Goal: Task Accomplishment & Management: Complete application form

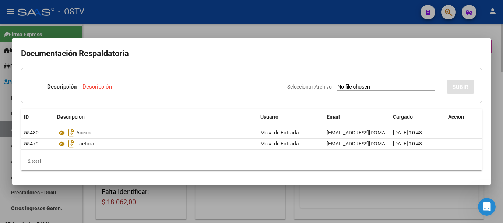
drag, startPoint x: 0, startPoint y: 0, endPoint x: 312, endPoint y: 32, distance: 313.8
click at [300, 32] on div at bounding box center [251, 111] width 503 height 223
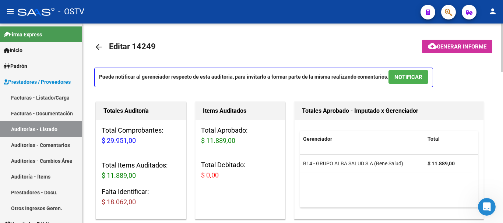
click at [107, 47] on link "arrow_back" at bounding box center [101, 46] width 15 height 17
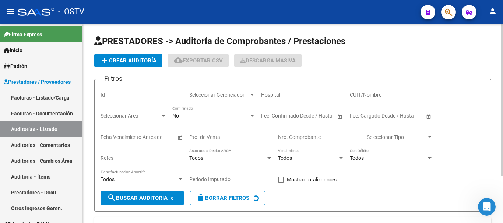
click at [125, 58] on span "add Crear Auditoría" at bounding box center [128, 60] width 56 height 7
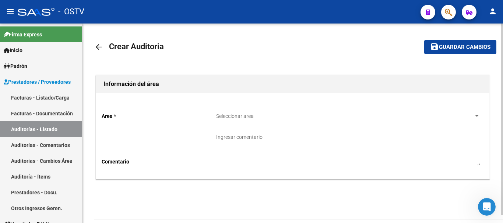
click at [240, 111] on div "Seleccionar area Seleccionar area" at bounding box center [348, 114] width 264 height 15
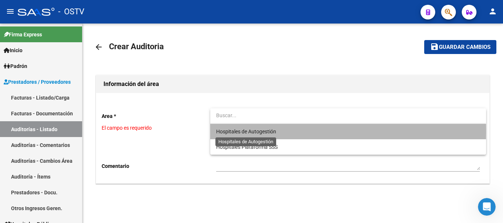
click at [258, 131] on span "Hospitales de Autogestión" at bounding box center [246, 132] width 60 height 6
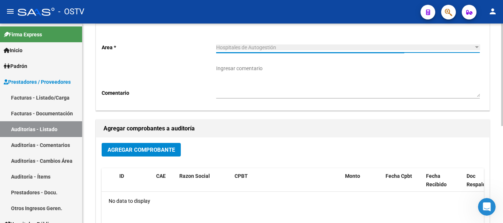
scroll to position [74, 0]
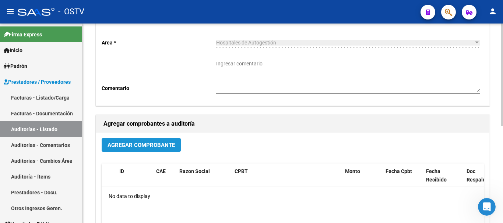
click at [162, 149] on button "Agregar Comprobante" at bounding box center [141, 145] width 79 height 14
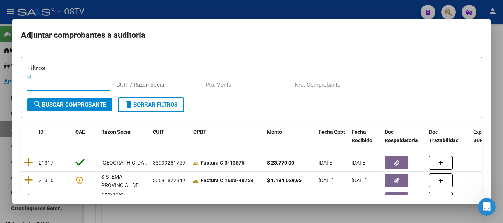
click at [339, 89] on div "Nro. Comprobante" at bounding box center [335, 85] width 83 height 11
paste input "161496"
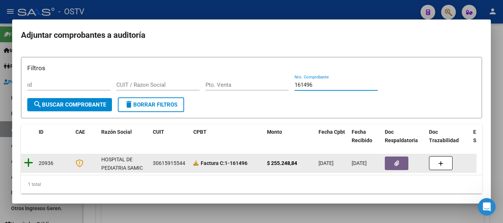
type input "161496"
click at [29, 166] on icon at bounding box center [28, 163] width 9 height 10
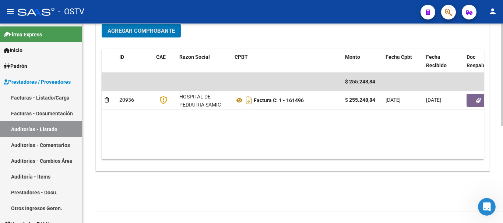
scroll to position [188, 0]
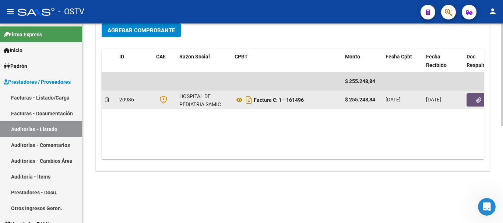
click at [473, 102] on button "button" at bounding box center [478, 100] width 24 height 13
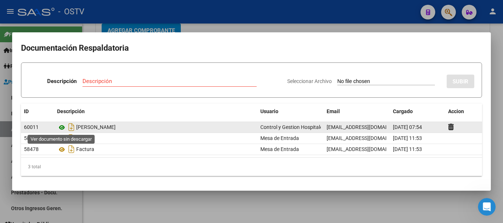
click at [61, 126] on icon at bounding box center [62, 127] width 10 height 9
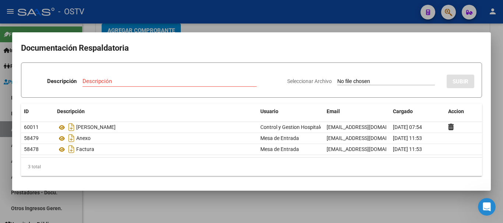
click at [208, 28] on div at bounding box center [251, 111] width 503 height 223
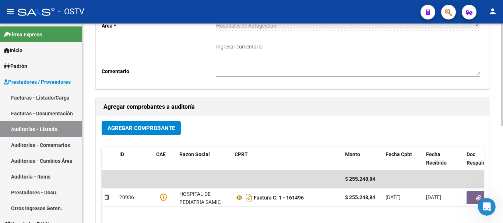
scroll to position [0, 0]
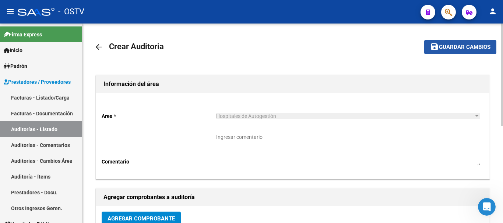
drag, startPoint x: 460, startPoint y: 49, endPoint x: 449, endPoint y: 47, distance: 11.0
click at [460, 49] on span "Guardar cambios" at bounding box center [465, 47] width 52 height 7
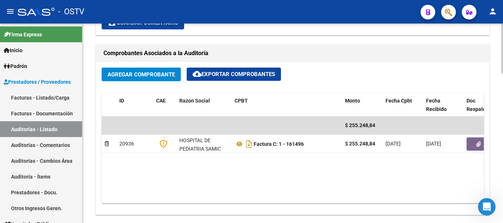
scroll to position [442, 0]
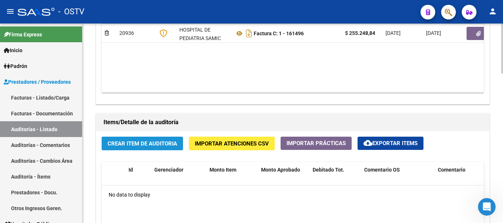
click at [138, 147] on span "Crear Item de Auditoria" at bounding box center [142, 144] width 70 height 7
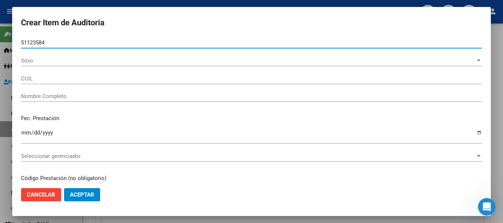
type input "51123584"
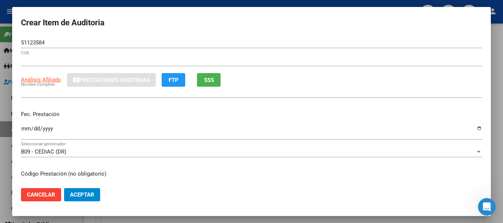
type input "20511235848"
type input "ORELLANA THIAGO BAUTISTA"
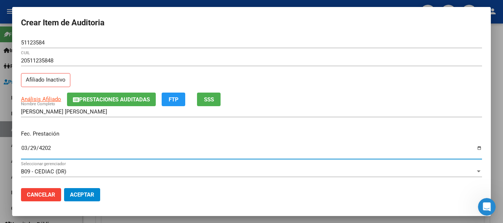
type input "2024-03-29"
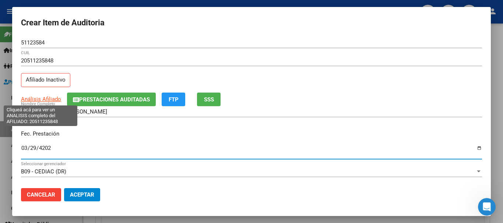
click at [47, 100] on span "Análisis Afiliado" at bounding box center [41, 99] width 40 height 7
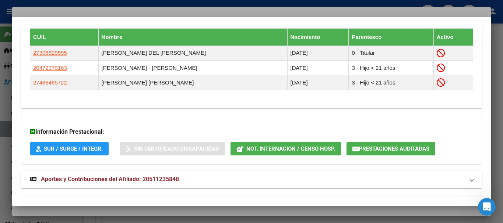
scroll to position [467, 0]
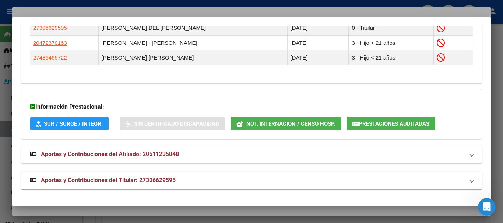
click at [166, 182] on span "Aportes y Contribuciones del Titular: 27306629595" at bounding box center [108, 180] width 135 height 7
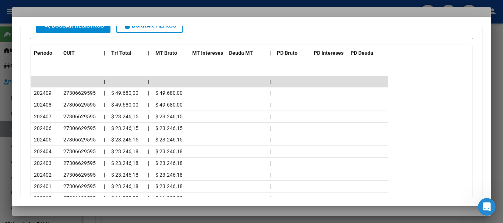
scroll to position [767, 0]
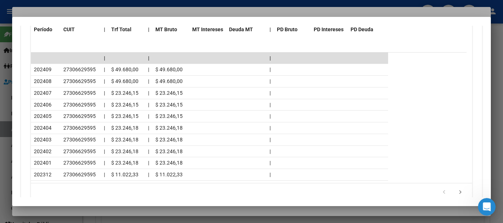
click at [93, 8] on div at bounding box center [251, 111] width 503 height 223
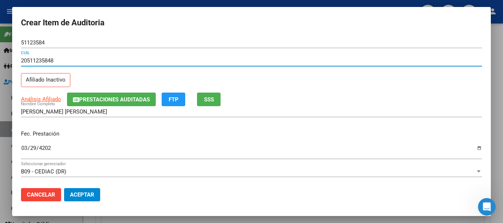
click at [303, 61] on input "20511235848" at bounding box center [251, 60] width 461 height 7
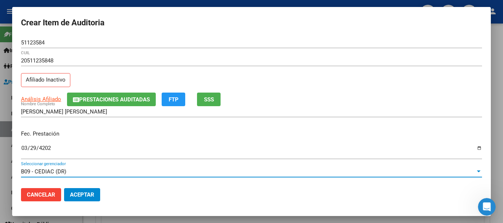
scroll to position [99, 0]
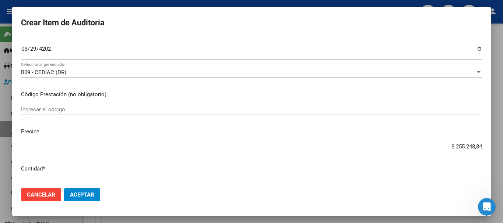
type input "$ 0,04"
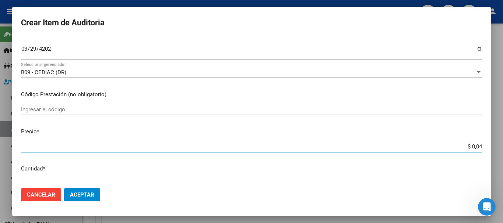
type input "$ 0,47"
type input "$ 4,75"
type input "$ 47,56"
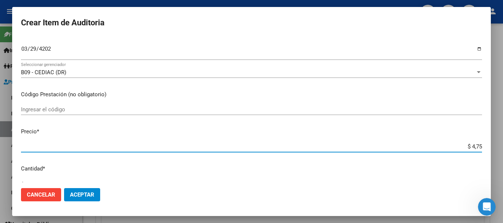
type input "$ 47,56"
type input "$ 475,66"
type input "$ 4.756,68"
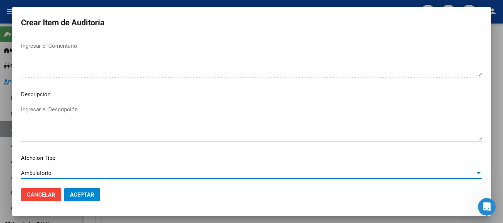
scroll to position [518, 0]
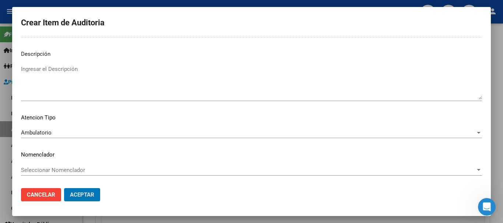
click at [64, 188] on button "Aceptar" at bounding box center [82, 194] width 36 height 13
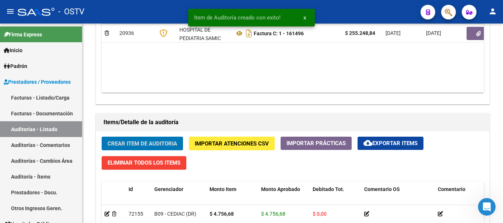
click at [102, 137] on button "Crear Item de Auditoria" at bounding box center [142, 144] width 81 height 14
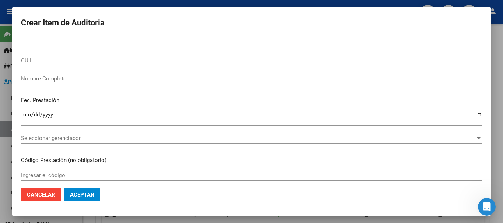
scroll to position [442, 0]
paste input "20511235848"
type input "51123584"
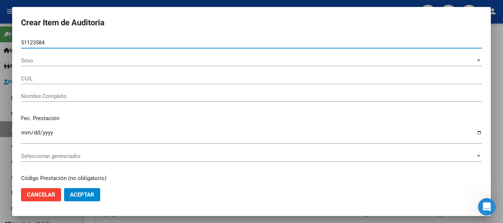
type input "20511235848"
type input "ORELLANA THIAGO BAUTISTA"
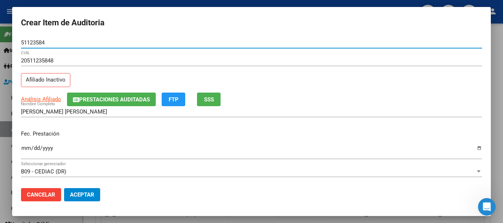
type input "51123584"
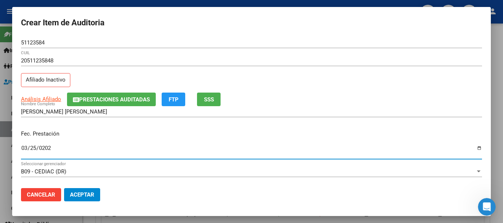
type input "2024-03-25"
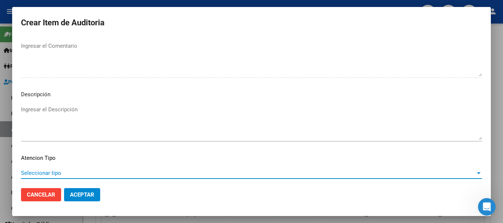
scroll to position [518, 0]
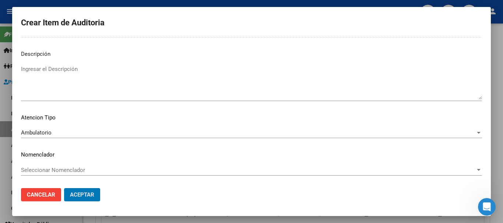
click at [64, 188] on button "Aceptar" at bounding box center [82, 194] width 36 height 13
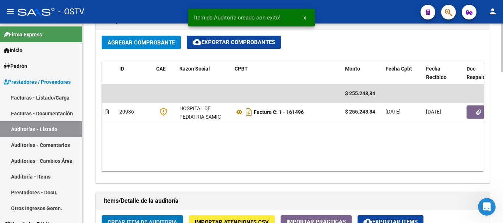
scroll to position [221, 0]
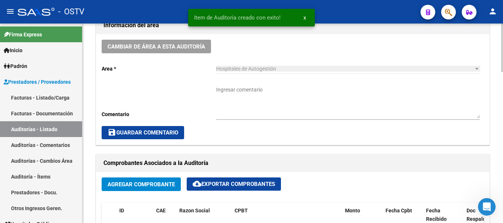
click at [254, 105] on textarea "Ingresar comentario" at bounding box center [348, 102] width 264 height 32
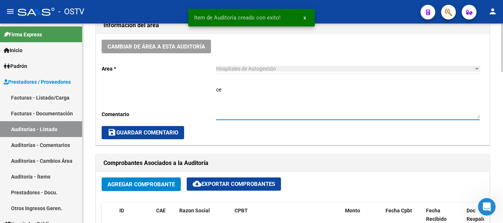
type textarea "c"
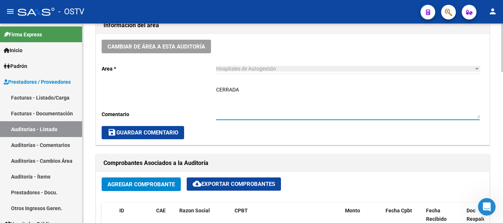
type textarea "CERRADA"
click at [165, 134] on span "save Guardar Comentario" at bounding box center [142, 133] width 71 height 7
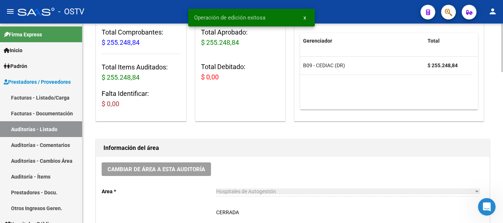
scroll to position [0, 0]
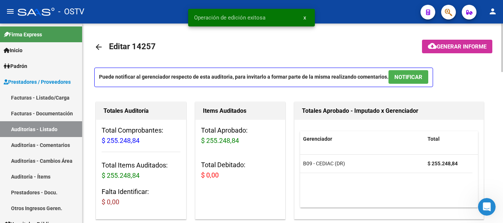
click at [99, 49] on mat-icon "arrow_back" at bounding box center [98, 47] width 9 height 9
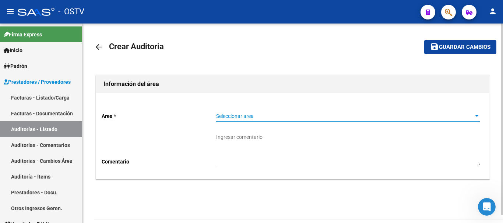
click at [265, 114] on span "Seleccionar area" at bounding box center [344, 116] width 257 height 6
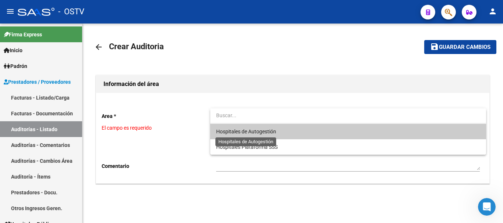
click at [239, 134] on span "Hospitales de Autogestión" at bounding box center [246, 132] width 60 height 6
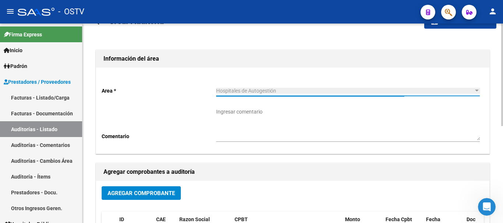
scroll to position [37, 0]
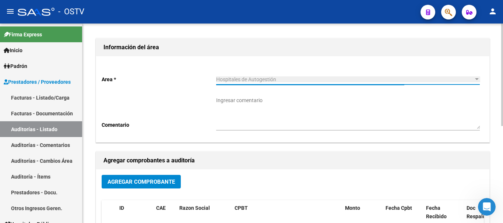
click at [167, 183] on span "Agregar Comprobante" at bounding box center [140, 182] width 67 height 7
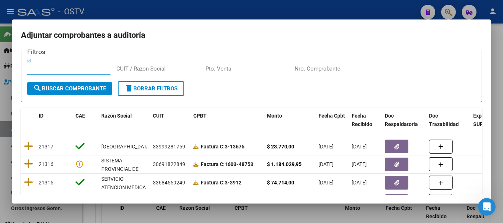
scroll to position [0, 0]
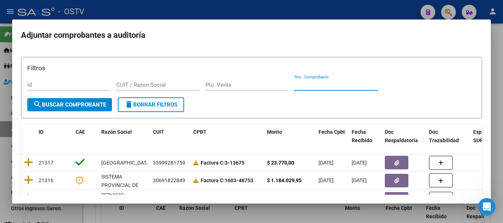
click at [320, 82] on input "Nro. Comprobante" at bounding box center [335, 85] width 83 height 7
paste input "161497"
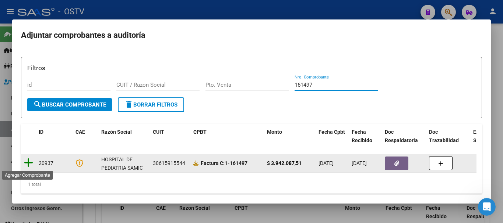
type input "161497"
click at [29, 162] on icon at bounding box center [28, 163] width 9 height 10
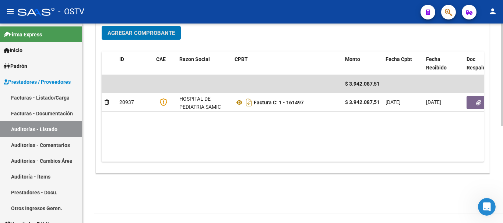
scroll to position [188, 0]
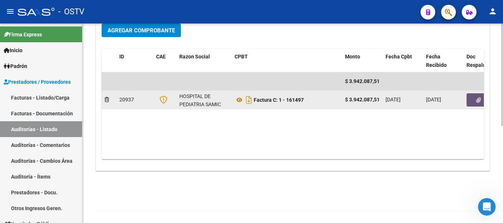
click at [480, 99] on icon "button" at bounding box center [478, 101] width 5 height 6
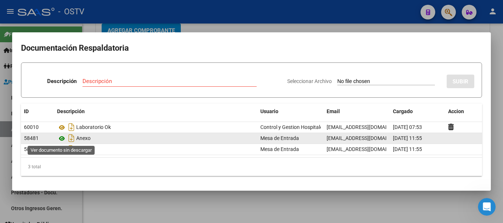
click at [61, 139] on icon at bounding box center [62, 138] width 10 height 9
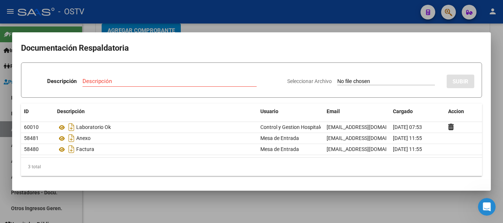
click at [396, 27] on div at bounding box center [251, 111] width 503 height 223
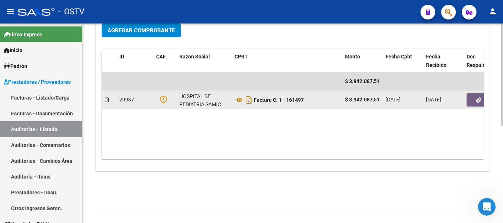
click at [477, 100] on icon "button" at bounding box center [478, 101] width 5 height 6
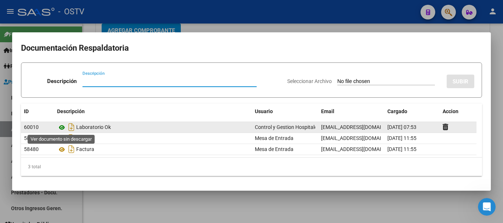
click at [61, 128] on icon at bounding box center [62, 127] width 10 height 9
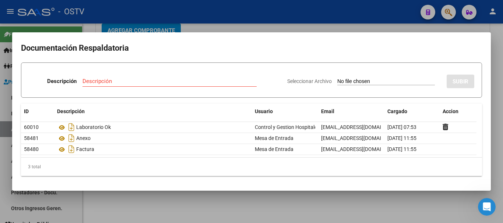
click at [410, 30] on div at bounding box center [251, 111] width 503 height 223
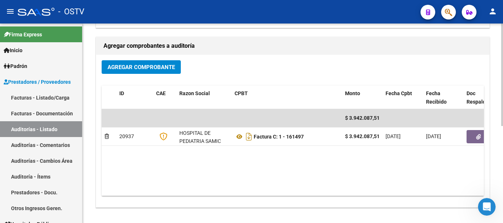
scroll to position [0, 0]
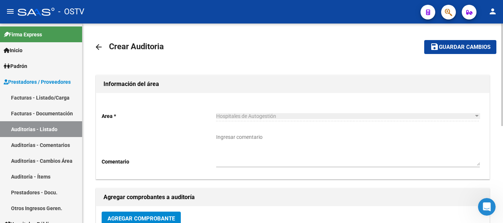
drag, startPoint x: 478, startPoint y: 47, endPoint x: 474, endPoint y: 52, distance: 7.1
click at [478, 47] on span "Guardar cambios" at bounding box center [465, 47] width 52 height 7
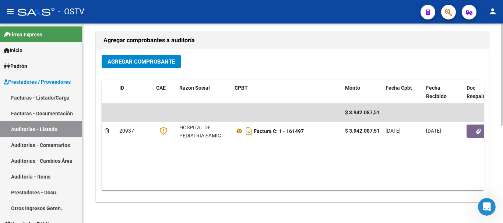
scroll to position [188, 0]
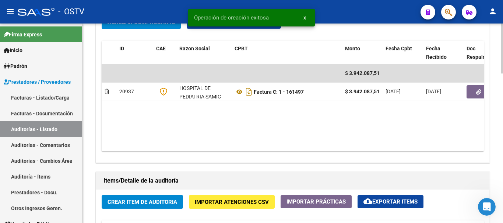
scroll to position [552, 0]
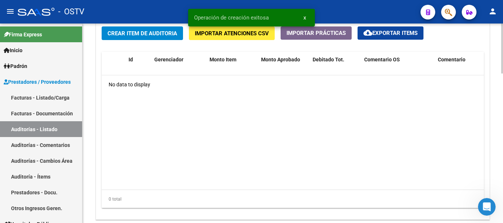
click at [154, 31] on span "Crear Item de Auditoria" at bounding box center [142, 33] width 70 height 7
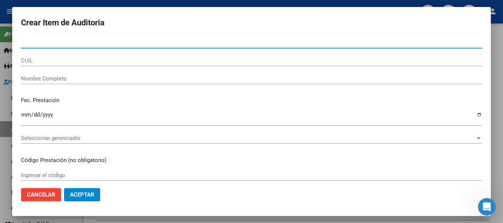
paste input "55323383"
type input "55323383"
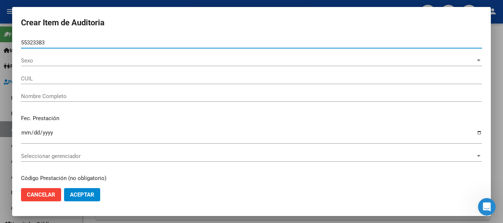
type input "27553233831"
type input "MAMANI AMBAR FRANCHESCA"
type input "55323383"
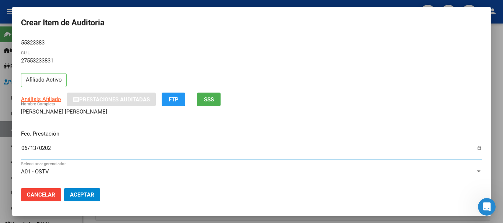
type input "2025-06-13"
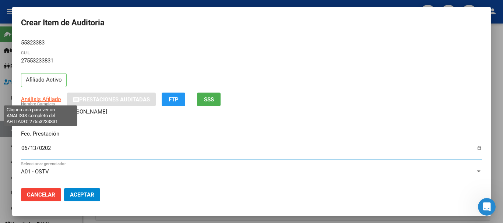
click at [42, 96] on span "Análisis Afiliado" at bounding box center [41, 99] width 40 height 7
type textarea "27553233831"
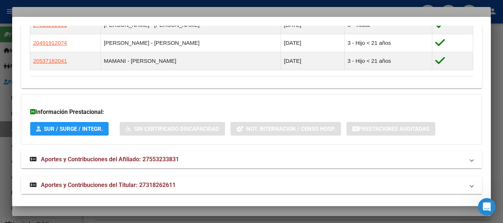
scroll to position [438, 0]
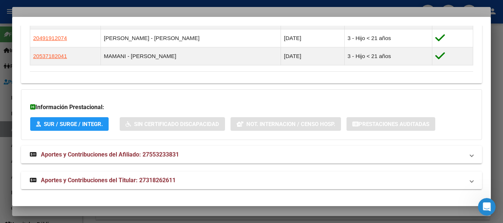
click at [167, 183] on span "Aportes y Contribuciones del Titular: 27318262611" at bounding box center [108, 180] width 135 height 7
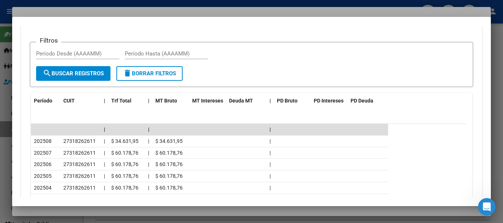
scroll to position [769, 0]
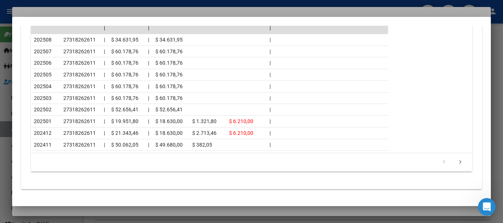
click at [112, 4] on div at bounding box center [251, 111] width 503 height 223
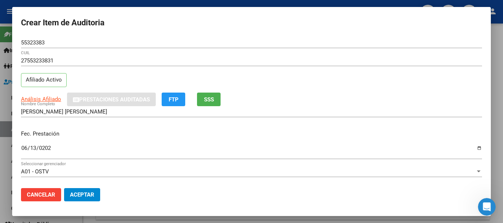
drag, startPoint x: 273, startPoint y: 66, endPoint x: 278, endPoint y: 80, distance: 14.2
click at [273, 67] on div "27553233831 CUIL" at bounding box center [251, 64] width 461 height 18
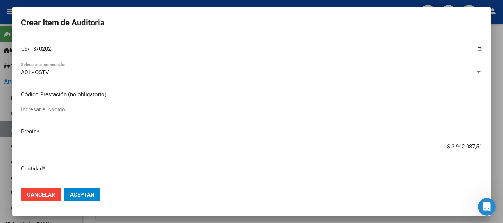
type input "$ 0,01"
type input "$ 0,19"
type input "$ 1,92"
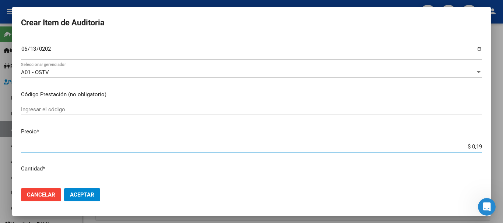
type input "$ 1,92"
type input "$ 19,28"
type input "$ 192,83"
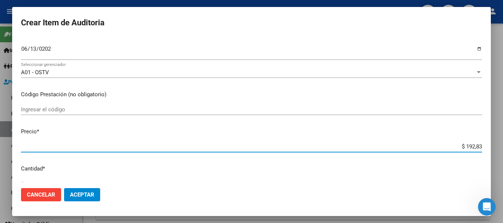
type input "$ 1.928,31"
type input "$ 19.283,13"
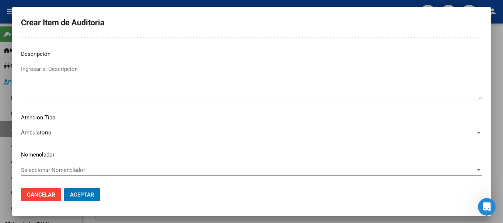
scroll to position [0, 0]
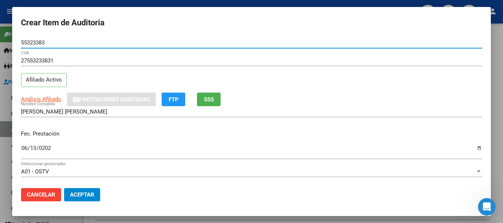
click at [64, 188] on button "Aceptar" at bounding box center [82, 194] width 36 height 13
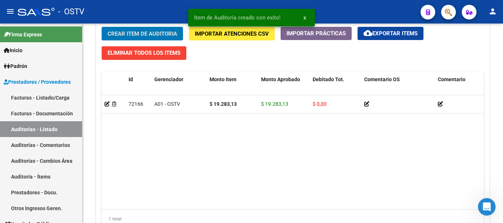
scroll to position [553, 0]
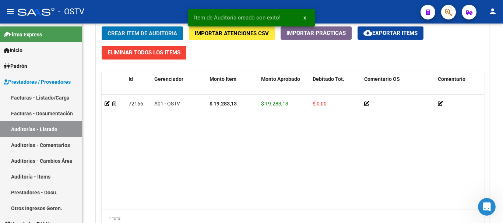
click at [102, 27] on button "Crear Item de Auditoria" at bounding box center [142, 34] width 81 height 14
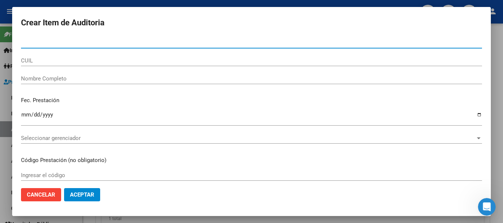
paste input "51066490"
type input "51066490"
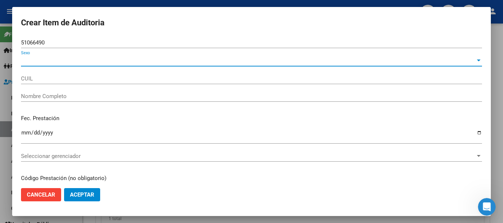
type input "20510664907"
type input "CARRASCO RAMIRO VALENTIN"
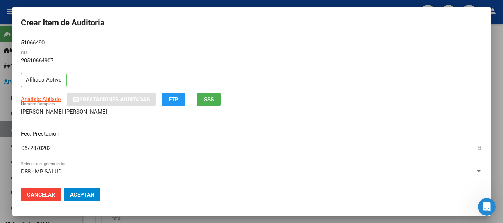
type input "2025-06-28"
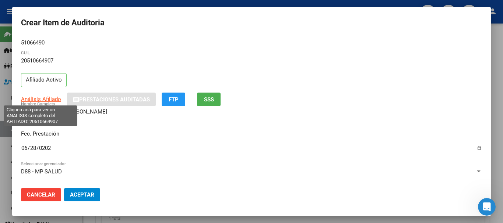
click at [48, 99] on span "Análisis Afiliado" at bounding box center [41, 99] width 40 height 7
type textarea "20510664907"
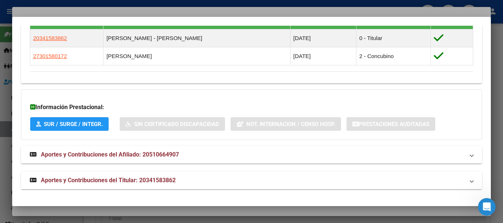
click at [115, 178] on span "Aportes y Contribuciones del Titular: 20341583862" at bounding box center [108, 180] width 135 height 7
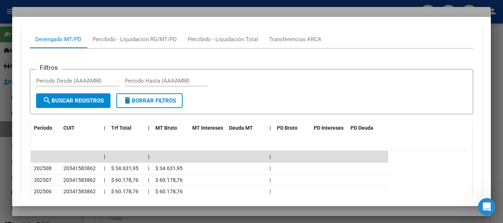
scroll to position [709, 0]
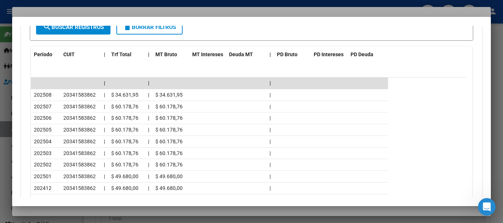
click at [88, 10] on div at bounding box center [251, 111] width 503 height 223
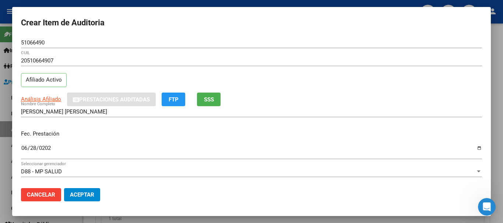
click at [324, 99] on div "Análisis Afiliado Prestaciones Auditadas FTP SSS" at bounding box center [251, 100] width 461 height 14
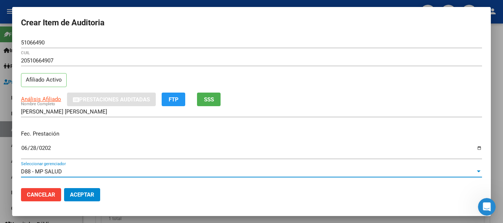
scroll to position [99, 0]
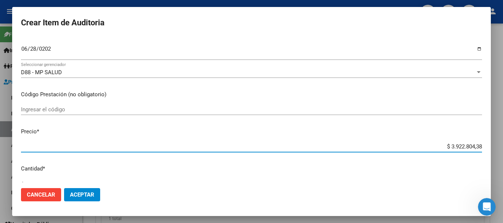
type input "$ 0,01"
type input "$ 0,19"
type input "$ 1,92"
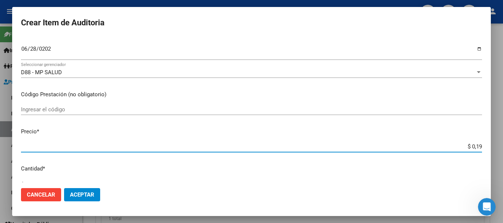
type input "$ 1,92"
type input "$ 19,28"
type input "$ 192,83"
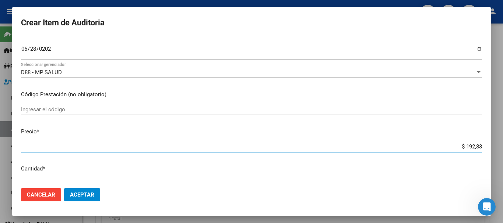
type input "$ 1.928,31"
type input "$ 19.283,13"
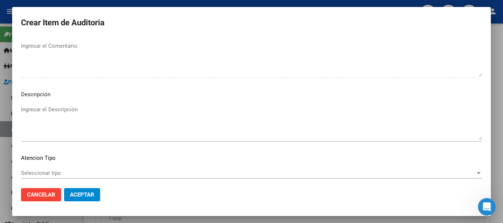
scroll to position [518, 0]
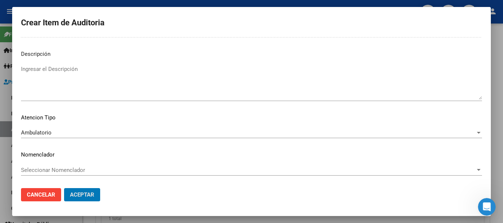
click at [64, 188] on button "Aceptar" at bounding box center [82, 194] width 36 height 13
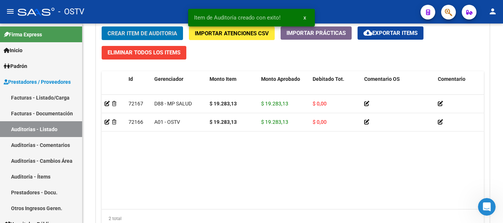
click at [102, 27] on button "Crear Item de Auditoria" at bounding box center [142, 34] width 81 height 14
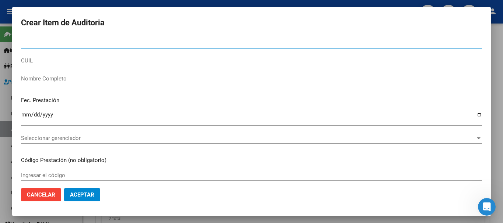
paste input "51066490"
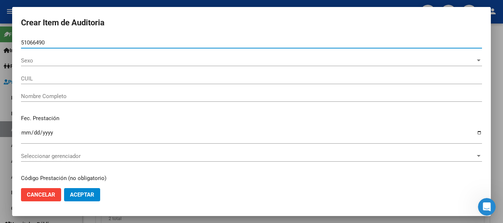
type input "51066490"
type input "20510664907"
type input "CARRASCO RAMIRO VALENTIN"
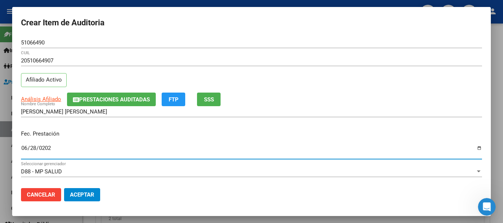
type input "2025-06-28"
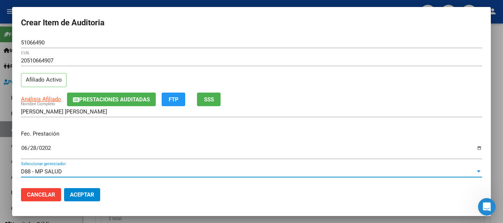
scroll to position [99, 0]
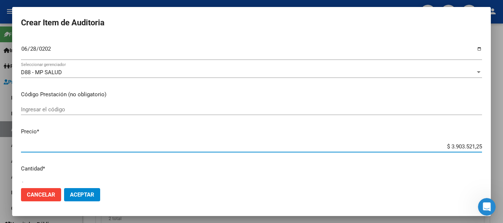
type input "$ 0,02"
type input "$ 0,22"
type input "$ 0,02"
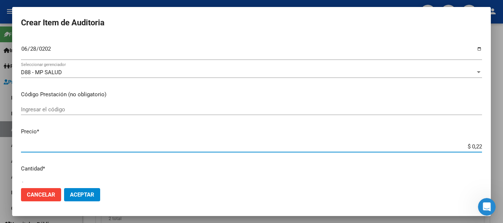
type input "$ 0,02"
type input "$ 0,01"
type input "$ 0,19"
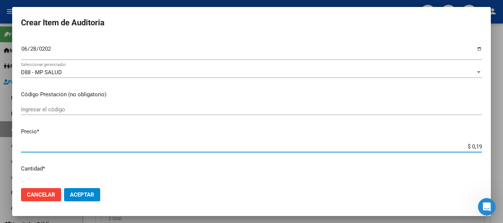
type input "$ 1,92"
type input "$ 19,28"
type input "$ 192,83"
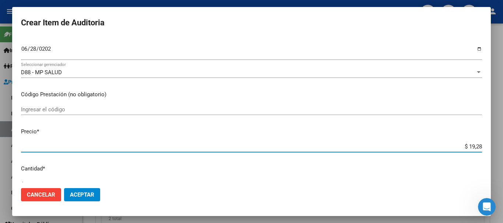
type input "$ 192,83"
type input "$ 1.928,31"
type input "$ 19.283,13"
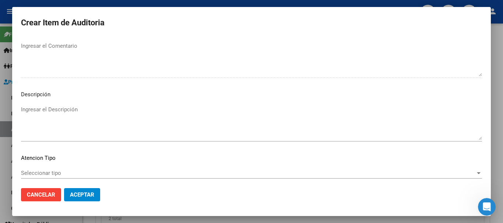
scroll to position [518, 0]
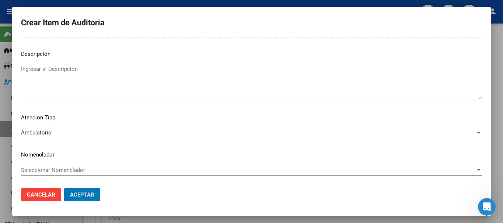
click at [64, 188] on button "Aceptar" at bounding box center [82, 194] width 36 height 13
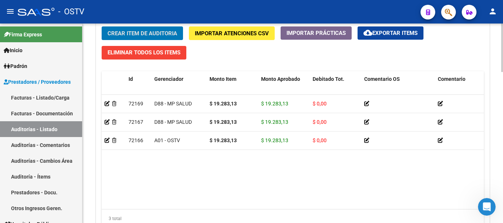
click at [133, 27] on button "Crear Item de Auditoria" at bounding box center [142, 34] width 81 height 14
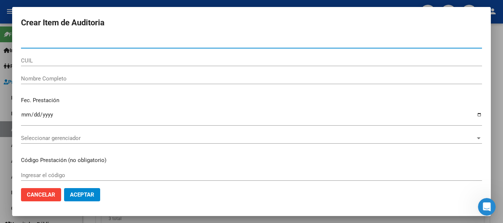
paste input "59931094"
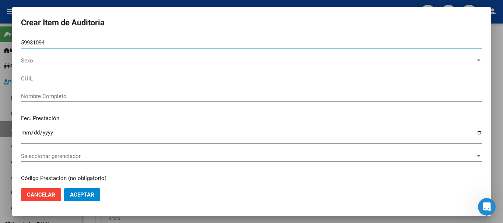
type input "59931094"
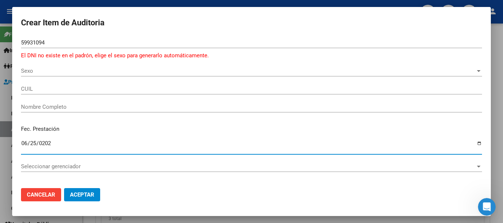
type input "2025-06-25"
click at [29, 69] on span "Sexo" at bounding box center [248, 71] width 454 height 7
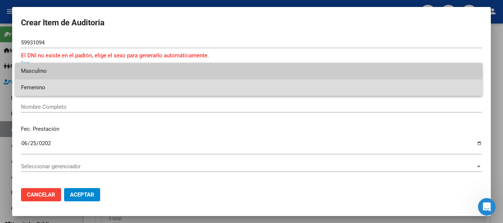
click at [36, 86] on span "Femenino" at bounding box center [248, 88] width 455 height 17
type input "27599310946"
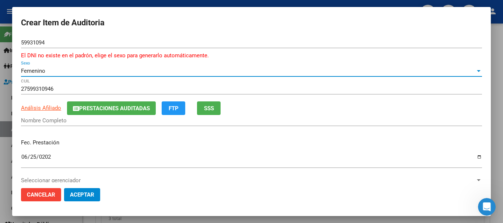
type input "GOMEZ BRIANNA ANALI"
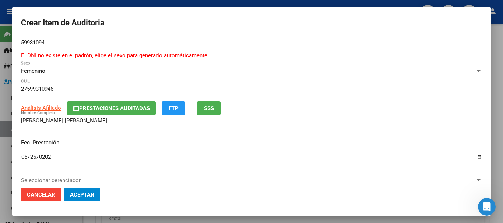
click at [45, 104] on app-link-go-to "Análisis Afiliado" at bounding box center [41, 108] width 40 height 8
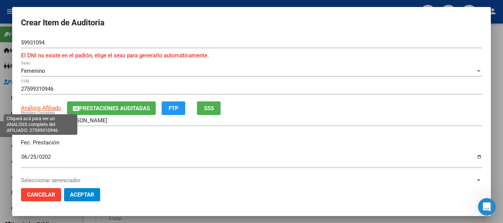
click at [45, 108] on span "Análisis Afiliado" at bounding box center [41, 108] width 40 height 7
type textarea "27599310946"
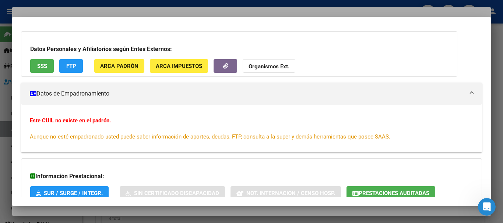
scroll to position [96, 0]
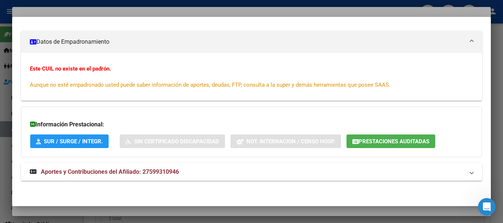
click at [140, 178] on mat-expansion-panel-header "Aportes y Contribuciones del Afiliado: 27599310946" at bounding box center [251, 172] width 461 height 18
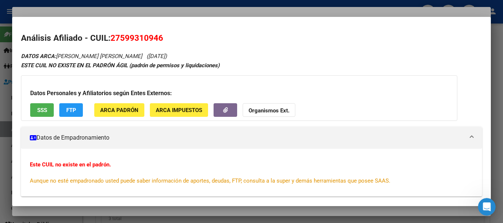
scroll to position [0, 0]
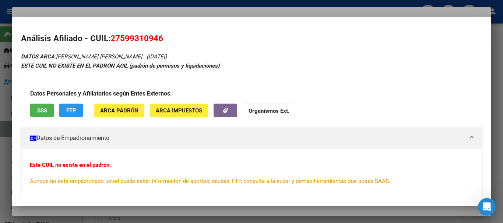
click at [268, 109] on strong "Organismos Ext." at bounding box center [268, 111] width 41 height 7
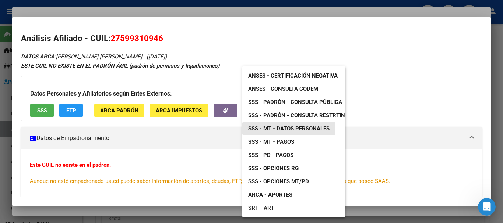
click at [300, 128] on span "SSS - MT - Datos Personales" at bounding box center [288, 129] width 81 height 7
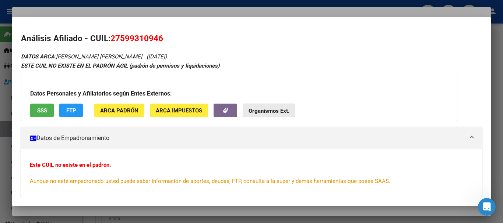
click at [268, 107] on button "Organismos Ext." at bounding box center [269, 111] width 53 height 14
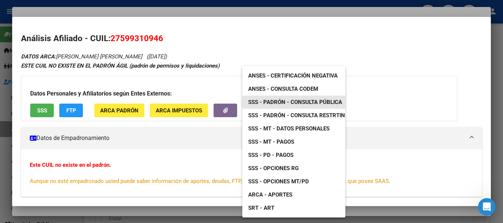
click at [293, 102] on span "SSS - Padrón - Consulta Pública" at bounding box center [295, 102] width 94 height 7
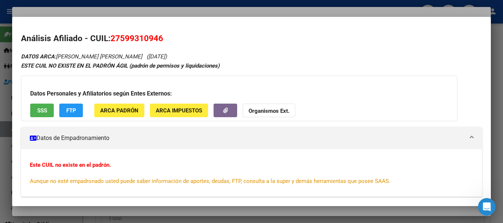
click at [209, 10] on div at bounding box center [251, 111] width 503 height 223
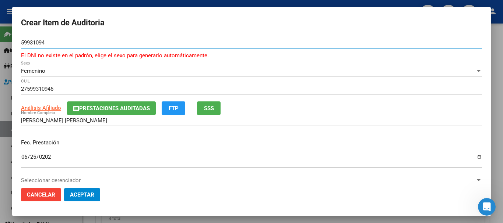
click at [286, 43] on input "59931094" at bounding box center [251, 42] width 461 height 7
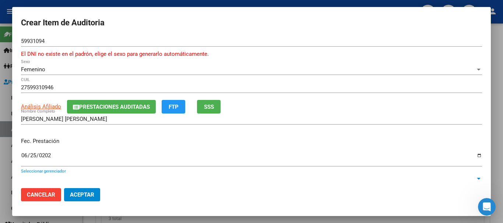
scroll to position [108, 0]
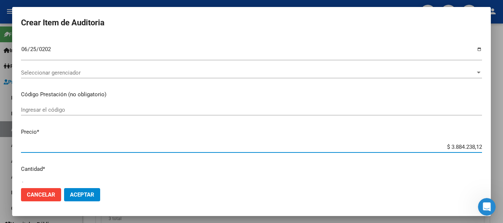
type input "$ 38.842.381,21"
type input "$ 388.423.812,12"
type input "$ 3.884.238.121,28"
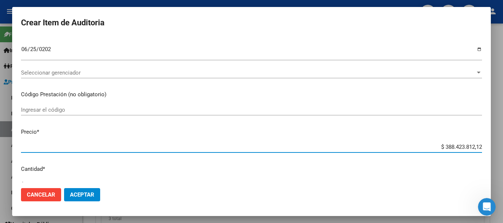
type input "$ 3.884.238.121,28"
type input "$ 38.842.381.212,80"
type input "$ 388.423.812.128,09"
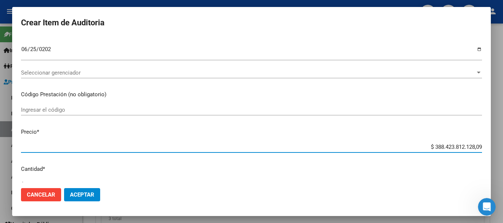
type input "$ 38.842.381.212,80"
type input "$ 3.884.238.121,28"
type input "$ 388.423.812,12"
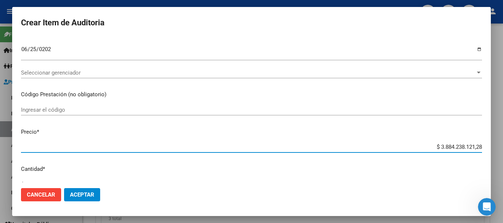
type input "$ 388.423.812,12"
type input "$ 38.842.381,21"
type input "$ 3.884.238,12"
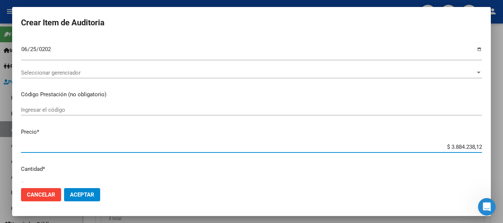
type input "$ 388.423,81"
type input "$ 38.842,38"
type input "$ 3.884,23"
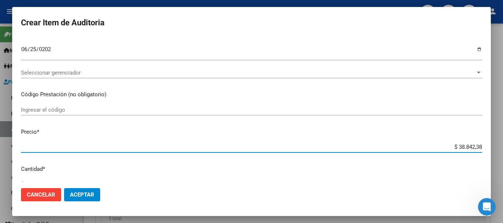
type input "$ 3.884,23"
type input "$ 388,42"
type input "$ 38,84"
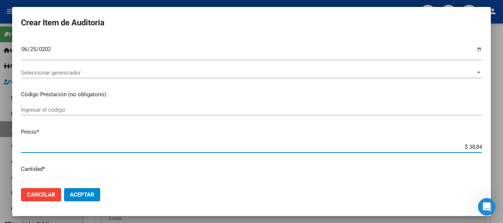
type input "$ 3,88"
type input "$ 0,38"
type input "$ 0,03"
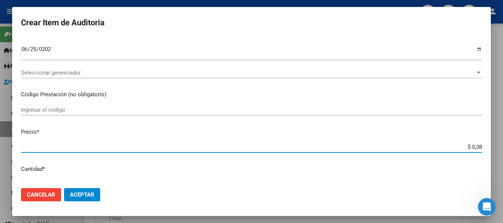
type input "$ 0,03"
type input "$ 0,01"
type input "$ 0,12"
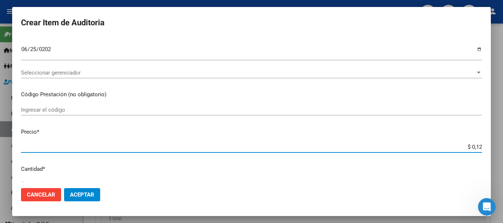
type input "$ 1,28"
type input "$ 12,80"
type input "$ 128,09"
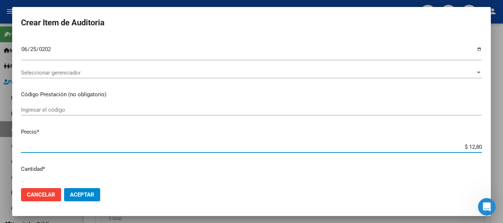
type input "$ 128,09"
type input "$ 1.280,96"
type input "$ 12.809,68"
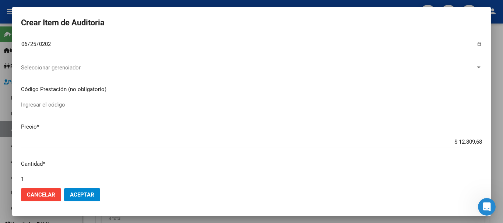
scroll to position [257, 0]
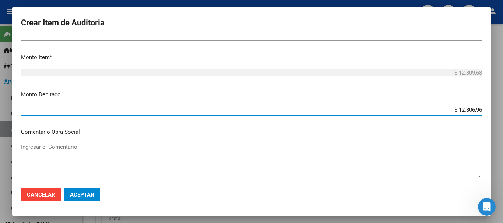
type input "$ 128.069,68"
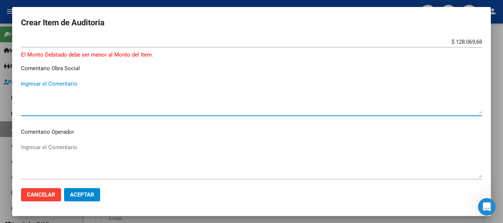
scroll to position [325, 0]
click at [87, 127] on mat-dialog-content "59931094 Nro Documento El DNI no existe en el padrón, elige el sexo para genera…" at bounding box center [251, 109] width 479 height 145
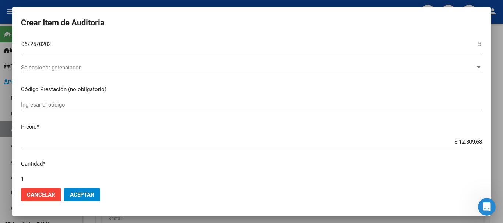
scroll to position [257, 0]
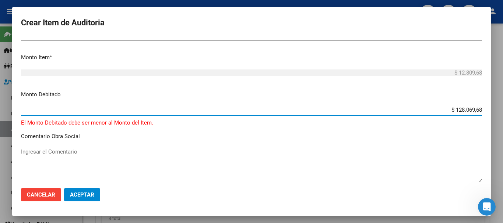
click at [94, 110] on input "$ 128.069,68" at bounding box center [251, 110] width 461 height 7
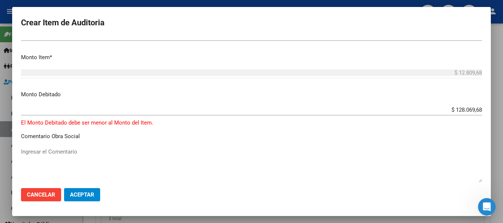
drag, startPoint x: 88, startPoint y: 104, endPoint x: 18, endPoint y: 114, distance: 70.6
click at [5, 114] on div "Crear Item de Auditoria 59931094 Nro Documento El DNI no existe en el padrón, e…" at bounding box center [251, 111] width 503 height 223
click at [104, 111] on input "$ 128.069,68" at bounding box center [251, 110] width 461 height 7
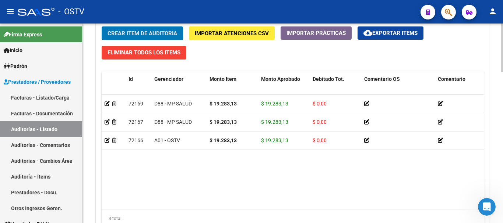
click at [154, 29] on button "Crear Item de Auditoria" at bounding box center [142, 34] width 81 height 14
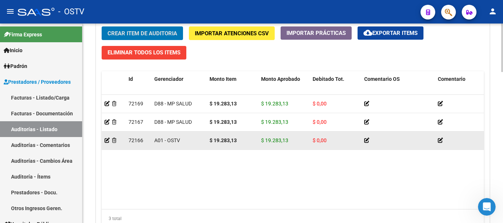
click at [102, 27] on button "Crear Item de Auditoria" at bounding box center [142, 34] width 81 height 14
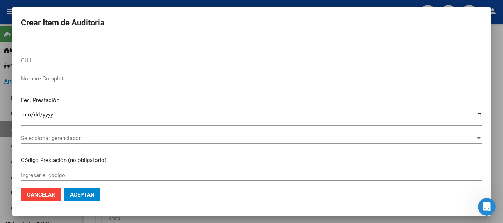
paste input "59931094"
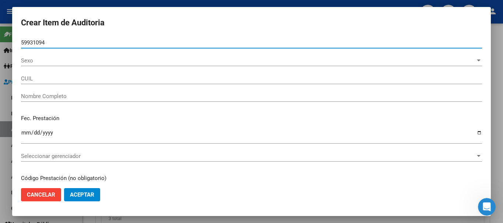
type input "59931094"
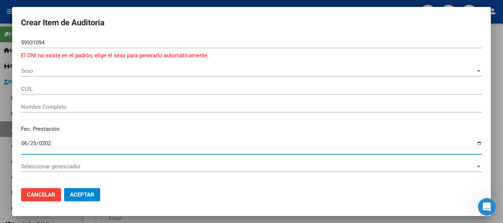
type input "2025-06-25"
click at [38, 71] on span "Sexo" at bounding box center [248, 71] width 454 height 7
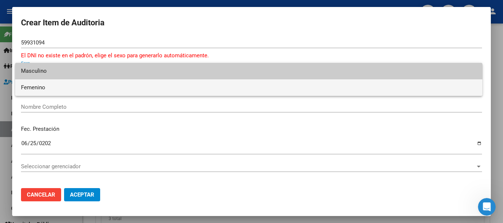
click at [32, 81] on span "Femenino" at bounding box center [248, 88] width 455 height 17
type input "27599310946"
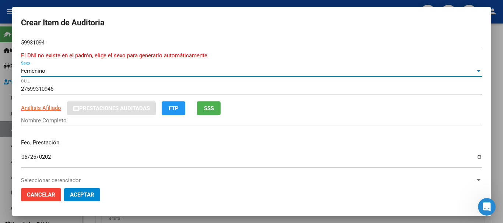
type input "GOMEZ BRIANNA ANALI"
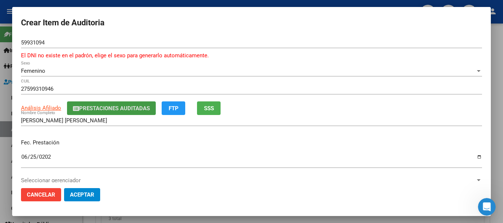
click at [99, 113] on button "Prestaciones Auditadas" at bounding box center [111, 109] width 89 height 14
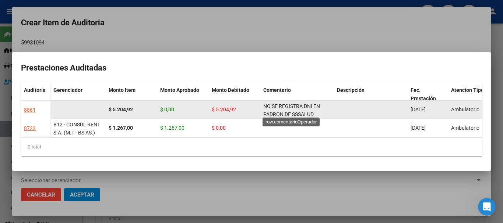
click at [303, 108] on span "NO SE REGISTRA DNI EN PADRON DE SSSALUD" at bounding box center [291, 110] width 57 height 14
copy span "NO SE REGISTRA DNI EN PADRON DE SSSALUD"
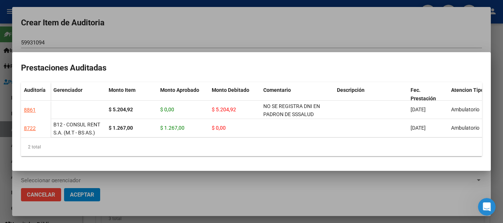
click at [384, 28] on div at bounding box center [251, 111] width 503 height 223
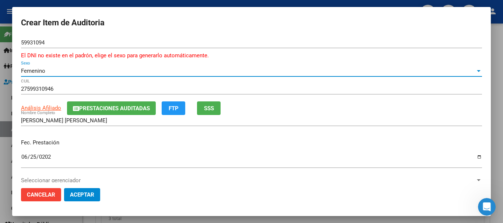
click at [285, 73] on div "Femenino" at bounding box center [248, 71] width 454 height 7
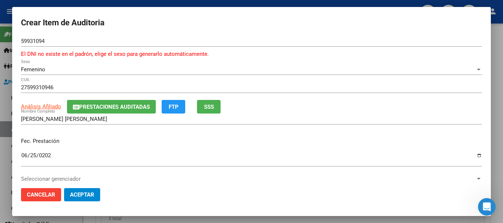
scroll to position [108, 0]
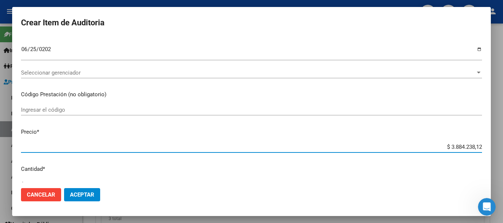
type input "$ 0,01"
type input "$ 0,12"
type input "$ 1,28"
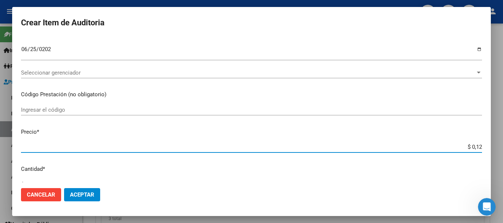
type input "$ 1,28"
type input "$ 12,80"
type input "$ 128,09"
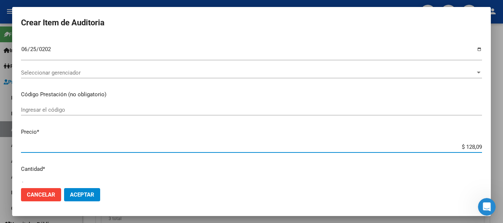
type input "$ 1.280,92"
type input "$ 12.809,23"
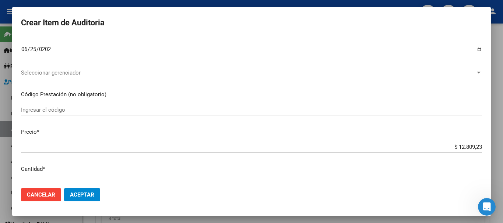
scroll to position [257, 0]
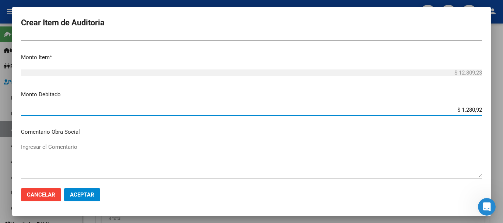
type input "$ 12.809,23"
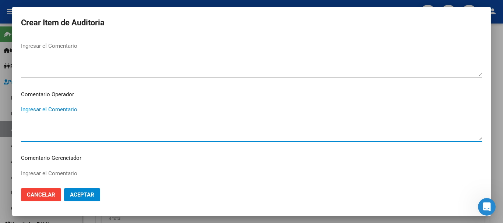
paste textarea "NO SE REGISTRA DNI EN PADRON DE SSSALUD"
type textarea "NO SE REGISTRA DNI EN PADRON DE SSSALUD"
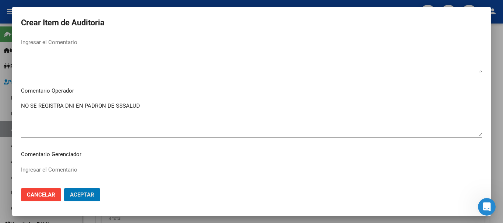
scroll to position [379, 0]
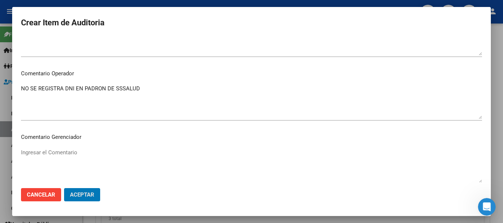
click at [64, 188] on button "Aceptar" at bounding box center [82, 194] width 36 height 13
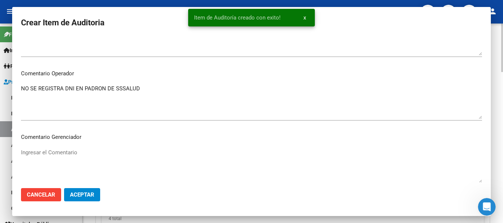
scroll to position [0, 0]
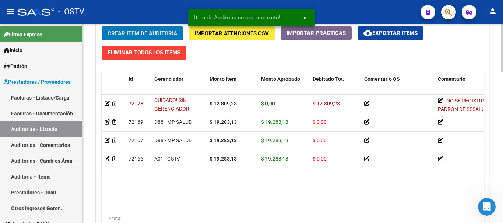
click at [149, 30] on span "Crear Item de Auditoria" at bounding box center [142, 33] width 70 height 7
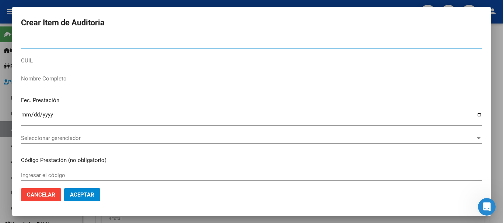
paste input "59931094"
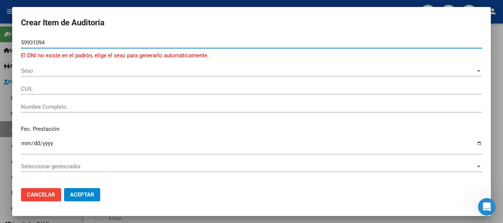
type input "59931094"
click at [47, 72] on span "Sexo" at bounding box center [248, 71] width 454 height 7
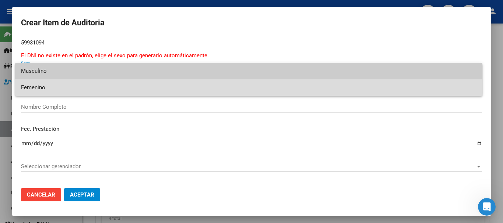
click at [36, 86] on span "Femenino" at bounding box center [248, 88] width 455 height 17
type input "27599310946"
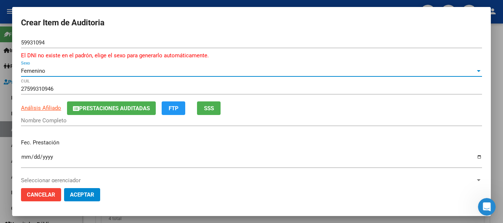
type input "GOMEZ BRIANNA ANALI"
click at [100, 107] on span "Prestaciones Auditadas" at bounding box center [114, 108] width 71 height 7
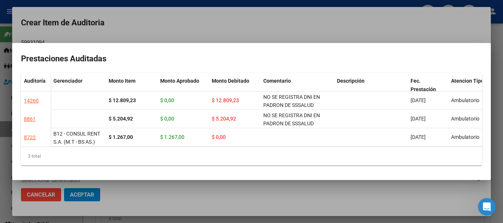
click at [158, 33] on div at bounding box center [251, 111] width 503 height 223
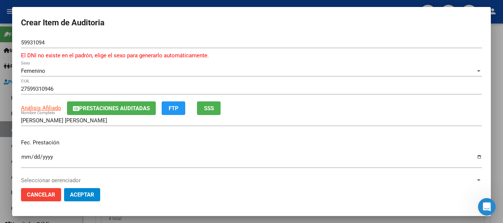
click at [86, 2] on div at bounding box center [251, 111] width 503 height 223
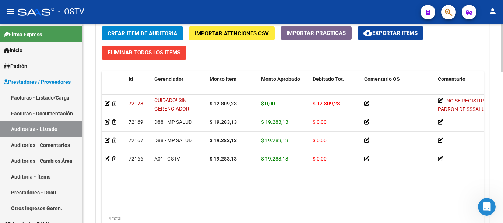
click at [150, 30] on span "Crear Item de Auditoria" at bounding box center [142, 33] width 70 height 7
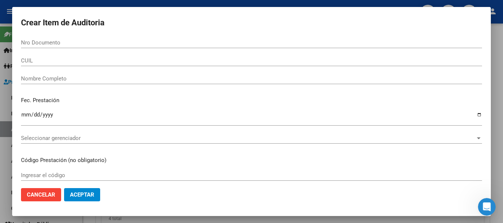
paste input "49601609"
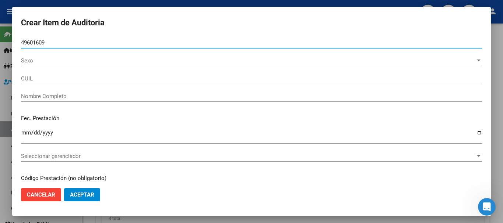
type input "49601609"
type input "20496016093"
type input "CAMACHO ISAIAS JOEL"
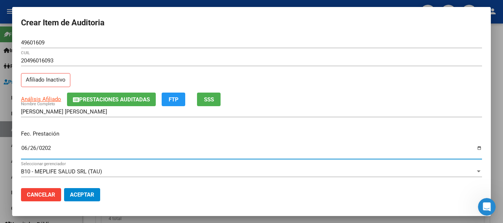
type input "2025-06-26"
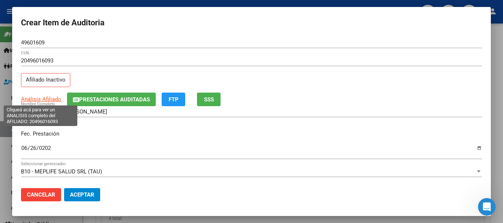
click at [57, 96] on span "Análisis Afiliado" at bounding box center [41, 99] width 40 height 7
type textarea "20496016093"
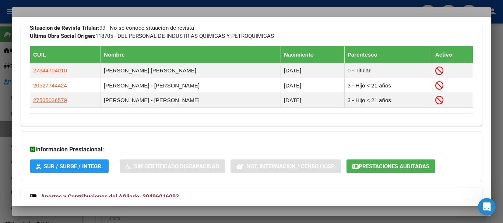
scroll to position [467, 0]
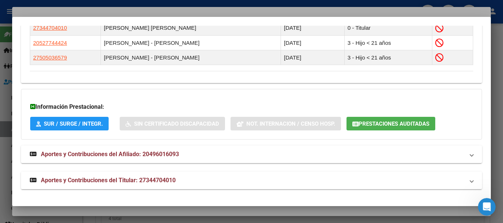
click at [124, 176] on strong "Aportes y Contribuciones del Titular: 27344704010" at bounding box center [103, 180] width 146 height 9
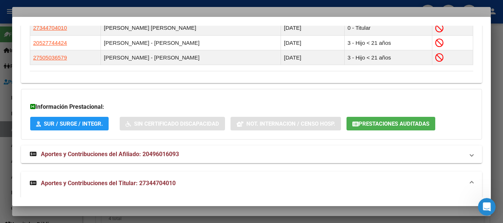
click at [194, 185] on mat-panel-title "Aportes y Contribuciones del Titular: 27344704010" at bounding box center [247, 183] width 434 height 9
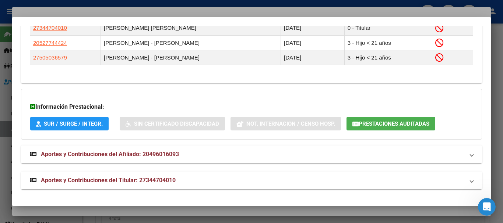
click at [177, 175] on mat-expansion-panel-header "Aportes y Contribuciones del Titular: 27344704010" at bounding box center [251, 181] width 461 height 18
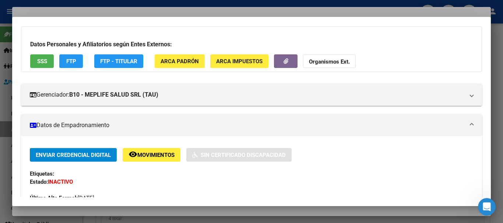
scroll to position [0, 0]
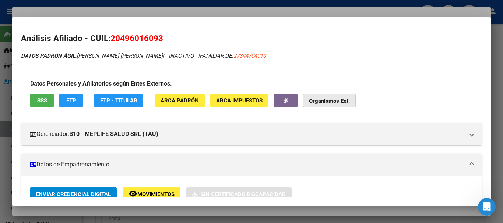
click at [337, 100] on strong "Organismos Ext." at bounding box center [329, 101] width 41 height 7
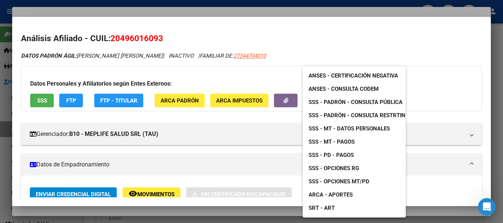
click at [353, 105] on span "SSS - Padrón - Consulta Pública" at bounding box center [355, 102] width 94 height 7
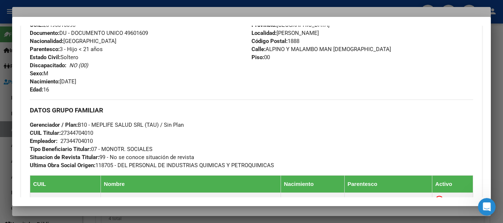
scroll to position [552, 0]
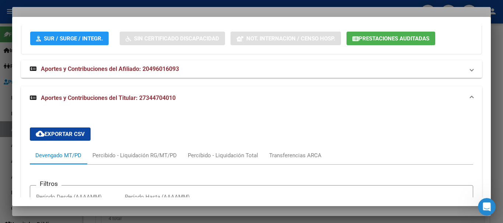
click at [380, 39] on span "Prestaciones Auditadas" at bounding box center [394, 38] width 71 height 7
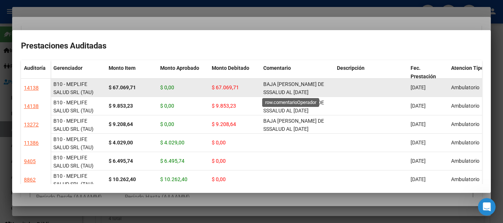
click at [289, 83] on span "BAJA DE PADRON DE SSSALUD AL 31-10-2024" at bounding box center [293, 88] width 61 height 14
copy span "BAJA DE PADRON DE SSSALUD AL 31-10-2024"
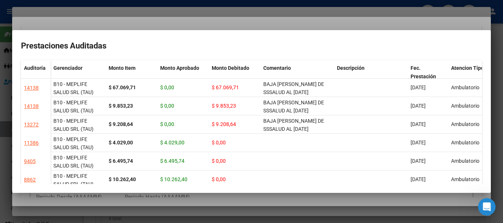
copy span "BAJA DE PADRON DE SSSALUD AL 31-10-2024"
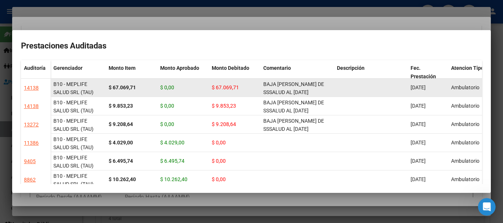
copy span "BAJA DE PADRON DE SSSALUD AL 31-10-2024"
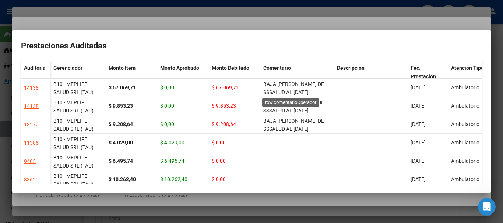
copy span "BAJA DE PADRON DE SSSALUD AL 31-10-2024"
click at [255, 23] on div at bounding box center [251, 111] width 503 height 223
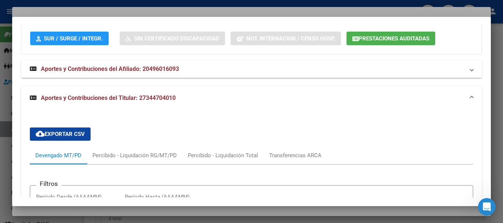
drag, startPoint x: 340, startPoint y: 71, endPoint x: 340, endPoint y: 79, distance: 7.4
click at [340, 73] on mat-panel-title "Aportes y Contribuciones del Afiliado: 20496016093" at bounding box center [247, 69] width 434 height 9
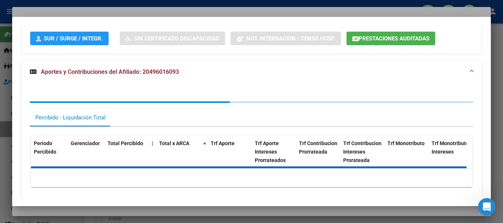
click at [234, 12] on div at bounding box center [251, 111] width 503 height 223
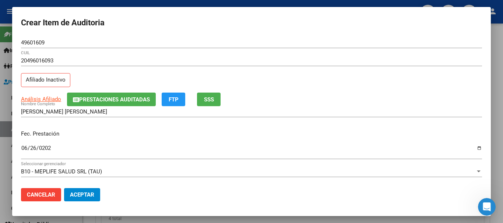
click at [273, 69] on div "20496016093 CUIL" at bounding box center [251, 64] width 461 height 18
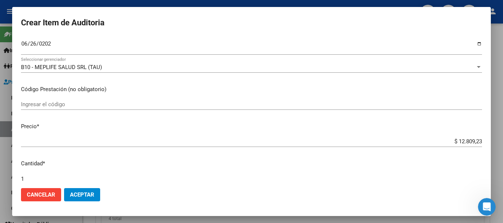
scroll to position [248, 0]
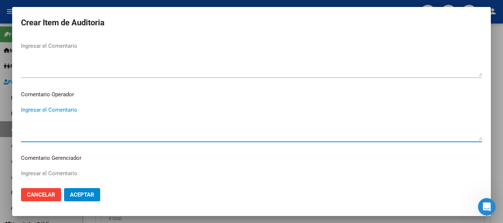
paste textarea "BAJA DE PADRON DE SSSALUD AL 31-10-2024"
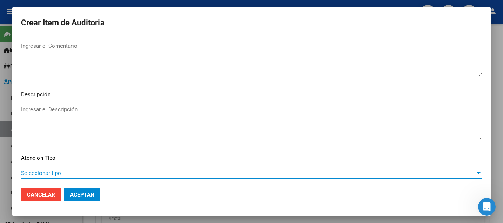
scroll to position [518, 0]
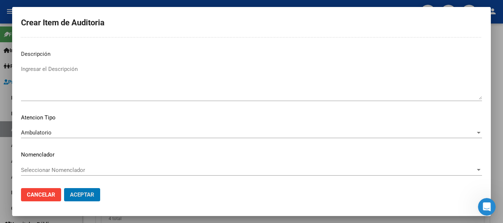
click at [64, 188] on button "Aceptar" at bounding box center [82, 194] width 36 height 13
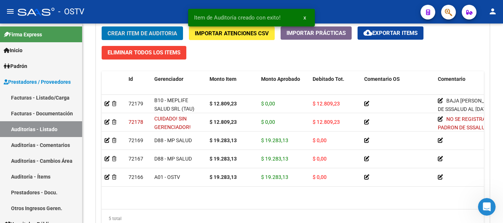
click at [102, 27] on button "Crear Item de Auditoria" at bounding box center [142, 34] width 81 height 14
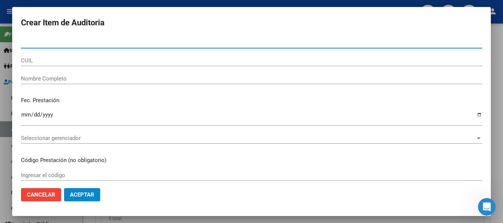
paste input "58201703"
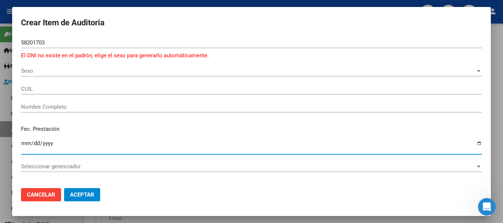
click at [39, 68] on span "Sexo" at bounding box center [248, 71] width 454 height 7
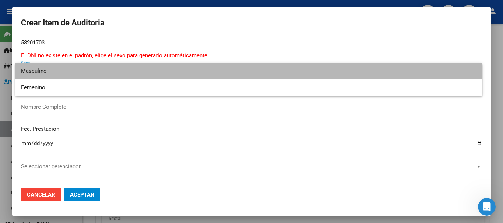
click at [40, 69] on span "Masculino" at bounding box center [248, 71] width 455 height 17
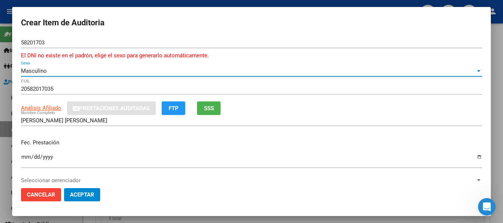
click at [51, 109] on span "Análisis Afiliado" at bounding box center [41, 108] width 40 height 7
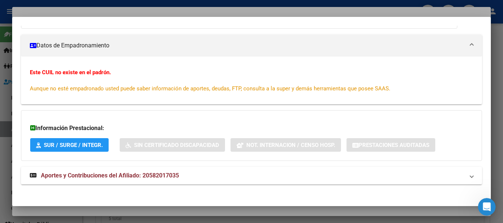
scroll to position [96, 0]
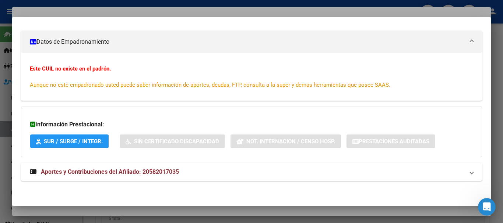
click at [130, 169] on span "Aportes y Contribuciones del Afiliado: 20582017035" at bounding box center [110, 172] width 138 height 7
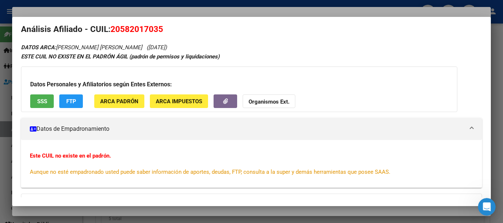
scroll to position [0, 0]
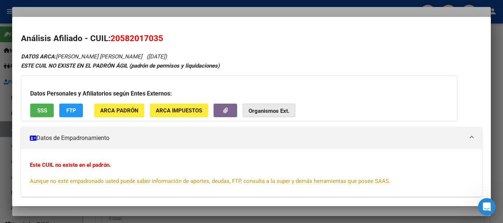
click at [270, 111] on strong "Organismos Ext." at bounding box center [268, 111] width 41 height 7
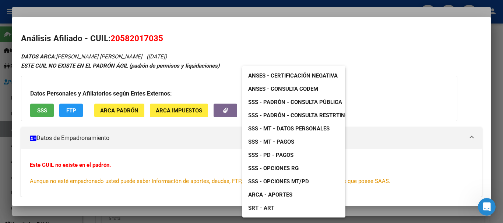
click at [294, 100] on span "SSS - Padrón - Consulta Pública" at bounding box center [295, 102] width 94 height 7
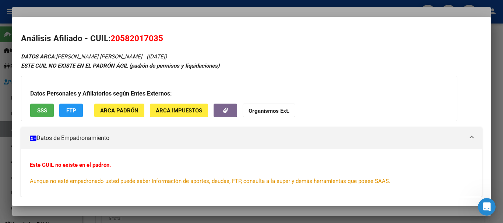
click at [177, 14] on div at bounding box center [251, 111] width 503 height 223
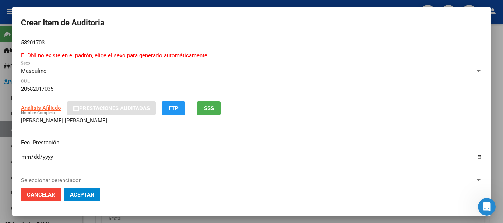
click at [84, 115] on div "BARRIENTOS GONZALEZ TIZIANO BAUTISTA Nombre Completo" at bounding box center [251, 120] width 461 height 11
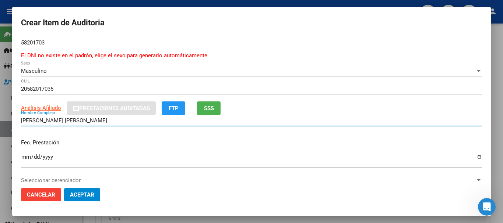
click at [80, 120] on input "BARRIENTOS GONZALEZ TIZIANO BAUTISTA" at bounding box center [251, 120] width 461 height 7
click at [245, 44] on input "58201703" at bounding box center [251, 42] width 461 height 7
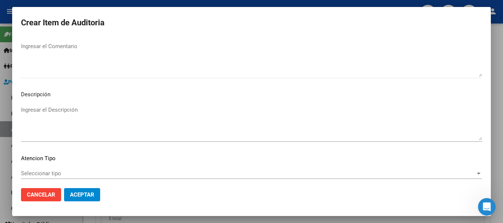
scroll to position [526, 0]
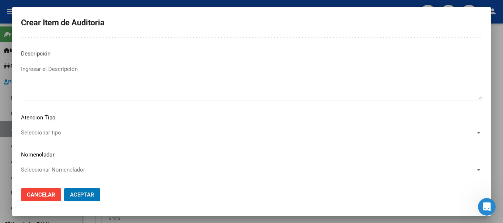
click at [64, 188] on button "Aceptar" at bounding box center [82, 194] width 36 height 13
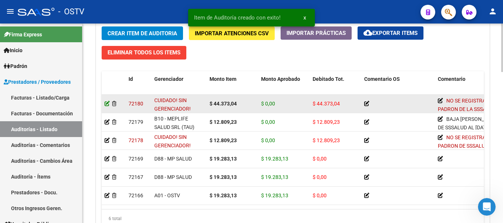
click at [105, 102] on icon at bounding box center [107, 103] width 5 height 5
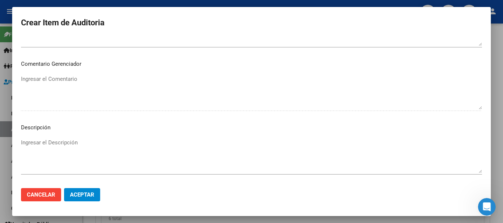
scroll to position [484, 0]
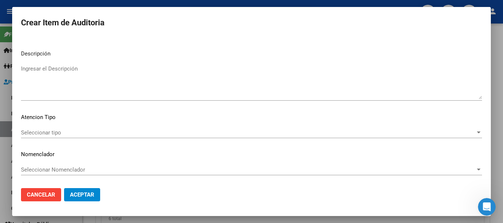
click at [181, 139] on div "Seleccionar tipo Seleccionar tipo" at bounding box center [251, 136] width 461 height 18
click at [88, 192] on span "Aceptar" at bounding box center [82, 195] width 24 height 7
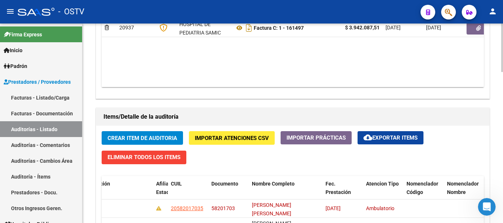
scroll to position [437, 0]
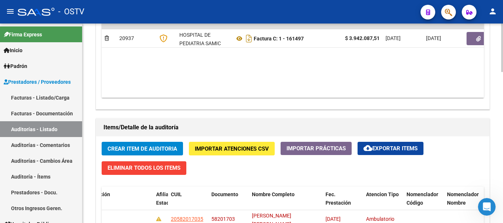
click at [133, 149] on span "Crear Item de Auditoria" at bounding box center [142, 149] width 70 height 7
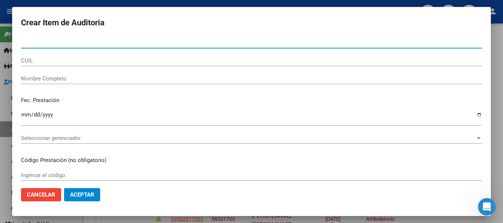
paste input "58793520"
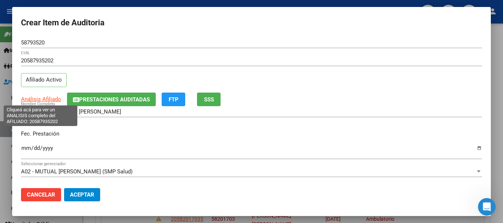
click at [38, 99] on span "Análisis Afiliado" at bounding box center [41, 99] width 40 height 7
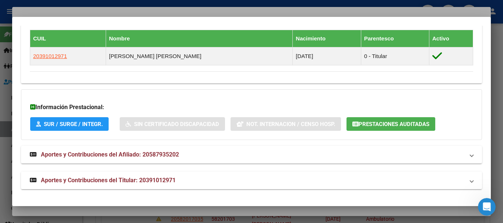
click at [141, 177] on strong "Aportes y Contribuciones del Titular: 20391012971" at bounding box center [103, 180] width 146 height 9
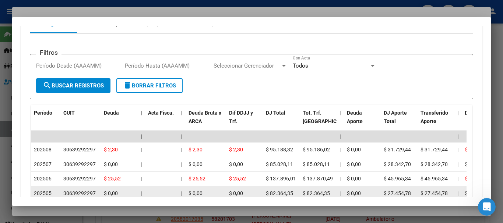
scroll to position [677, 0]
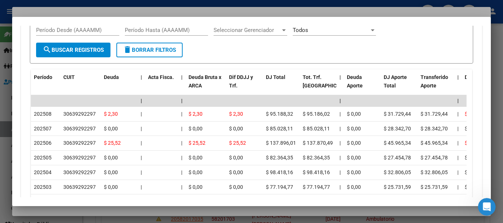
click at [182, 9] on div at bounding box center [251, 111] width 503 height 223
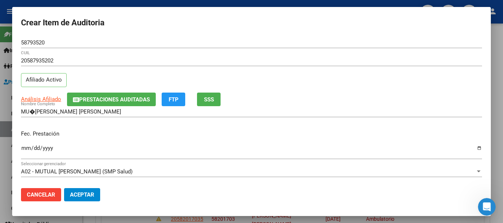
click at [391, 93] on div "Análisis Afiliado Prestaciones Auditadas FTP SSS" at bounding box center [251, 100] width 461 height 14
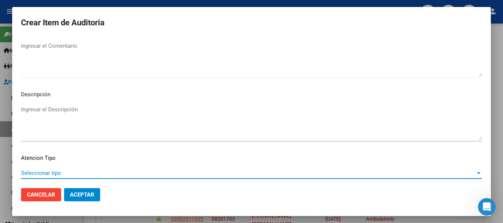
scroll to position [518, 0]
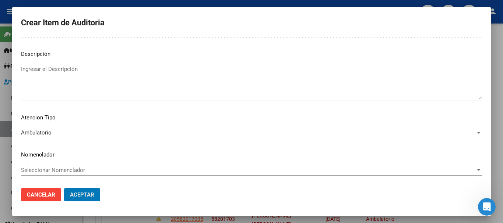
click at [64, 188] on button "Aceptar" at bounding box center [82, 194] width 36 height 13
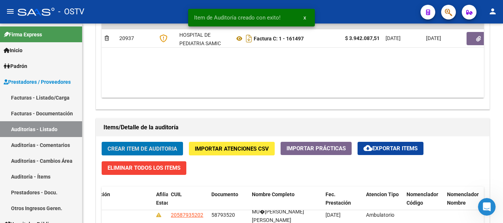
click at [102, 142] on button "Crear Item de Auditoria" at bounding box center [142, 149] width 81 height 14
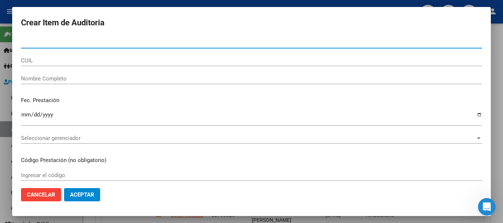
paste input "54187056"
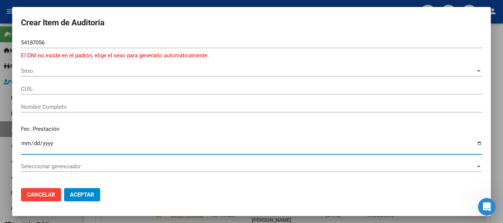
click at [36, 73] on span "Sexo" at bounding box center [248, 71] width 454 height 7
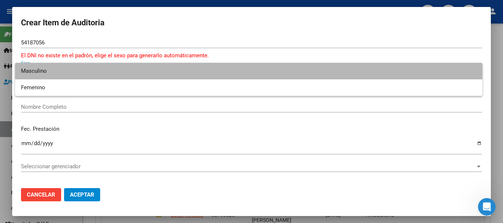
click at [45, 71] on span "Masculino" at bounding box center [248, 71] width 455 height 17
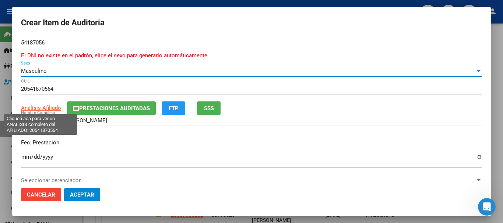
click at [51, 109] on span "Análisis Afiliado" at bounding box center [41, 108] width 40 height 7
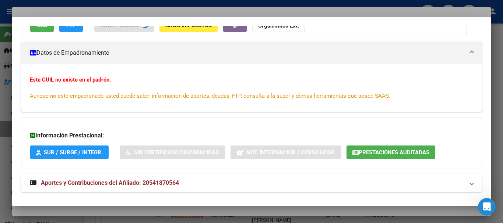
scroll to position [96, 0]
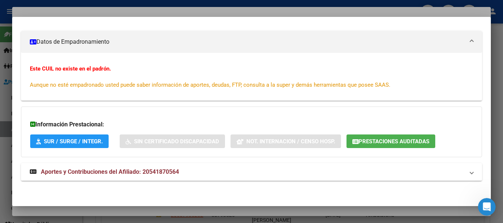
click at [160, 165] on mat-expansion-panel-header "Aportes y Contribuciones del Afiliado: 20541870564" at bounding box center [251, 172] width 461 height 18
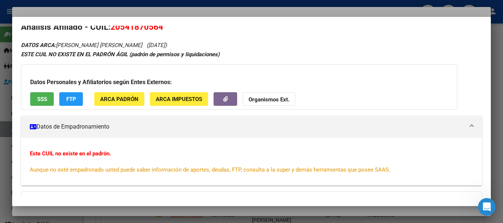
scroll to position [0, 0]
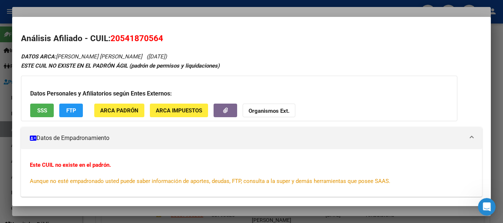
click at [274, 109] on strong "Organismos Ext." at bounding box center [268, 111] width 41 height 7
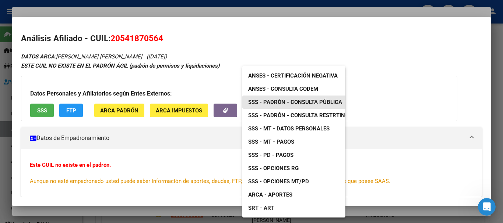
click at [306, 102] on span "SSS - Padrón - Consulta Pública" at bounding box center [295, 102] width 94 height 7
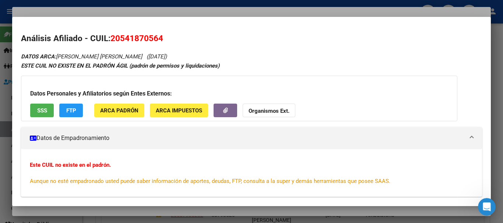
click at [178, 10] on div at bounding box center [251, 111] width 503 height 223
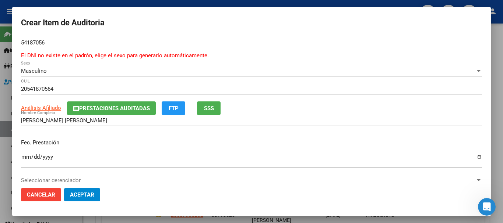
click at [51, 121] on input "SANDOVAL LIAM TADEO" at bounding box center [251, 120] width 461 height 7
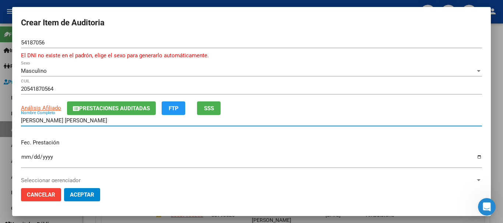
click at [51, 121] on input "SANDOVAL LIAM TADEO" at bounding box center [251, 120] width 461 height 7
click at [105, 106] on span "Prestaciones Auditadas" at bounding box center [114, 108] width 71 height 7
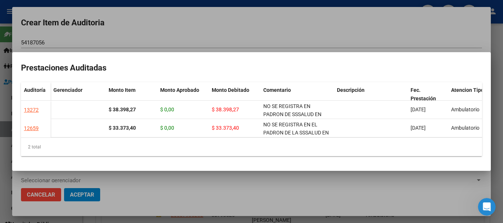
click at [245, 16] on div at bounding box center [251, 111] width 503 height 223
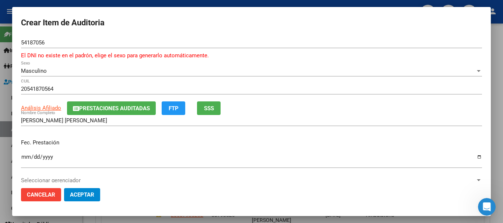
click at [119, 103] on button "Prestaciones Auditadas" at bounding box center [111, 109] width 89 height 14
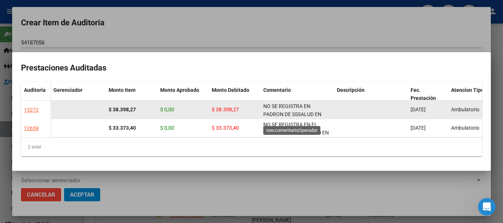
click at [274, 106] on span "NO SE REGISTRA EN PADRON DE SSSALUD EN FECHA DE PRESTACION" at bounding box center [292, 114] width 58 height 23
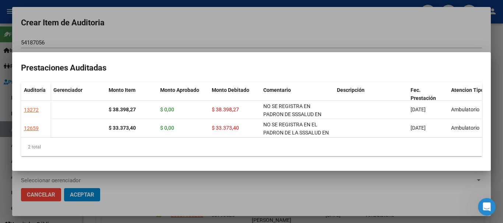
copy span "NO SE REGISTRA EN PADRON DE SSSALUD EN FECHA DE PRESTACION"
click at [257, 31] on div at bounding box center [251, 111] width 503 height 223
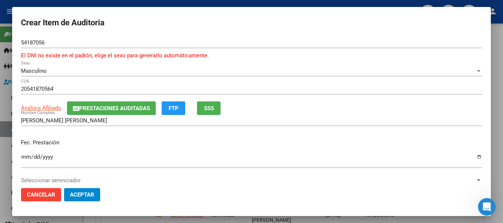
click at [94, 107] on span "Prestaciones Auditadas" at bounding box center [114, 108] width 71 height 7
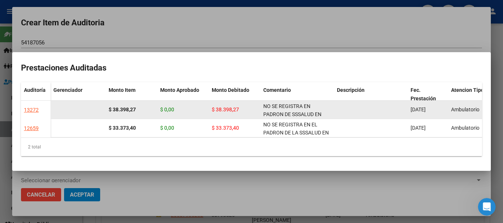
click at [288, 107] on div "NO SE REGISTRA EN PADRON DE SSSALUD EN FECHA DE PRESTACION" at bounding box center [297, 109] width 68 height 15
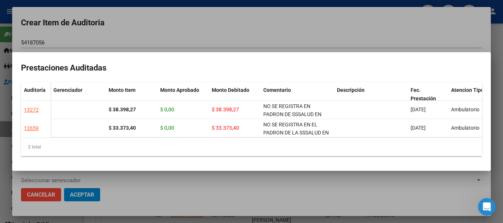
copy span "NO SE REGISTRA EN PADRON DE SSSALUD EN FECHA DE PRESTACION"
click at [177, 28] on div at bounding box center [251, 111] width 503 height 223
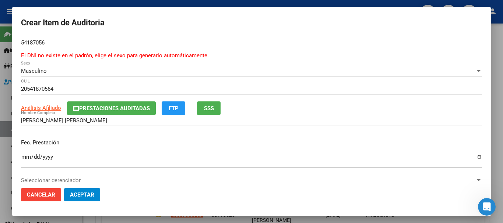
click at [266, 102] on div "ARCA Padrón Análisis Afiliado Prestaciones Auditadas FTP SSS" at bounding box center [251, 109] width 461 height 14
click at [134, 110] on span "Prestaciones Auditadas" at bounding box center [114, 108] width 71 height 7
click at [251, 77] on div "Masculino Sexo" at bounding box center [251, 75] width 461 height 18
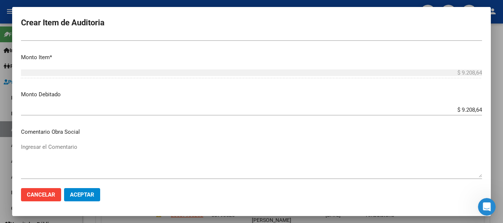
scroll to position [358, 0]
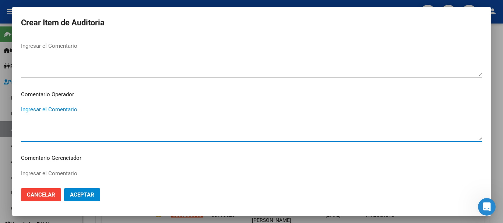
paste textarea "NO SE REGISTRA EN PADRON DE SSSALUD EN FECHA DE PRESTACION"
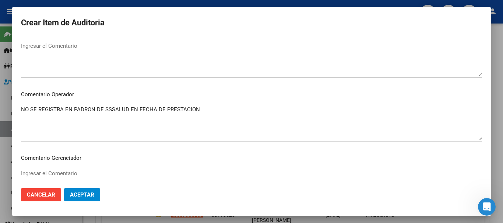
scroll to position [526, 0]
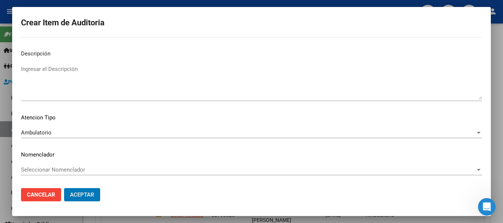
click at [64, 188] on button "Aceptar" at bounding box center [82, 194] width 36 height 13
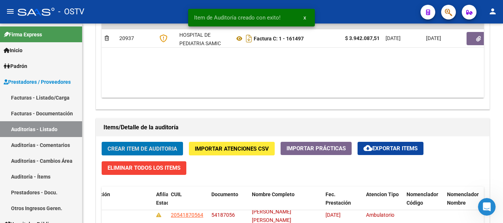
click at [102, 142] on button "Crear Item de Auditoria" at bounding box center [142, 149] width 81 height 14
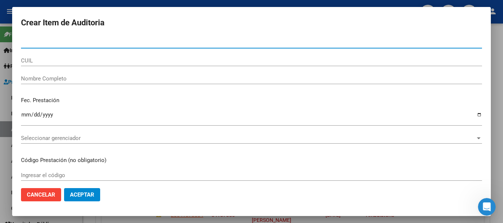
paste input "57831465"
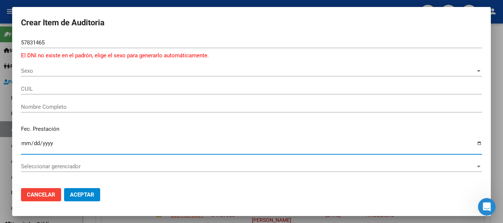
click at [30, 70] on span "Sexo" at bounding box center [248, 71] width 454 height 7
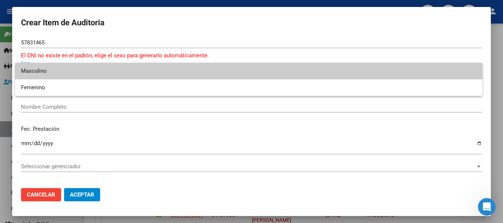
click at [40, 72] on span "Masculino" at bounding box center [248, 71] width 455 height 17
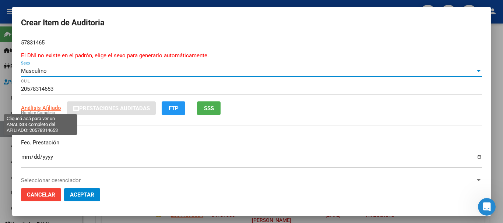
click at [38, 107] on span "Análisis Afiliado" at bounding box center [41, 108] width 40 height 7
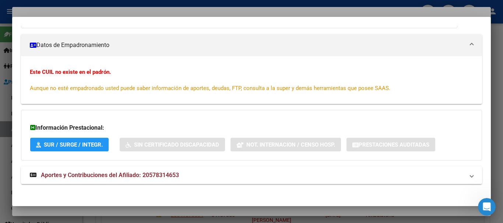
scroll to position [96, 0]
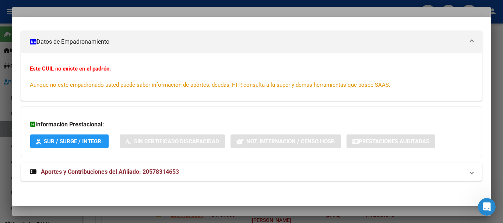
click at [168, 172] on span "Aportes y Contribuciones del Afiliado: 20578314653" at bounding box center [110, 172] width 138 height 7
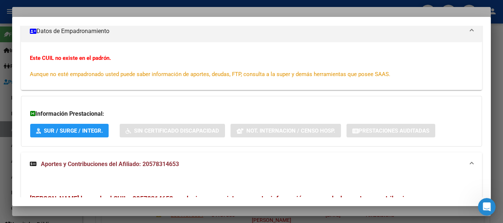
scroll to position [0, 0]
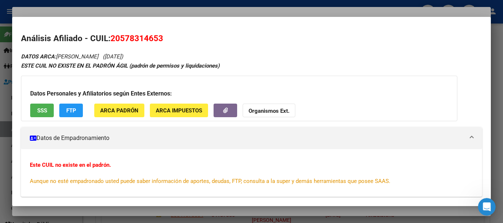
click at [151, 12] on div at bounding box center [251, 111] width 503 height 223
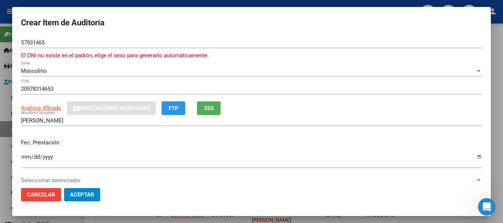
drag, startPoint x: 305, startPoint y: 78, endPoint x: 311, endPoint y: 84, distance: 8.3
click at [306, 79] on div "Masculino Sexo" at bounding box center [251, 75] width 461 height 18
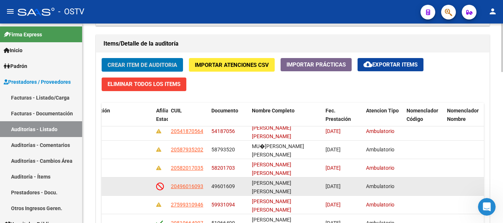
scroll to position [547, 0]
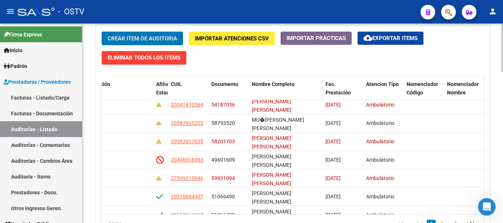
click at [102, 32] on button "Crear Item de Auditoria" at bounding box center [142, 39] width 81 height 14
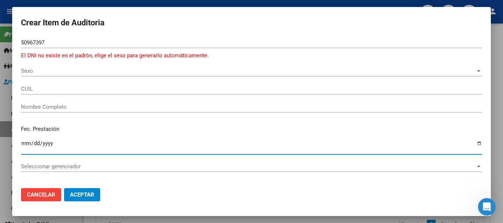
click at [43, 73] on span "Sexo" at bounding box center [248, 71] width 454 height 7
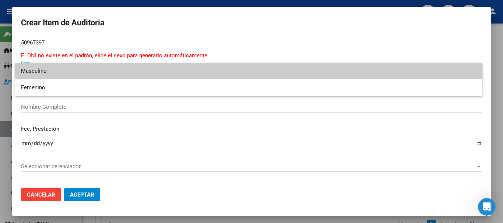
click at [46, 72] on span "Masculino" at bounding box center [248, 71] width 455 height 17
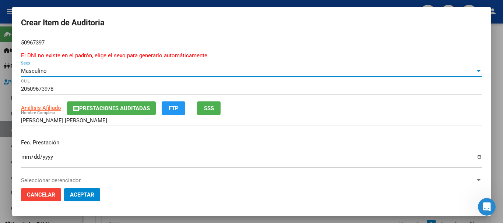
click at [108, 103] on button "Prestaciones Auditadas" at bounding box center [111, 109] width 89 height 14
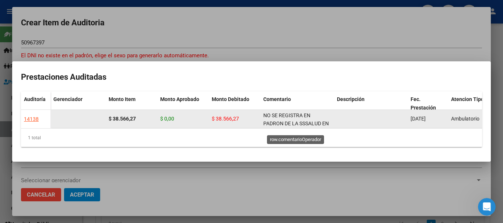
click at [297, 119] on span "NO SE REGISTRA EN PADRON DE LA SSSALUD EN FECHA DE PRESTACION" at bounding box center [296, 124] width 66 height 23
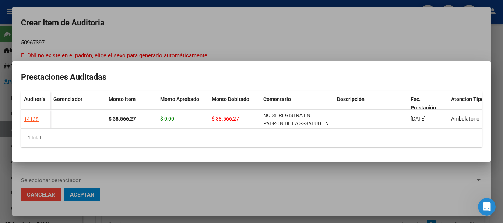
click at [190, 21] on div at bounding box center [251, 111] width 503 height 223
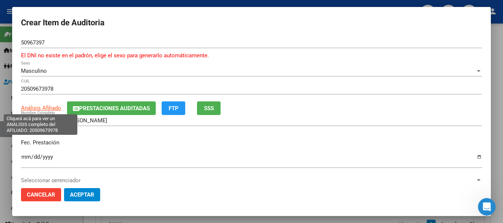
click at [43, 108] on span "Análisis Afiliado" at bounding box center [41, 108] width 40 height 7
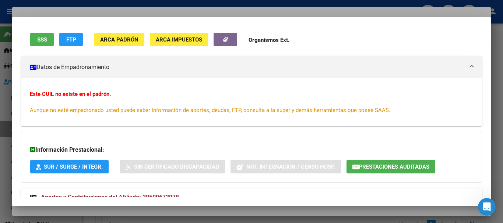
scroll to position [96, 0]
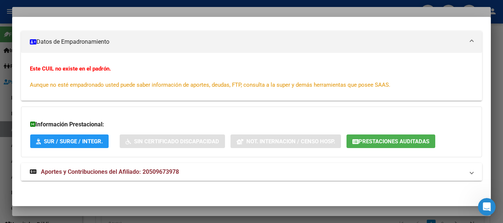
click at [140, 174] on span "Aportes y Contribuciones del Afiliado: 20509673978" at bounding box center [110, 172] width 138 height 7
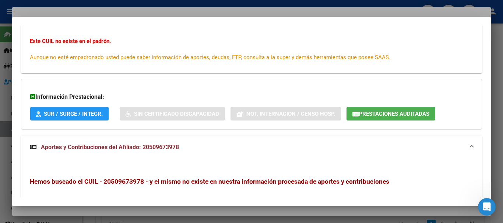
scroll to position [27, 0]
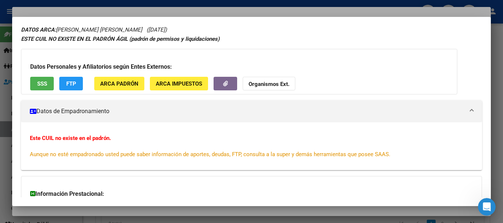
click at [131, 9] on div at bounding box center [251, 111] width 503 height 223
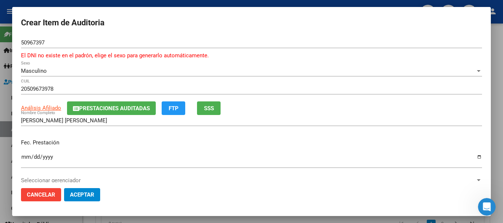
click at [297, 81] on div "Masculino Sexo" at bounding box center [251, 75] width 461 height 18
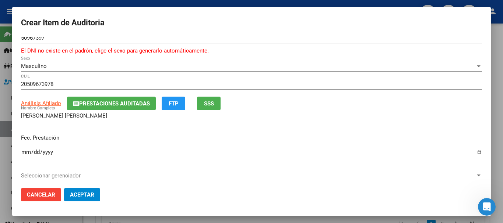
scroll to position [0, 0]
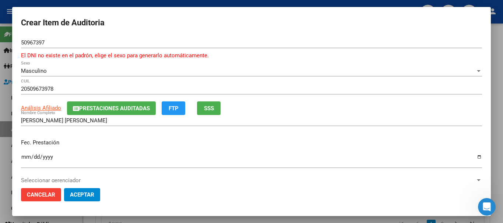
click at [114, 105] on button "Prestaciones Auditadas" at bounding box center [111, 109] width 89 height 14
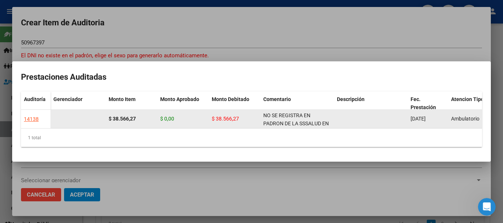
click at [291, 117] on div "NO SE REGISTRA EN PADRON DE LA SSSALUD EN FECHA DE PRESTACION" at bounding box center [297, 119] width 68 height 15
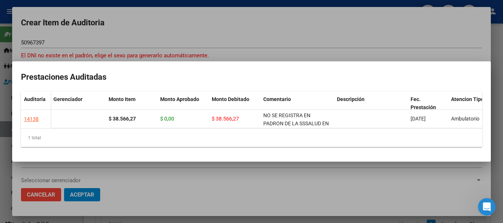
copy span "NO SE REGISTRA EN PADRON DE LA SSSALUD EN FECHA DE PRESTACION"
click at [310, 36] on div at bounding box center [251, 111] width 503 height 223
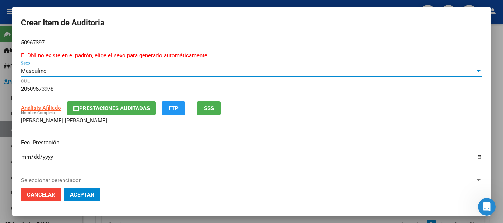
click at [363, 77] on div "Masculino Sexo" at bounding box center [251, 71] width 461 height 11
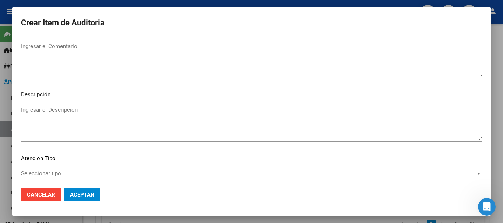
scroll to position [358, 0]
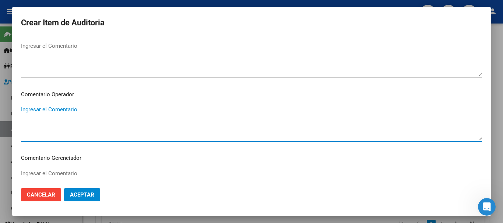
paste textarea "NO SE REGISTRA EN PADRON DE LA SSSALUD EN FECHA DE PRESTACION"
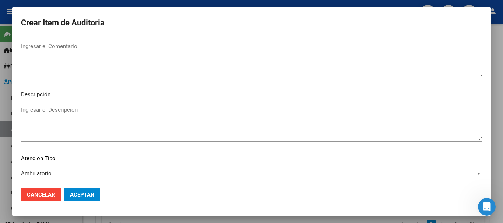
scroll to position [526, 0]
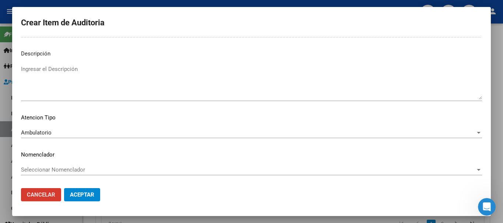
click at [64, 188] on button "Aceptar" at bounding box center [82, 194] width 36 height 13
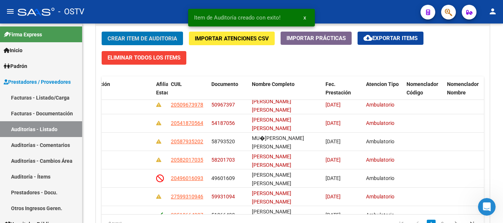
click at [102, 32] on button "Crear Item de Auditoria" at bounding box center [142, 39] width 81 height 14
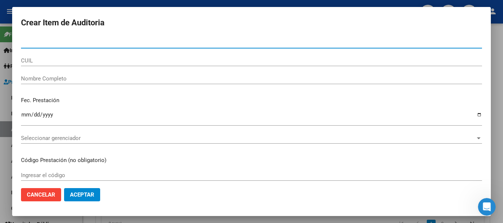
paste input "49601609"
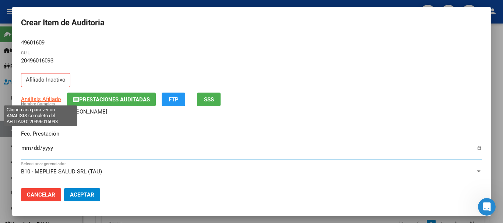
click at [56, 99] on span "Análisis Afiliado" at bounding box center [41, 99] width 40 height 7
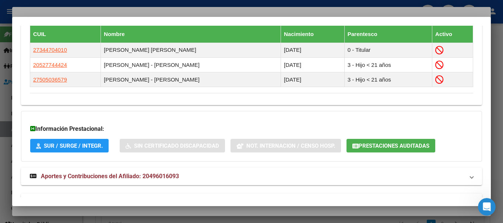
scroll to position [467, 0]
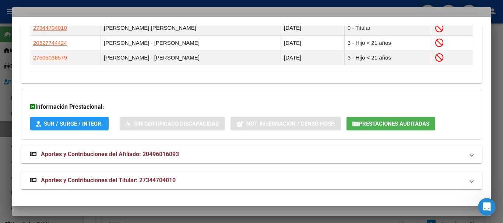
click at [134, 176] on strong "Aportes y Contribuciones del Titular: 27344704010" at bounding box center [103, 180] width 146 height 9
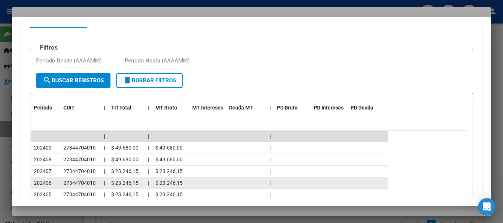
scroll to position [705, 0]
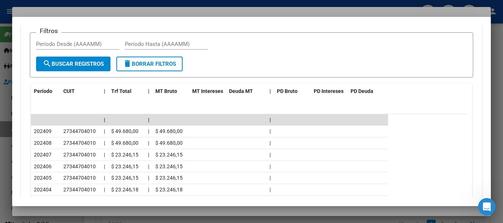
click at [160, 11] on div at bounding box center [251, 111] width 503 height 223
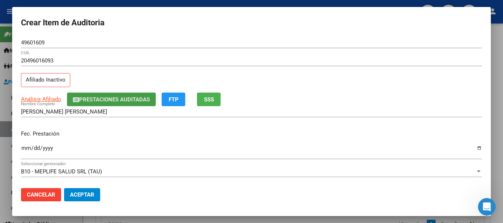
click at [99, 99] on span "Prestaciones Auditadas" at bounding box center [114, 99] width 71 height 7
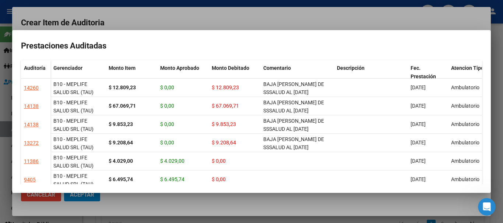
click at [238, 14] on div at bounding box center [251, 111] width 503 height 223
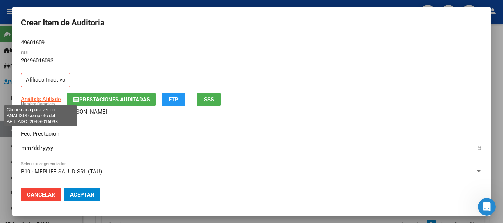
click at [43, 97] on span "Análisis Afiliado" at bounding box center [41, 99] width 40 height 7
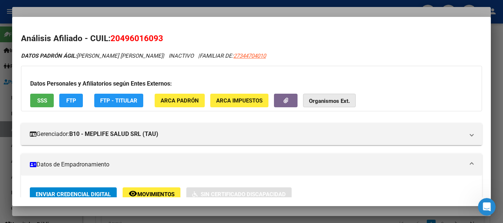
click at [327, 102] on strong "Organismos Ext." at bounding box center [329, 101] width 41 height 7
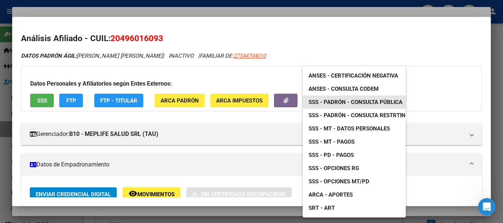
click at [349, 98] on link "SSS - Padrón - Consulta Pública" at bounding box center [356, 102] width 106 height 13
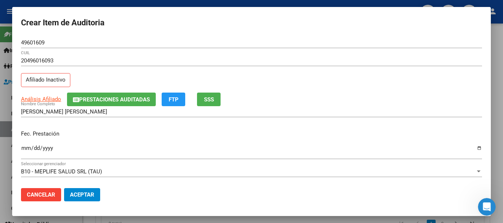
click at [135, 100] on span "Prestaciones Auditadas" at bounding box center [114, 99] width 71 height 7
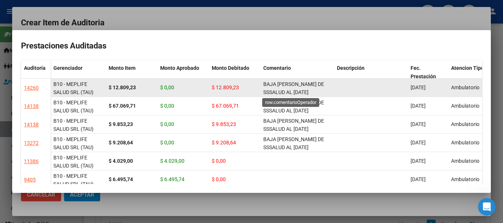
click at [310, 85] on span "BAJA DE PADRON DE SSSALUD AL 31-10-2024" at bounding box center [293, 88] width 61 height 14
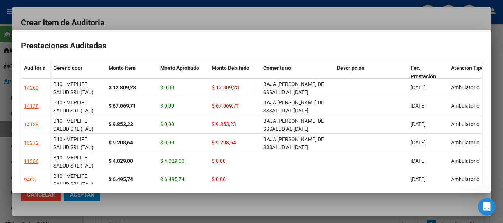
copy span "BAJA DE PADRON DE SSSALUD AL 31-10-2024"
click at [281, 24] on div at bounding box center [251, 111] width 503 height 223
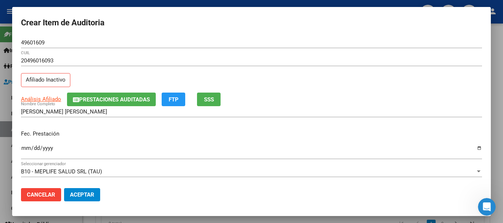
drag, startPoint x: 351, startPoint y: 96, endPoint x: 346, endPoint y: 104, distance: 8.8
click at [350, 97] on div "Análisis Afiliado Prestaciones Auditadas FTP SSS" at bounding box center [251, 100] width 461 height 14
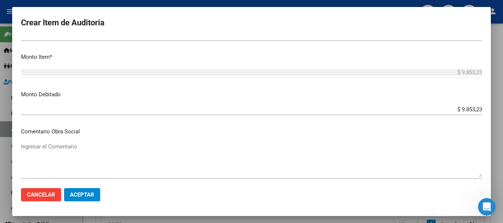
scroll to position [349, 0]
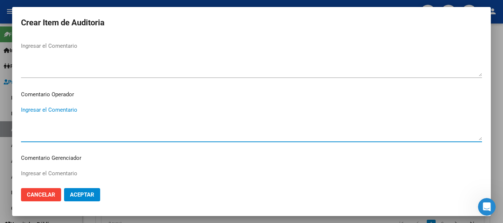
paste textarea "BAJA DE PADRON DE SSSALUD AL 31-10-2024"
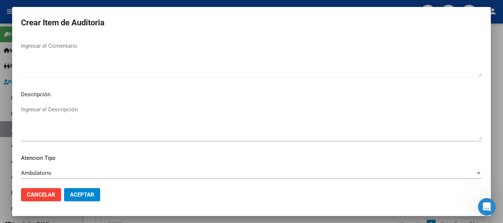
scroll to position [518, 0]
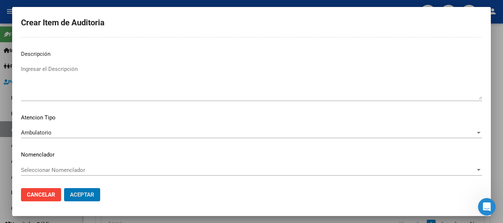
click at [64, 188] on button "Aceptar" at bounding box center [82, 194] width 36 height 13
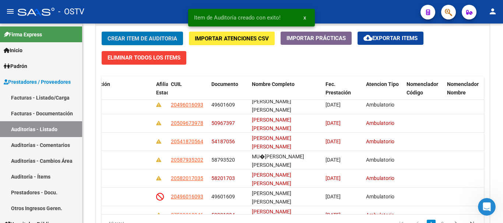
click at [102, 32] on button "Crear Item de Auditoria" at bounding box center [142, 39] width 81 height 14
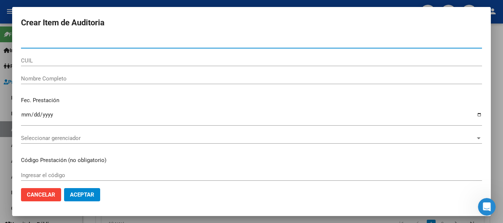
paste input "51066490"
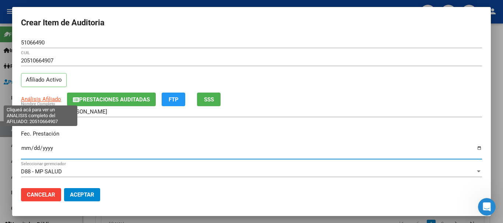
click at [54, 99] on span "Análisis Afiliado" at bounding box center [41, 99] width 40 height 7
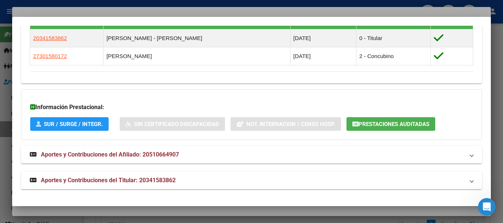
click at [142, 179] on span "Aportes y Contribuciones del Titular: 20341583862" at bounding box center [108, 180] width 135 height 7
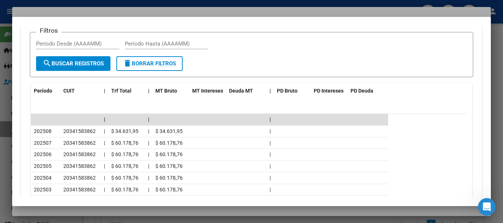
scroll to position [765, 0]
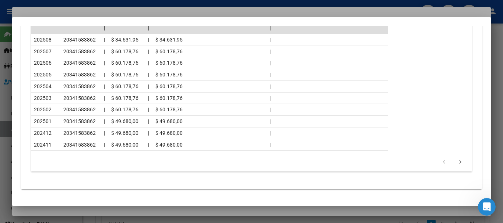
click at [77, 10] on div at bounding box center [251, 111] width 503 height 223
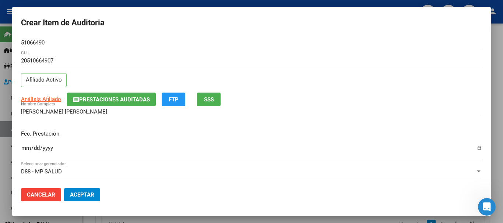
click at [331, 118] on div "CARRASCO RAMIRO VALENTIN Nombre Completo" at bounding box center [251, 115] width 461 height 18
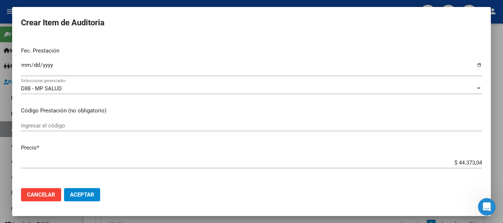
scroll to position [0, 0]
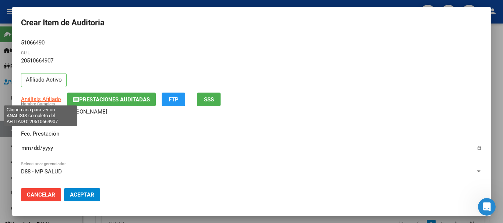
click at [48, 99] on span "Análisis Afiliado" at bounding box center [41, 99] width 40 height 7
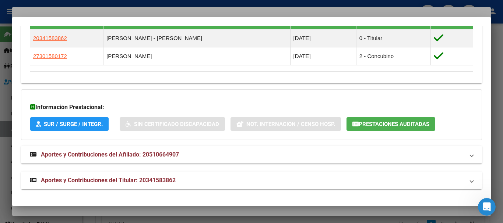
click at [134, 179] on span "Aportes y Contribuciones del Titular: 20341583862" at bounding box center [108, 180] width 135 height 7
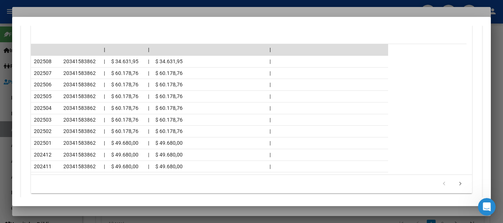
scroll to position [746, 0]
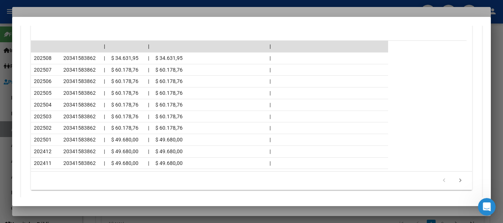
click at [95, 10] on div at bounding box center [251, 111] width 503 height 223
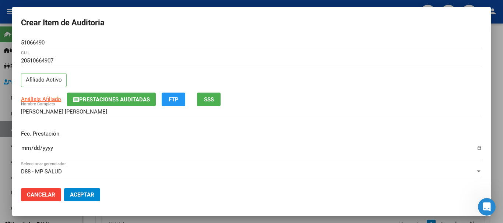
click at [278, 71] on div "20510664907 CUIL" at bounding box center [251, 64] width 461 height 18
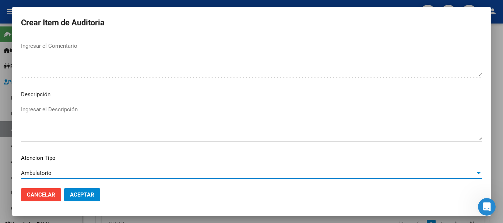
scroll to position [518, 0]
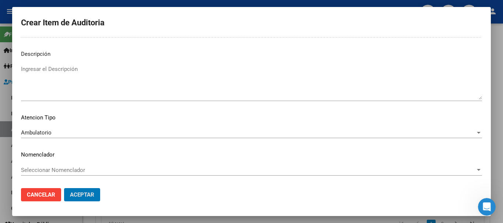
click at [64, 188] on button "Aceptar" at bounding box center [82, 194] width 36 height 13
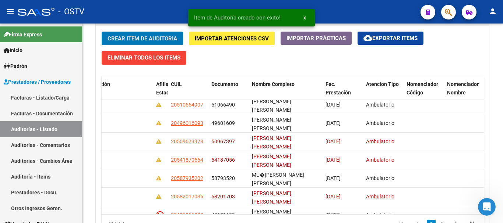
click at [102, 32] on button "Crear Item de Auditoria" at bounding box center [142, 39] width 81 height 14
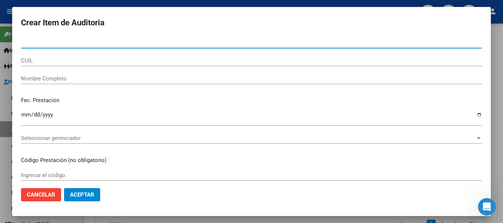
paste input "56890586"
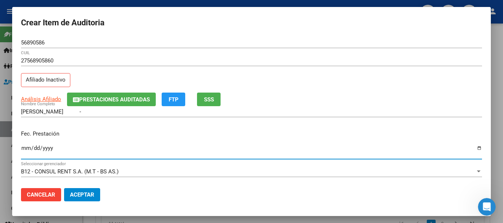
click at [89, 95] on button "Prestaciones Auditadas" at bounding box center [111, 100] width 89 height 14
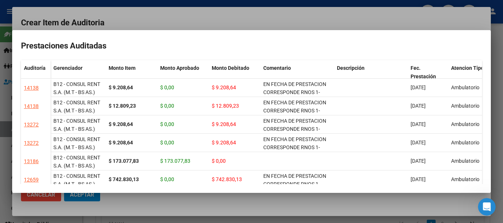
click at [260, 22] on div at bounding box center [251, 111] width 503 height 223
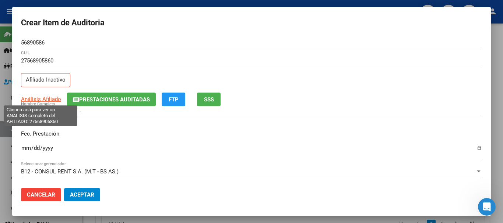
click at [53, 97] on span "Análisis Afiliado" at bounding box center [41, 99] width 40 height 7
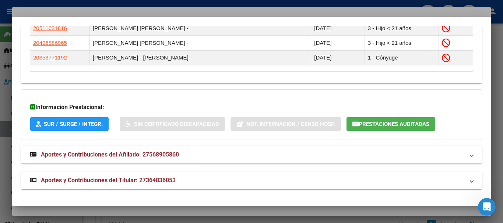
click at [149, 185] on strong "Aportes y Contribuciones del Titular: 27364836053" at bounding box center [103, 180] width 146 height 9
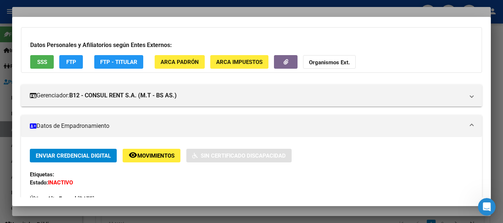
scroll to position [0, 0]
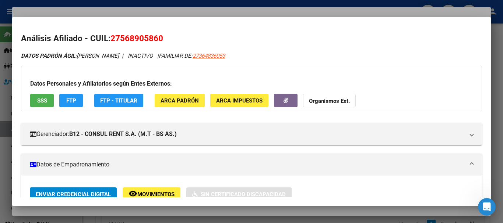
click at [314, 99] on strong "Organismos Ext." at bounding box center [329, 101] width 41 height 7
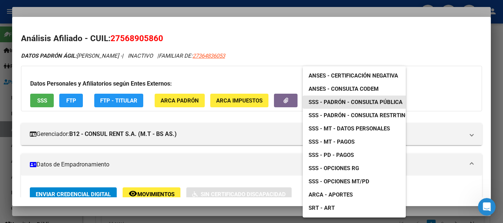
click at [360, 101] on span "SSS - Padrón - Consulta Pública" at bounding box center [355, 102] width 94 height 7
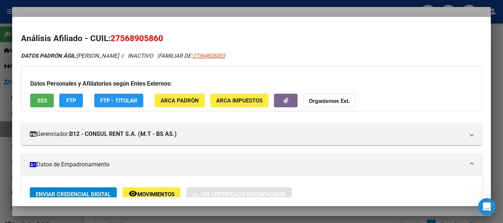
click at [229, 12] on div at bounding box center [251, 111] width 503 height 223
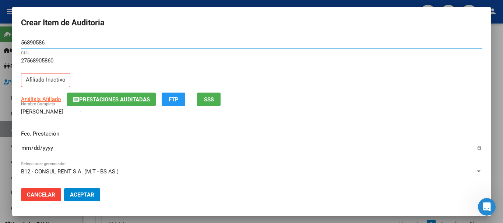
click at [328, 45] on input "56890586" at bounding box center [251, 42] width 461 height 7
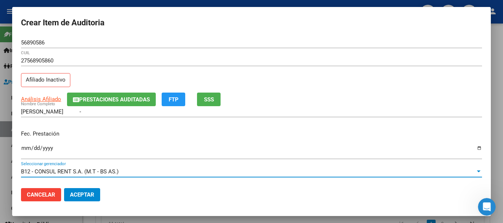
click at [114, 102] on span "Prestaciones Auditadas" at bounding box center [114, 99] width 71 height 7
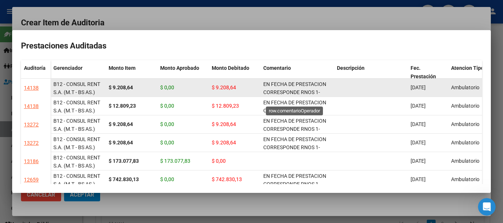
click at [283, 82] on span "EN FECHA DE PRESTACION CORRESPONDE RNOS 1-1510-2 POR OPCION" at bounding box center [294, 92] width 63 height 23
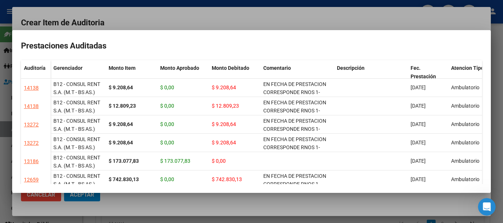
copy span "EN FECHA DE PRESTACION CORRESPONDE RNOS 1-1510-2 POR OPCION"
click at [279, 16] on div at bounding box center [251, 111] width 503 height 223
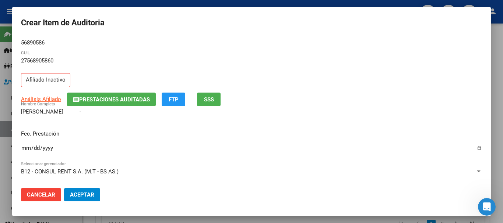
click at [300, 96] on div "Análisis Afiliado Prestaciones Auditadas FTP SSS" at bounding box center [251, 100] width 461 height 14
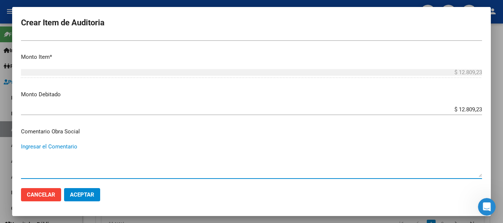
scroll to position [349, 0]
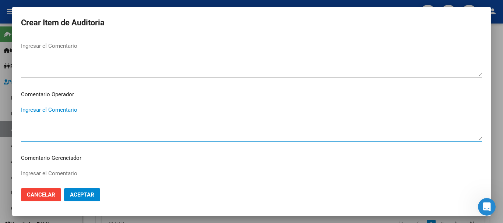
paste textarea "EN FECHA DE PRESTACION CORRESPONDE RNOS 1-1510-2 POR OPCION"
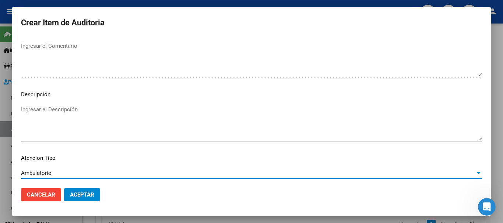
scroll to position [518, 0]
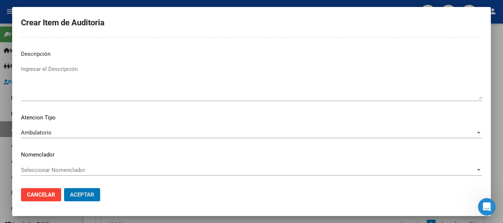
click at [64, 188] on button "Aceptar" at bounding box center [82, 194] width 36 height 13
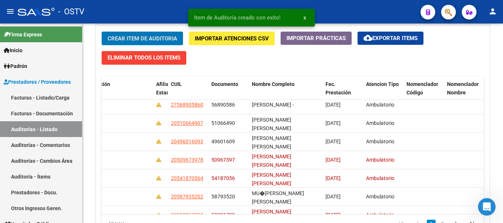
click at [102, 32] on button "Crear Item de Auditoria" at bounding box center [142, 39] width 81 height 14
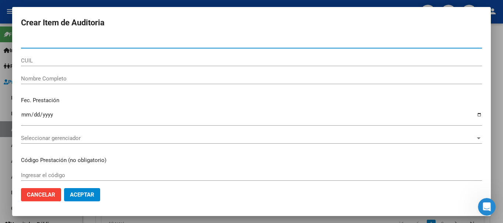
paste input "70022144"
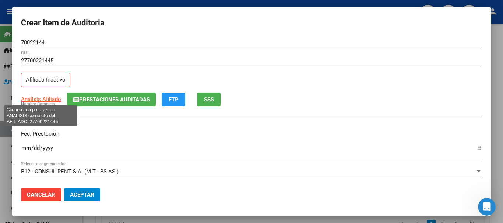
click at [47, 96] on span "Análisis Afiliado" at bounding box center [41, 99] width 40 height 7
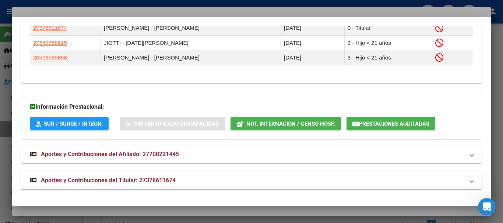
click at [156, 177] on span "Aportes y Contribuciones del Titular: 27378611674" at bounding box center [108, 180] width 135 height 7
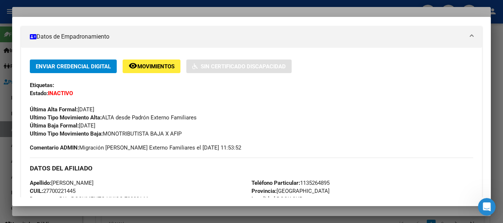
scroll to position [0, 0]
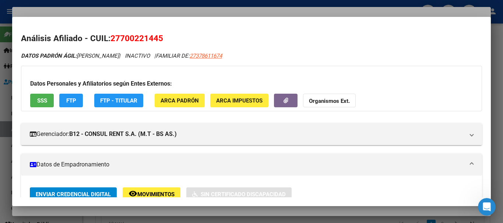
click at [321, 96] on button "Organismos Ext." at bounding box center [329, 101] width 53 height 14
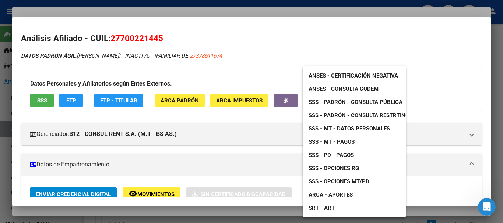
click at [376, 102] on span "SSS - Padrón - Consulta Pública" at bounding box center [355, 102] width 94 height 7
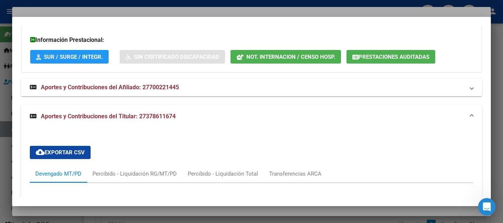
scroll to position [466, 0]
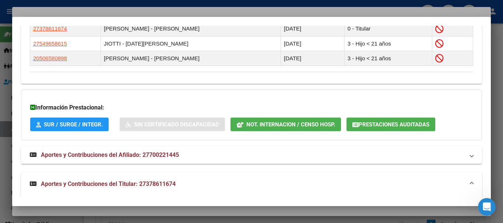
click at [392, 124] on span "Prestaciones Auditadas" at bounding box center [394, 124] width 71 height 7
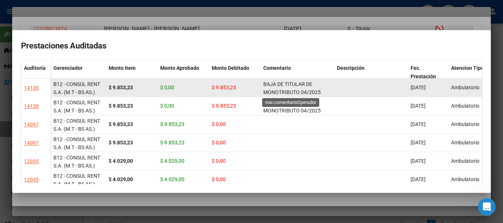
click at [280, 90] on span "BAJA DE TITULAR DE MONOTRIBUTO 04/2025" at bounding box center [291, 88] width 57 height 14
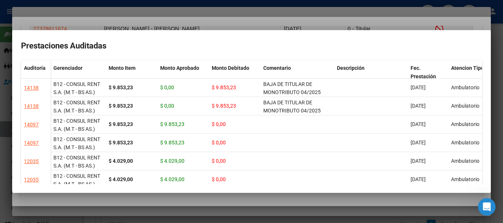
click at [251, 10] on div at bounding box center [251, 111] width 503 height 223
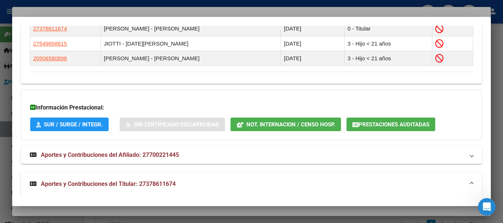
click at [249, 11] on div at bounding box center [251, 111] width 503 height 223
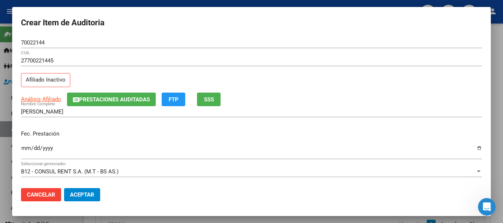
click at [235, 50] on div "70022144 Nro Documento" at bounding box center [251, 46] width 461 height 18
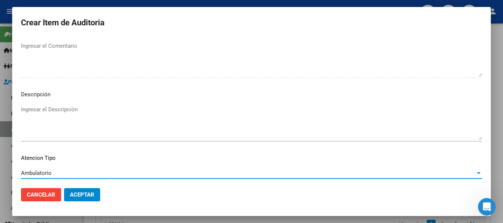
scroll to position [518, 0]
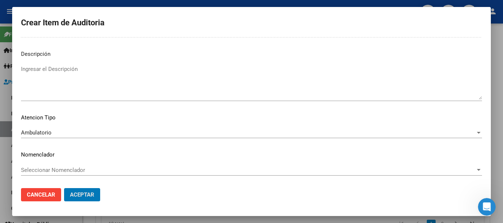
click at [64, 188] on button "Aceptar" at bounding box center [82, 194] width 36 height 13
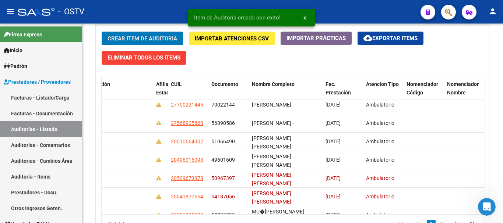
click at [102, 32] on button "Crear Item de Auditoria" at bounding box center [142, 39] width 81 height 14
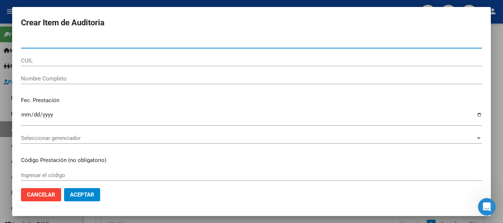
paste input "55323383"
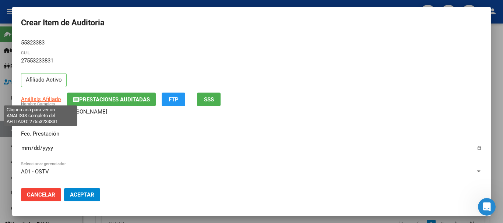
click at [46, 100] on span "Análisis Afiliado" at bounding box center [41, 99] width 40 height 7
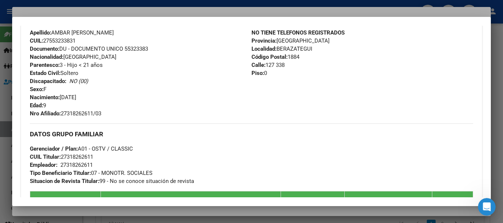
scroll to position [438, 0]
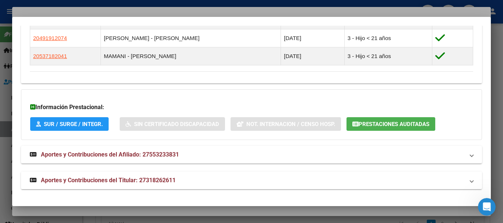
click at [138, 177] on span "Aportes y Contribuciones del Titular: 27318262611" at bounding box center [108, 180] width 135 height 7
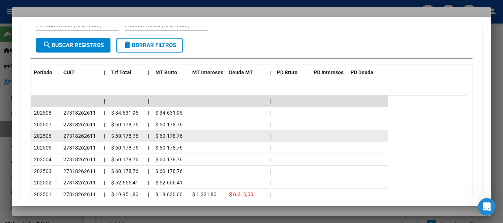
scroll to position [696, 0]
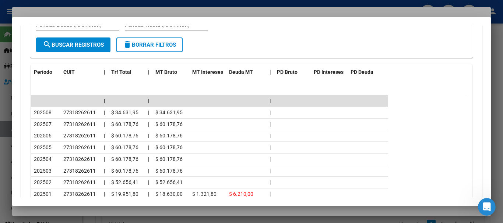
drag, startPoint x: 154, startPoint y: 10, endPoint x: 317, endPoint y: 35, distance: 164.3
click at [155, 9] on div at bounding box center [251, 111] width 503 height 223
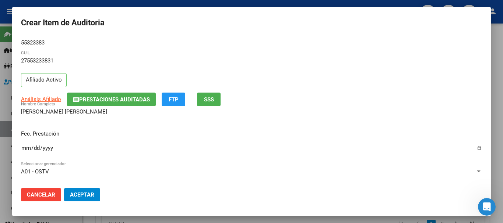
click at [354, 74] on div "27553233831 CUIL Afiliado Activo" at bounding box center [251, 74] width 461 height 38
click at [401, 105] on mat-dialog-content "55323383 Nro Documento 27553233831 CUIL Afiliado Activo Análisis Afiliado Prest…" at bounding box center [251, 109] width 479 height 145
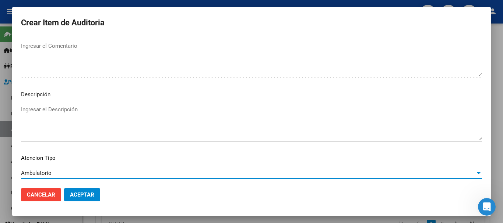
scroll to position [518, 0]
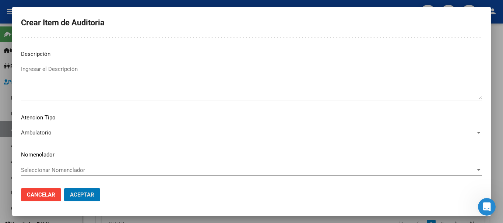
click at [64, 188] on button "Aceptar" at bounding box center [82, 194] width 36 height 13
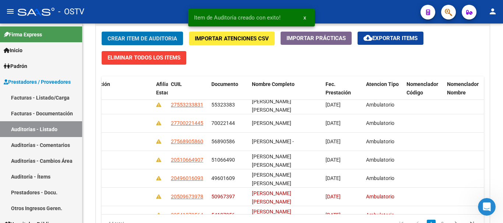
click at [102, 32] on button "Crear Item de Auditoria" at bounding box center [142, 39] width 81 height 14
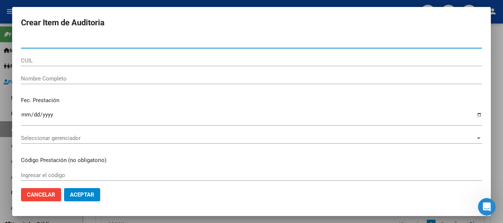
paste input "56890586"
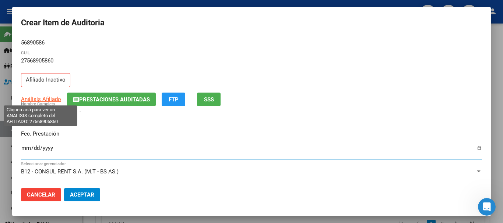
click at [54, 96] on span "Análisis Afiliado" at bounding box center [41, 99] width 40 height 7
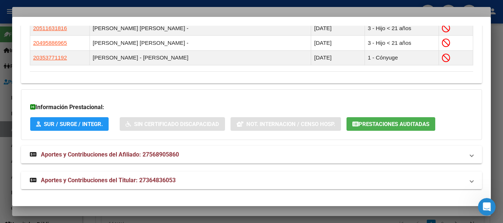
click at [177, 178] on mat-panel-title "Aportes y Contribuciones del Titular: 27364836053" at bounding box center [247, 180] width 434 height 9
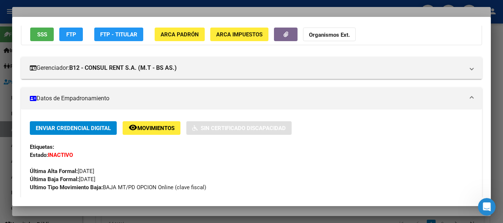
scroll to position [0, 0]
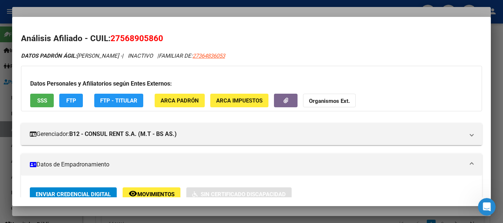
click at [338, 99] on strong "Organismos Ext." at bounding box center [329, 101] width 41 height 7
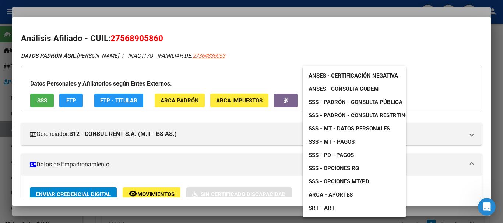
click at [347, 102] on span "SSS - Padrón - Consulta Pública" at bounding box center [355, 102] width 94 height 7
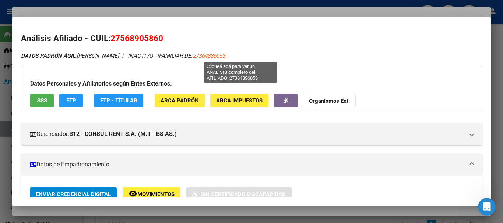
click at [225, 54] on span "27364836053" at bounding box center [209, 56] width 32 height 7
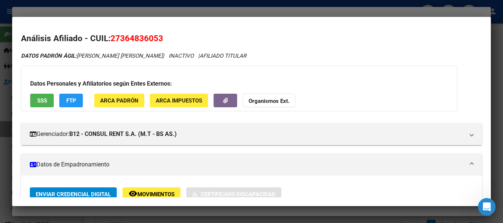
click at [272, 99] on strong "Organismos Ext." at bounding box center [268, 101] width 41 height 7
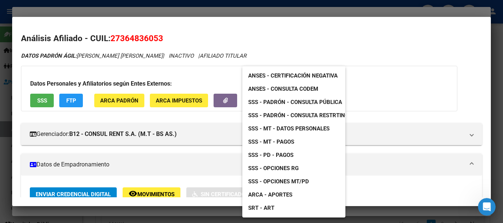
click at [303, 128] on span "SSS - MT - Datos Personales" at bounding box center [288, 129] width 81 height 7
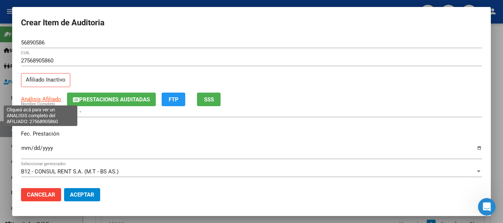
click at [46, 97] on span "Análisis Afiliado" at bounding box center [41, 99] width 40 height 7
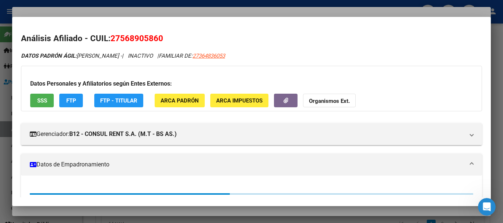
click at [304, 98] on button "Organismos Ext." at bounding box center [329, 101] width 53 height 14
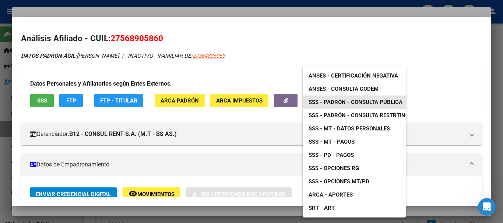
click at [376, 102] on span "SSS - Padrón - Consulta Pública" at bounding box center [355, 102] width 94 height 7
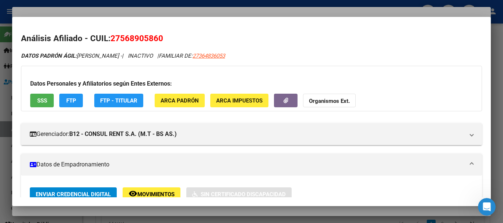
click at [187, 13] on div at bounding box center [251, 111] width 503 height 223
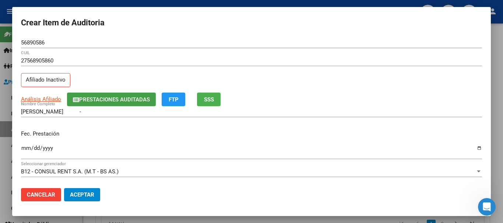
click at [119, 95] on button "Prestaciones Auditadas" at bounding box center [111, 100] width 89 height 14
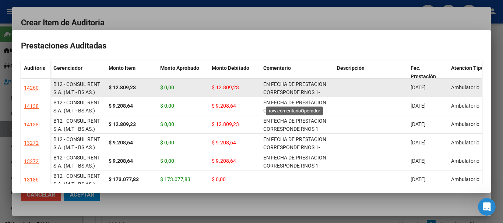
click at [275, 84] on span "EN FECHA DE PRESTACION CORRESPONDE RNOS 1-1510-2 POR OPCION" at bounding box center [294, 92] width 63 height 23
click at [276, 84] on span "EN FECHA DE PRESTACION CORRESPONDE RNOS 1-1510-2 POR OPCION" at bounding box center [294, 92] width 63 height 23
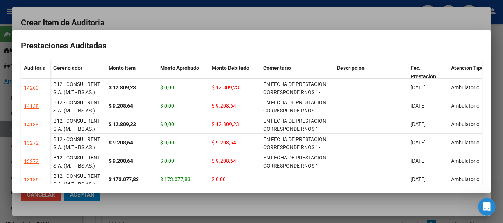
click at [283, 15] on div at bounding box center [251, 111] width 503 height 223
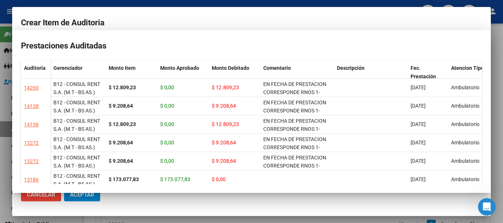
click at [442, 91] on div "27568905860 CUIL Afiliado Inactivo" at bounding box center [251, 74] width 461 height 38
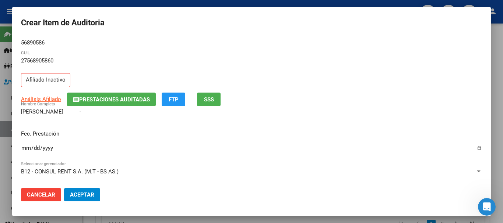
click at [107, 105] on button "Prestaciones Auditadas" at bounding box center [111, 100] width 89 height 14
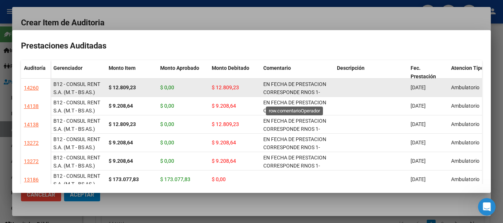
click at [284, 92] on span "EN FECHA DE PRESTACION CORRESPONDE RNOS 1-1510-2 POR OPCION" at bounding box center [294, 92] width 63 height 23
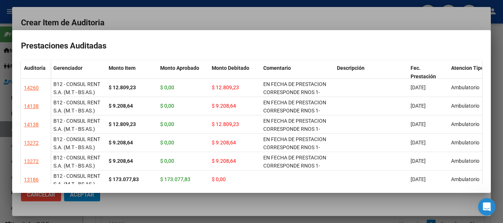
drag, startPoint x: 284, startPoint y: 19, endPoint x: 343, endPoint y: 49, distance: 66.2
click at [284, 19] on div at bounding box center [251, 111] width 503 height 223
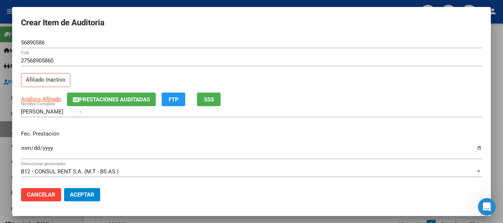
drag, startPoint x: 420, startPoint y: 101, endPoint x: 412, endPoint y: 123, distance: 23.1
click at [419, 103] on div "Análisis Afiliado Prestaciones Auditadas FTP SSS" at bounding box center [251, 100] width 461 height 14
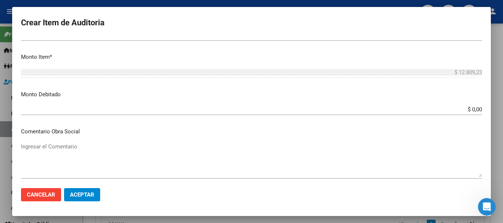
scroll to position [349, 0]
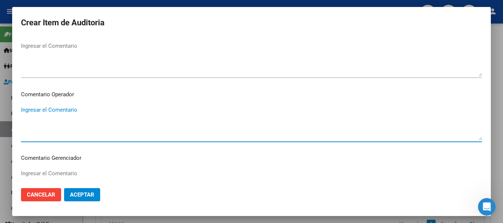
paste textarea "EN FECHA DE PRESTACION CORRESPONDE RNOS 1-1510-2 POR OPCION"
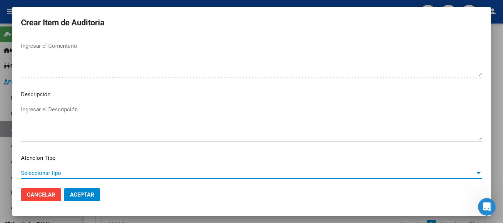
scroll to position [518, 0]
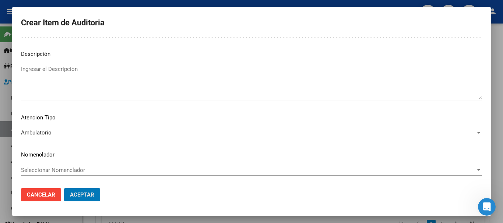
click at [64, 188] on button "Aceptar" at bounding box center [82, 194] width 36 height 13
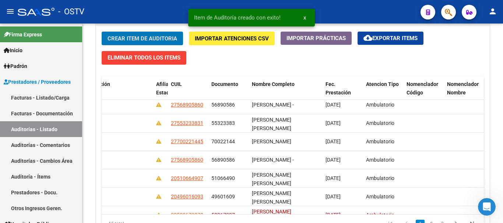
click at [102, 32] on button "Crear Item de Auditoria" at bounding box center [142, 39] width 81 height 14
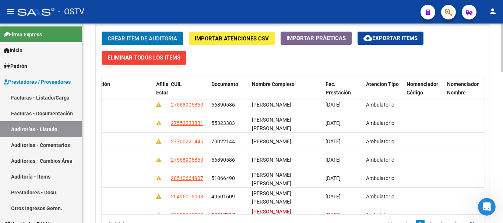
click at [102, 32] on button "Crear Item de Auditoria" at bounding box center [142, 39] width 81 height 14
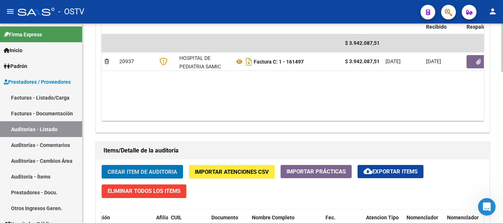
scroll to position [400, 0]
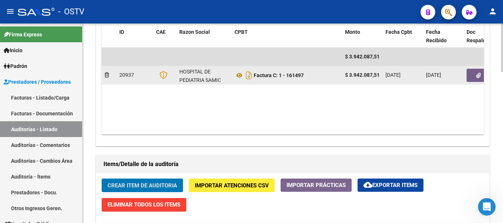
click at [472, 76] on button "button" at bounding box center [478, 75] width 24 height 13
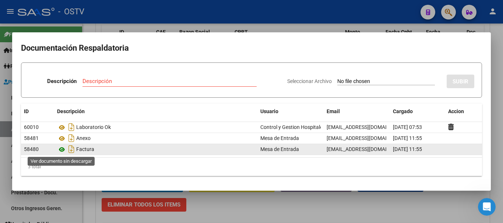
click at [62, 149] on icon at bounding box center [62, 149] width 10 height 9
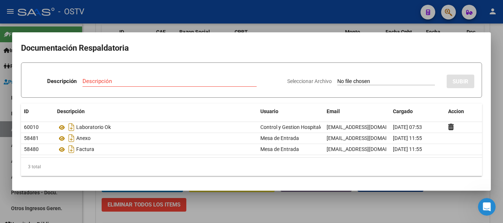
click at [237, 14] on div at bounding box center [251, 111] width 503 height 223
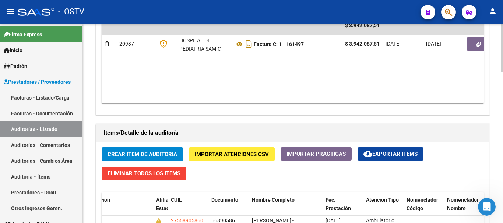
scroll to position [479, 0]
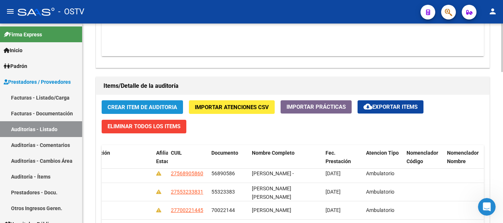
click at [145, 105] on span "Crear Item de Auditoria" at bounding box center [142, 107] width 70 height 7
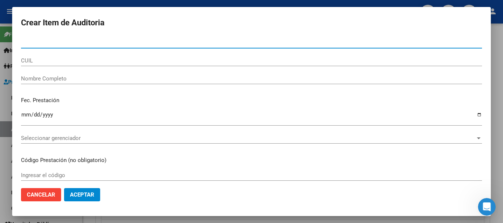
paste input "70149510"
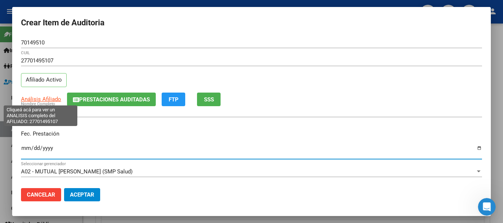
click at [45, 100] on span "Análisis Afiliado" at bounding box center [41, 99] width 40 height 7
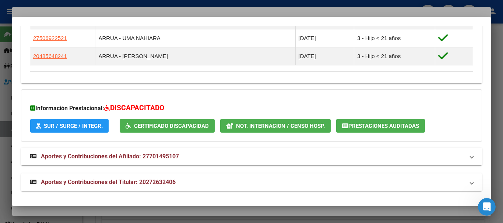
scroll to position [440, 0]
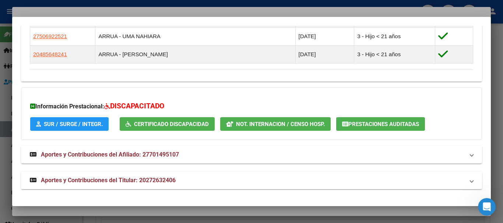
click at [112, 183] on span "Aportes y Contribuciones del Titular: 20272632406" at bounding box center [108, 180] width 135 height 7
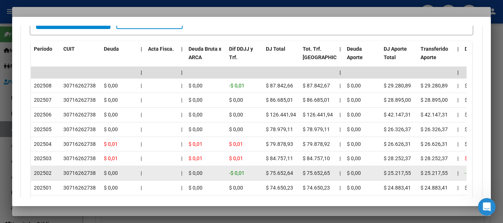
scroll to position [729, 0]
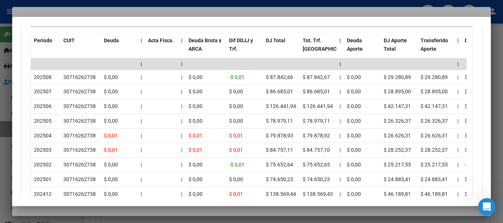
click at [90, 10] on div at bounding box center [251, 111] width 503 height 223
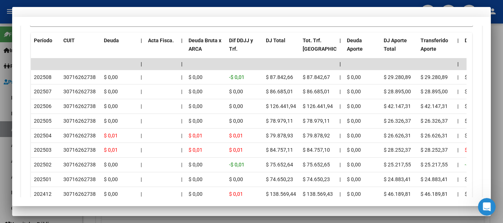
click at [328, 83] on div "27701495107 CUIL Afiliado Activo" at bounding box center [251, 74] width 461 height 38
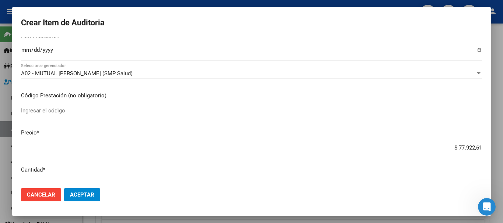
scroll to position [0, 0]
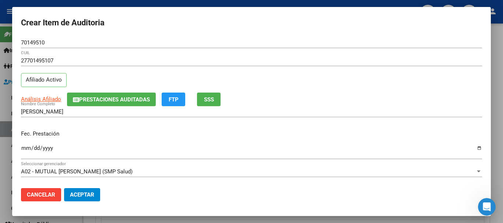
click at [94, 95] on button "Prestaciones Auditadas" at bounding box center [111, 100] width 89 height 14
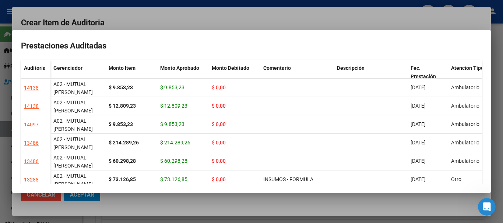
click at [169, 35] on mat-dialog-container "Prestaciones Auditadas Auditoría Gerenciador Monto Item Monto Aprobado Monto De…" at bounding box center [251, 111] width 479 height 163
click at [184, 14] on div at bounding box center [251, 111] width 503 height 223
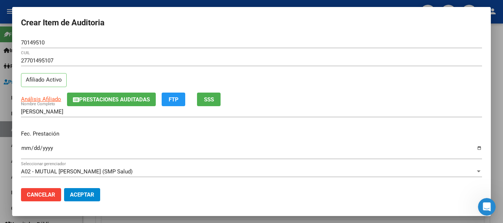
click at [306, 134] on p "Fec. Prestación" at bounding box center [251, 134] width 461 height 8
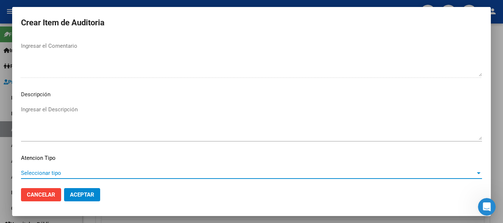
scroll to position [518, 0]
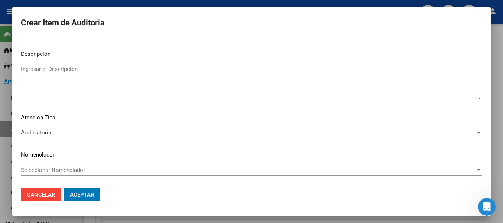
click at [64, 188] on button "Aceptar" at bounding box center [82, 194] width 36 height 13
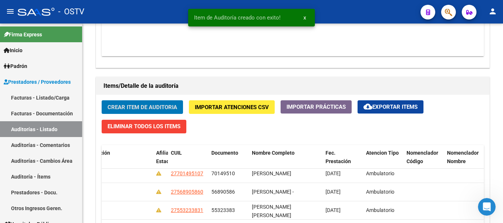
click at [102, 100] on button "Crear Item de Auditoria" at bounding box center [142, 107] width 81 height 14
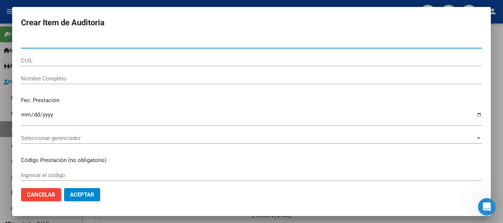
paste input "56890586"
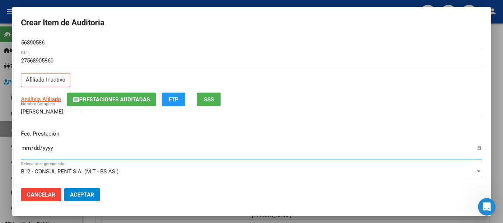
click at [113, 100] on span "Prestaciones Auditadas" at bounding box center [114, 99] width 71 height 7
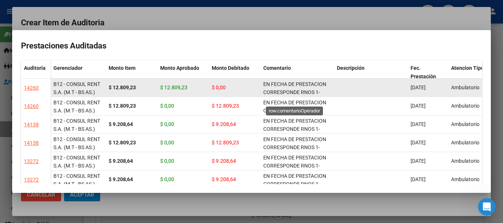
click at [294, 85] on span "EN FECHA DE PRESTACION CORRESPONDE RNOS 1-1510-2 POR OPCION" at bounding box center [294, 92] width 63 height 23
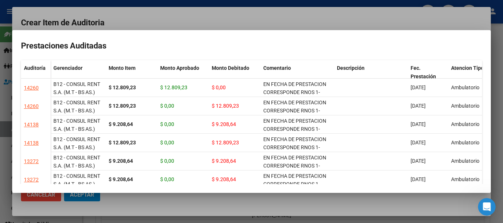
click at [301, 11] on div at bounding box center [251, 111] width 503 height 223
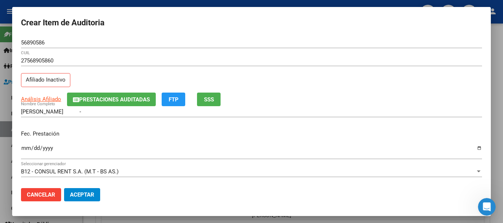
click at [402, 86] on div "27568905860 CUIL Afiliado Inactivo" at bounding box center [251, 74] width 461 height 38
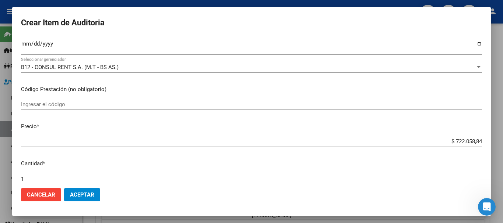
scroll to position [248, 0]
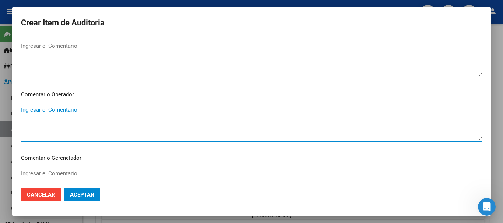
paste textarea "EN FECHA DE PRESTACION CORRESPONDE RNOS 1-1510-2 POR OPCION"
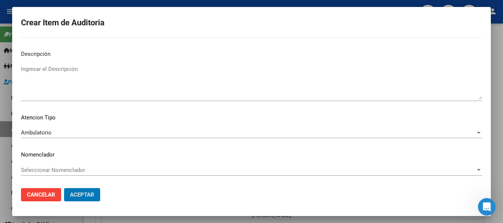
scroll to position [0, 0]
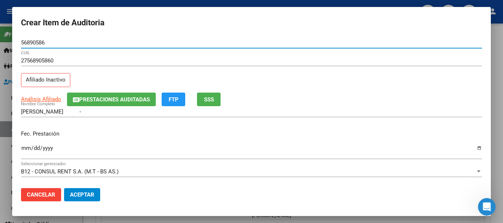
click at [64, 188] on button "Aceptar" at bounding box center [82, 194] width 36 height 13
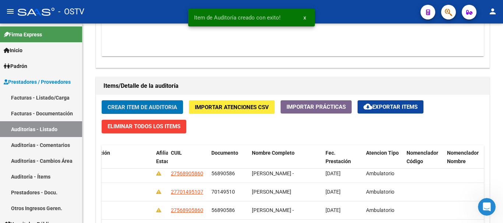
click at [102, 100] on button "Crear Item de Auditoria" at bounding box center [142, 107] width 81 height 14
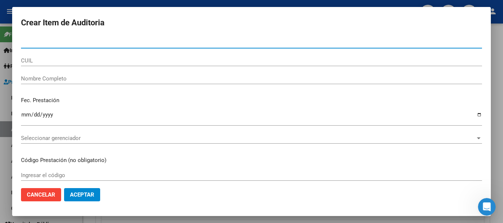
paste input "54796631"
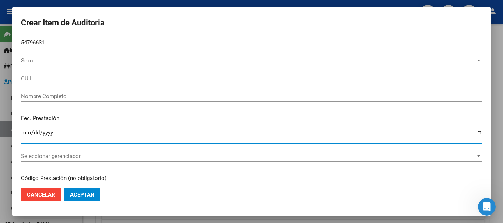
click at [56, 42] on input "54796631" at bounding box center [251, 42] width 461 height 7
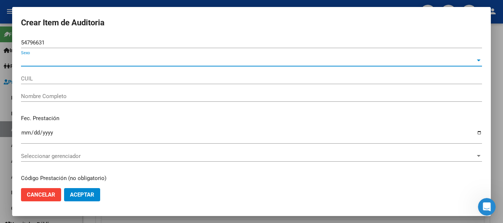
click at [42, 62] on span "Sexo" at bounding box center [248, 60] width 454 height 7
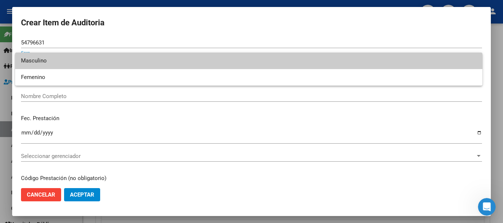
click at [41, 61] on span "Masculino" at bounding box center [248, 61] width 455 height 17
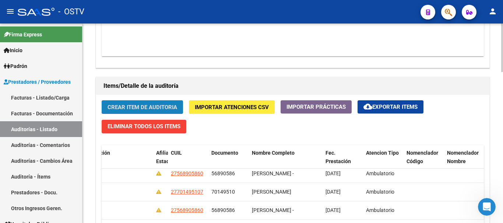
click at [149, 110] on span "Crear Item de Auditoria" at bounding box center [142, 107] width 70 height 7
click at [145, 102] on button "Crear Item de Auditoria" at bounding box center [142, 107] width 81 height 14
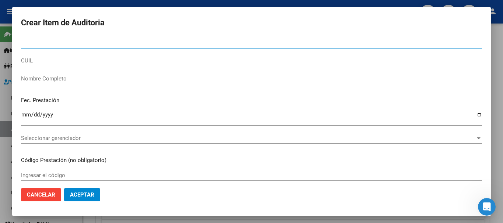
paste input "54796631"
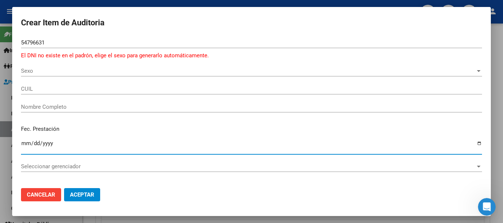
click at [35, 69] on span "Sexo" at bounding box center [248, 71] width 454 height 7
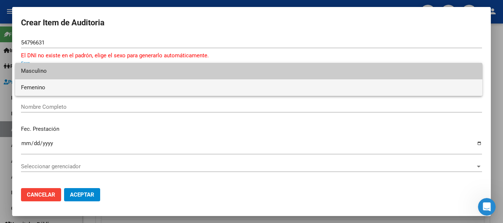
click at [34, 82] on span "Femenino" at bounding box center [248, 88] width 455 height 17
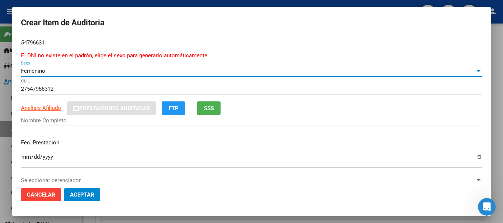
click at [35, 73] on span "Femenino" at bounding box center [33, 71] width 24 height 7
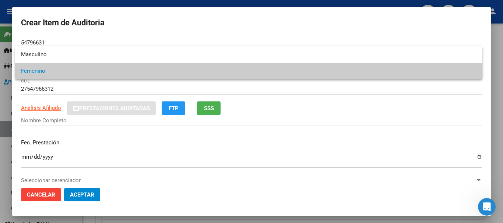
click at [43, 69] on span "Femenino" at bounding box center [248, 71] width 455 height 17
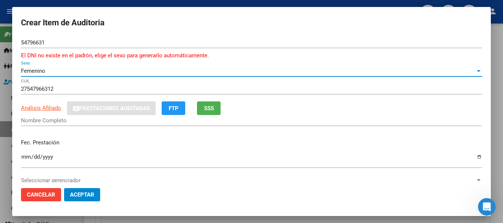
click at [31, 72] on span "Femenino" at bounding box center [33, 71] width 24 height 7
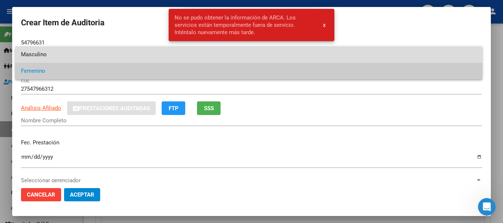
click at [43, 52] on span "Masculino" at bounding box center [248, 54] width 455 height 17
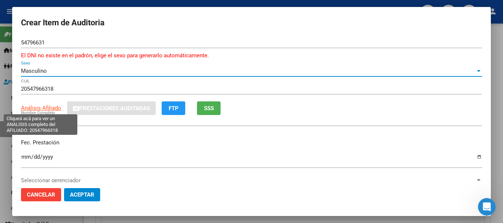
click at [49, 106] on span "Análisis Afiliado" at bounding box center [41, 108] width 40 height 7
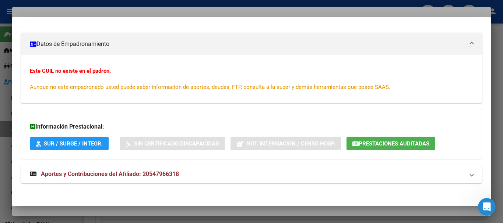
scroll to position [96, 0]
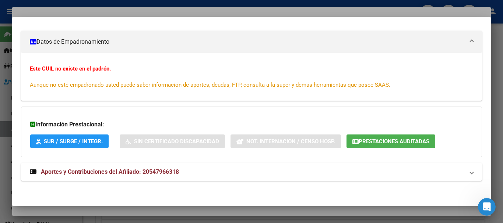
click at [137, 174] on span "Aportes y Contribuciones del Afiliado: 20547966318" at bounding box center [110, 172] width 138 height 7
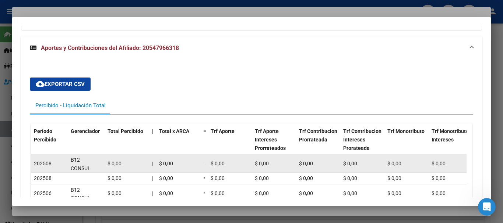
scroll to position [0, 0]
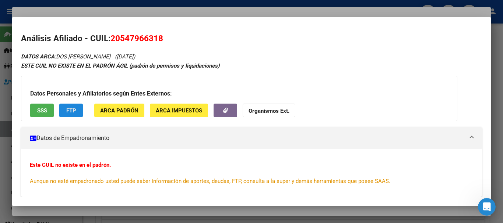
click at [62, 106] on button "FTP" at bounding box center [71, 111] width 24 height 14
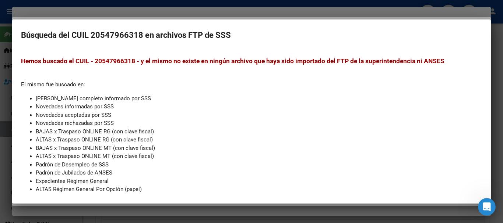
click at [192, 6] on div at bounding box center [251, 111] width 503 height 223
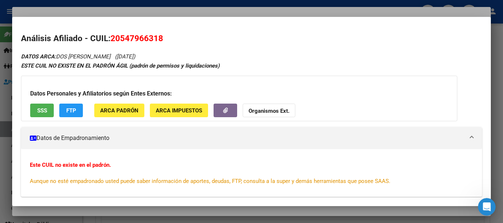
click at [265, 110] on strong "Organismos Ext." at bounding box center [268, 111] width 41 height 7
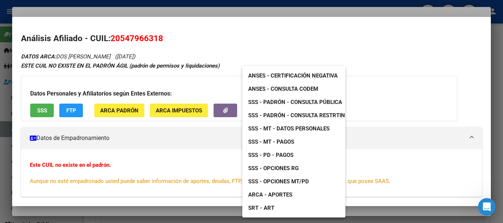
click at [323, 102] on span "SSS - Padrón - Consulta Pública" at bounding box center [295, 102] width 94 height 7
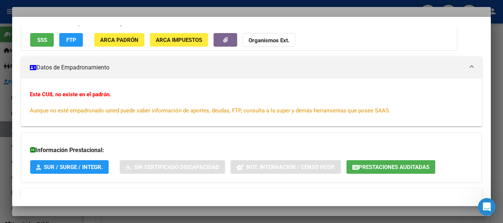
scroll to position [301, 0]
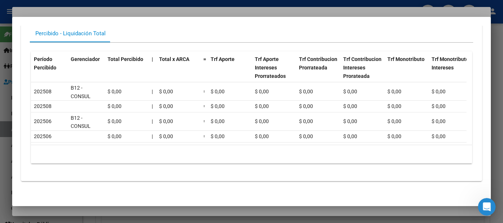
click at [106, 12] on div at bounding box center [251, 111] width 503 height 223
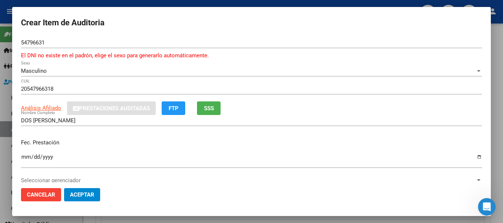
click at [288, 81] on div "Masculino Sexo" at bounding box center [251, 75] width 461 height 18
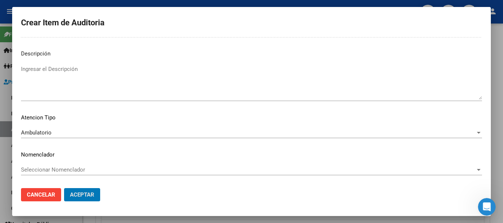
scroll to position [0, 0]
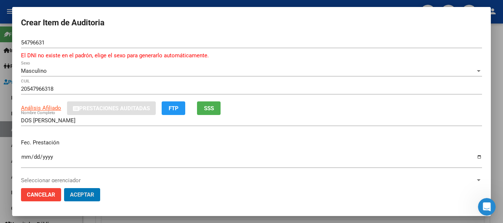
click at [64, 188] on button "Aceptar" at bounding box center [82, 194] width 36 height 13
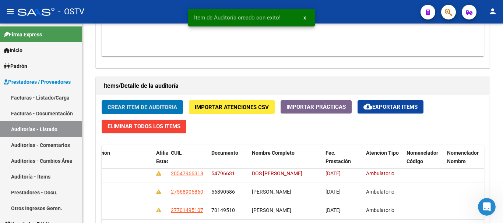
click at [102, 100] on button "Crear Item de Auditoria" at bounding box center [142, 107] width 81 height 14
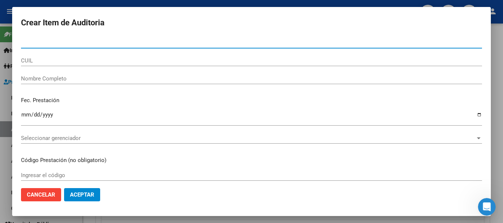
paste input "49601609"
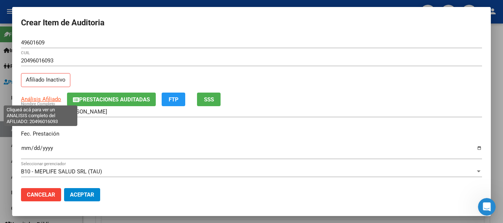
click at [44, 99] on span "Análisis Afiliado" at bounding box center [41, 99] width 40 height 7
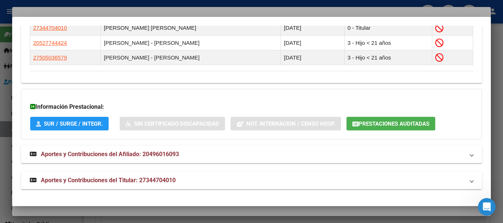
click at [133, 180] on span "Aportes y Contribuciones del Titular: 27344704010" at bounding box center [108, 180] width 135 height 7
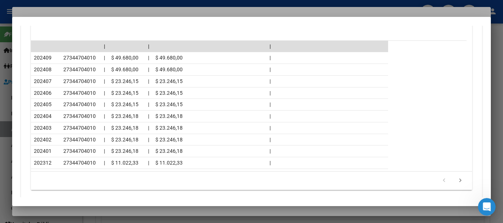
scroll to position [629, 0]
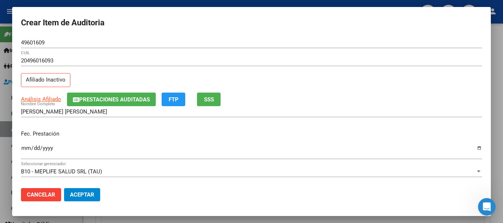
click at [190, 124] on div "CAMACHO ISAIAS JOEL Nombre Completo" at bounding box center [251, 115] width 461 height 18
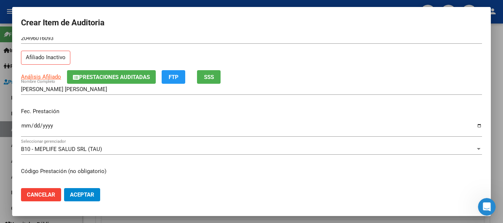
scroll to position [0, 0]
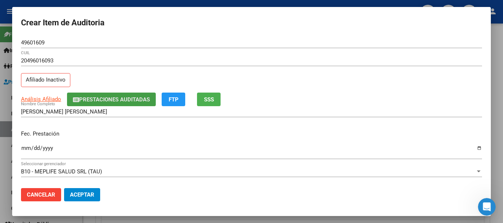
click at [132, 95] on button "Prestaciones Auditadas" at bounding box center [111, 100] width 89 height 14
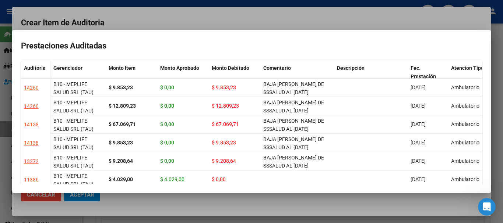
click at [219, 18] on div at bounding box center [251, 111] width 503 height 223
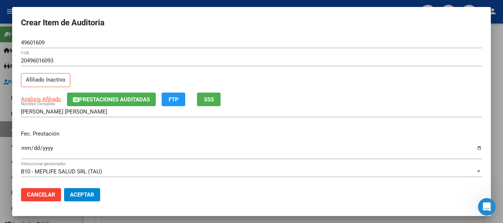
click at [82, 192] on span "Aceptar" at bounding box center [82, 195] width 24 height 7
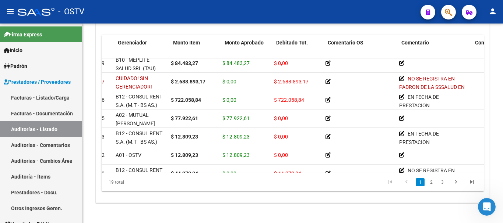
scroll to position [4, 36]
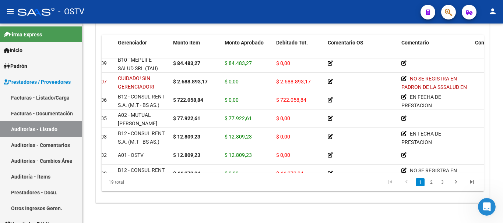
click at [502, 107] on div at bounding box center [502, 124] width 2 height 200
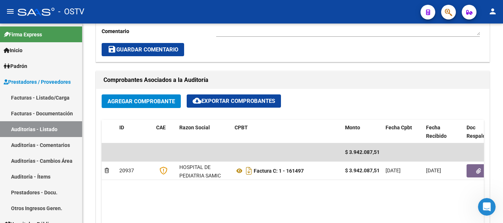
scroll to position [315, 0]
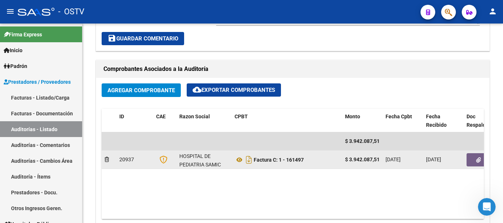
click at [478, 158] on icon "button" at bounding box center [478, 161] width 5 height 6
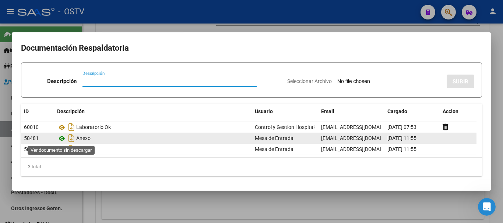
click at [63, 140] on icon at bounding box center [62, 138] width 10 height 9
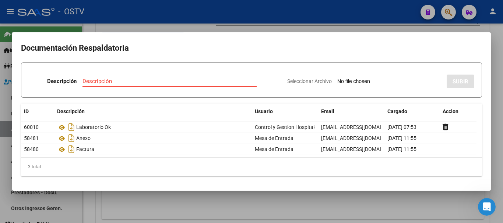
click at [188, 25] on div at bounding box center [251, 111] width 503 height 223
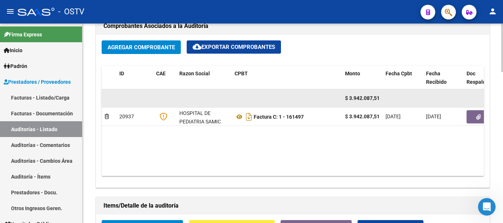
scroll to position [463, 0]
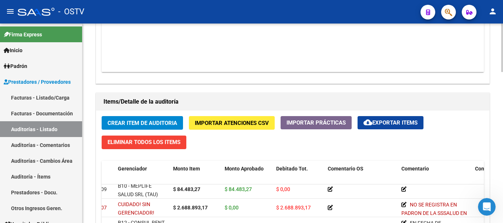
click at [163, 122] on span "Crear Item de Auditoria" at bounding box center [142, 123] width 70 height 7
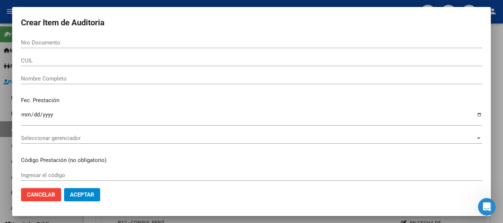
paste input "57831465"
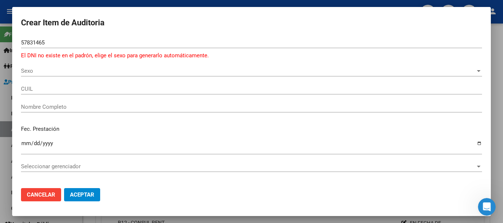
click at [39, 63] on div "57831465 Nro Documento El DNI no existe en el padrón, elige el sexo para genera…" at bounding box center [251, 51] width 461 height 28
click at [37, 67] on div "Sexo Sexo" at bounding box center [251, 71] width 461 height 11
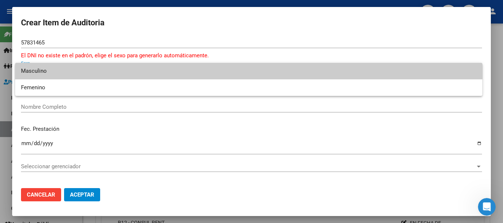
click at [39, 72] on span "Masculino" at bounding box center [248, 71] width 455 height 17
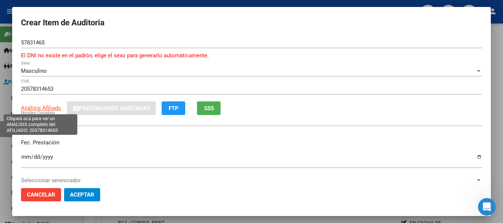
click at [45, 107] on span "Análisis Afiliado" at bounding box center [41, 108] width 40 height 7
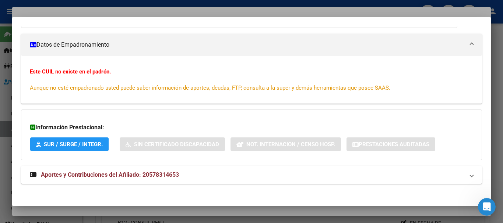
scroll to position [96, 0]
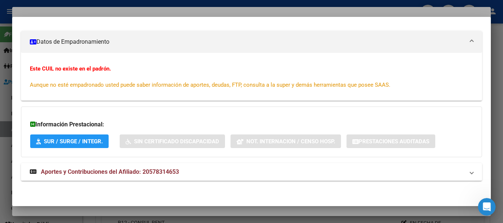
click at [170, 168] on mat-expansion-panel-header "Aportes y Contribuciones del Afiliado: 20578314653" at bounding box center [251, 172] width 461 height 18
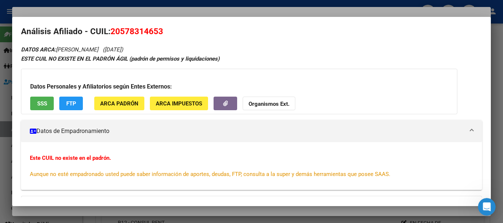
scroll to position [0, 0]
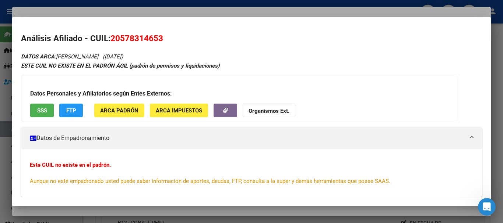
click at [167, 14] on div at bounding box center [251, 111] width 503 height 223
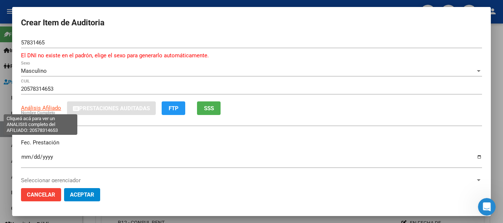
click at [42, 108] on span "Análisis Afiliado" at bounding box center [41, 108] width 40 height 7
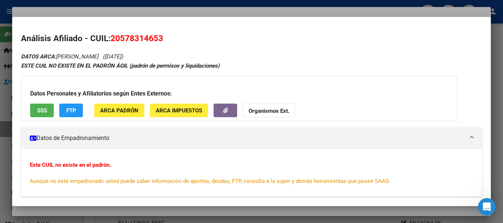
click at [284, 101] on div "Datos Personales y Afiliatorios según Entes Externos: SSS FTP ARCA Padrón ARCA …" at bounding box center [239, 99] width 436 height 46
click at [251, 106] on button "Organismos Ext." at bounding box center [269, 111] width 53 height 14
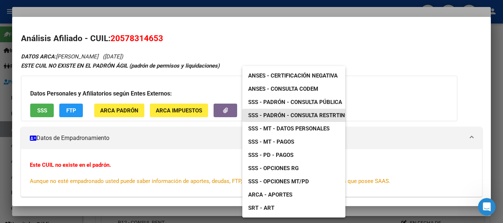
click at [308, 116] on span "SSS - Padrón - Consulta Restrtingida" at bounding box center [302, 115] width 109 height 7
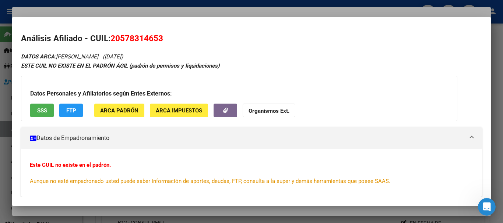
click at [267, 107] on button "Organismos Ext." at bounding box center [269, 111] width 53 height 14
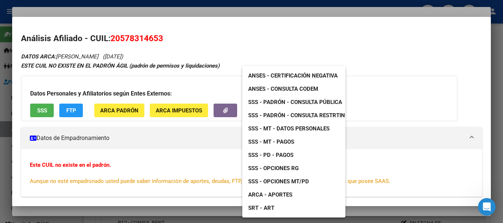
click at [324, 100] on span "SSS - Padrón - Consulta Pública" at bounding box center [295, 102] width 94 height 7
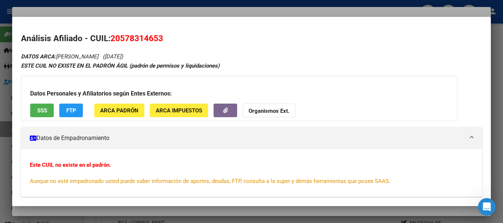
click at [244, 14] on div at bounding box center [251, 111] width 503 height 223
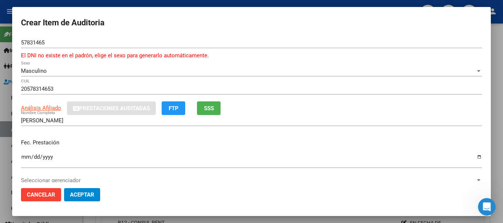
click at [369, 84] on div "20578314653 CUIL" at bounding box center [251, 89] width 461 height 11
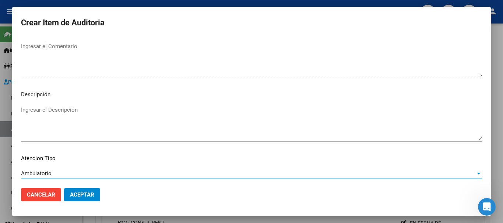
scroll to position [526, 0]
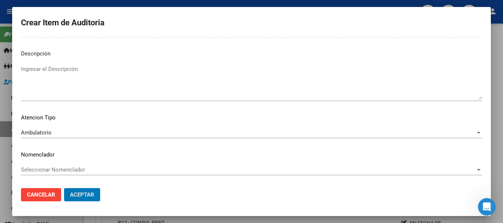
click at [64, 188] on button "Aceptar" at bounding box center [82, 194] width 36 height 13
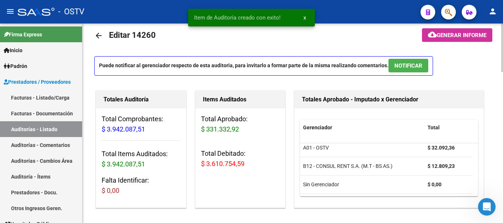
scroll to position [0, 0]
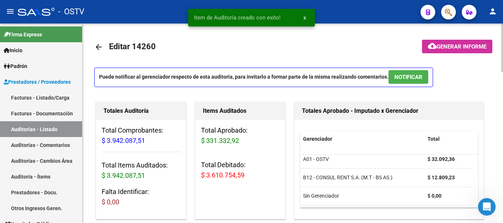
click at [455, 39] on mat-toolbar-row at bounding box center [454, 47] width 84 height 24
click at [430, 43] on mat-icon "cloud_download" at bounding box center [432, 46] width 9 height 9
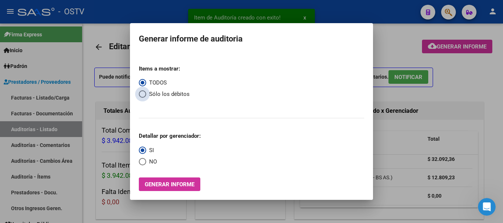
click at [147, 94] on span "Sólo los débitos" at bounding box center [167, 94] width 43 height 8
click at [146, 94] on input "Sólo los débitos" at bounding box center [142, 94] width 7 height 7
click at [142, 161] on span "Select an option" at bounding box center [142, 161] width 7 height 7
click at [142, 161] on input "NO" at bounding box center [142, 161] width 7 height 7
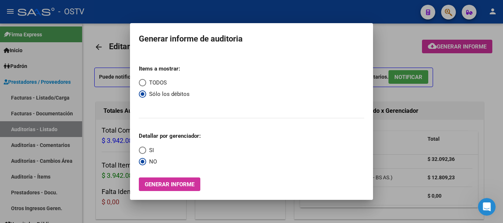
click at [172, 186] on span "Generar informe" at bounding box center [170, 184] width 50 height 7
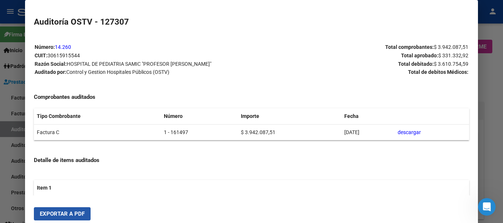
click at [78, 210] on button "Exportar a PDF" at bounding box center [62, 214] width 57 height 13
click at [502, 115] on div at bounding box center [251, 111] width 503 height 223
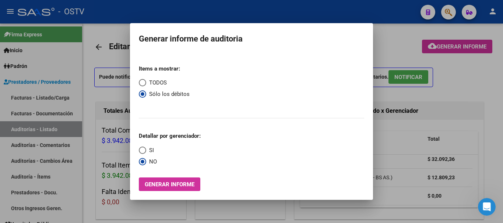
click at [502, 115] on div at bounding box center [251, 111] width 503 height 223
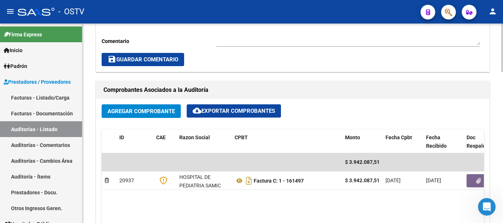
scroll to position [331, 0]
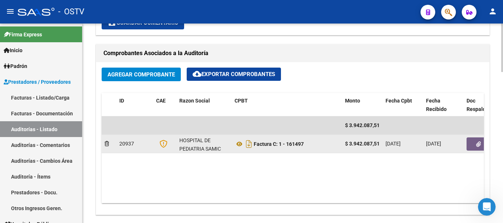
click at [477, 139] on button "button" at bounding box center [478, 144] width 24 height 13
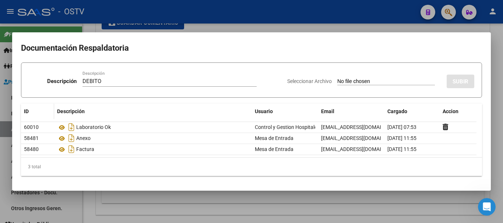
click at [337, 78] on input "Seleccionar Archivo" at bounding box center [386, 81] width 98 height 7
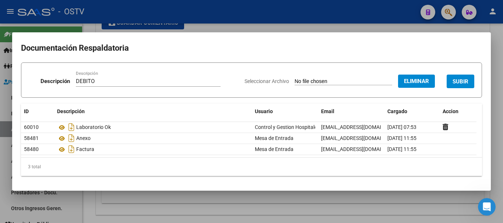
click at [462, 78] on span "SUBIR" at bounding box center [460, 81] width 16 height 7
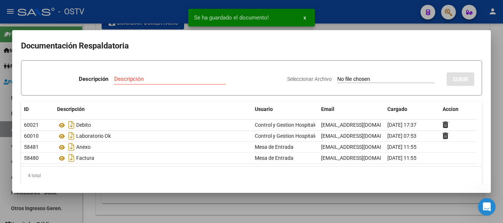
click at [502, 116] on div at bounding box center [251, 111] width 503 height 223
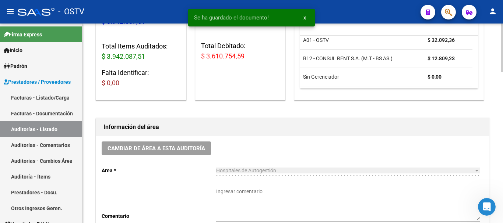
scroll to position [110, 0]
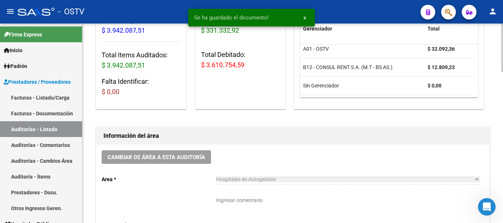
click at [272, 197] on textarea "Ingresar comentario" at bounding box center [348, 213] width 264 height 32
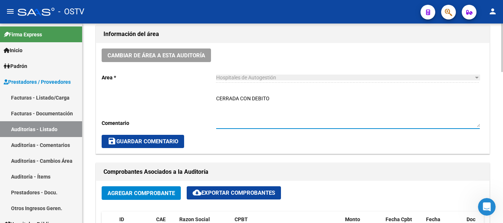
scroll to position [221, 0]
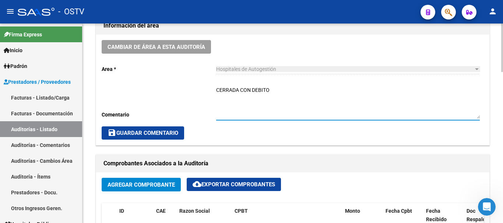
click at [151, 131] on span "save Guardar Comentario" at bounding box center [142, 133] width 71 height 7
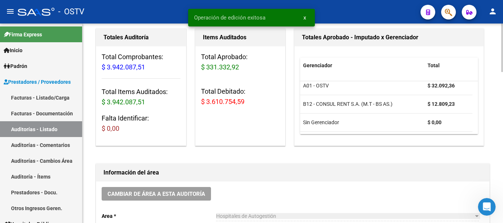
scroll to position [0, 0]
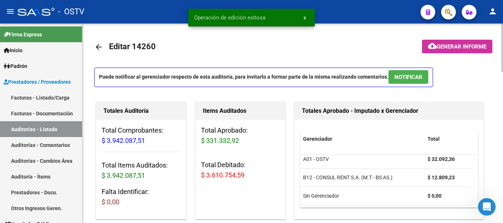
click at [100, 46] on mat-icon "arrow_back" at bounding box center [98, 47] width 9 height 9
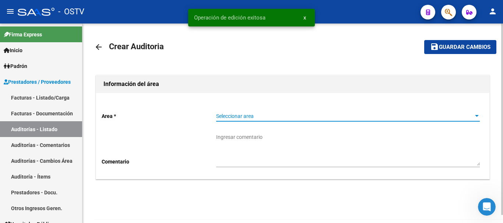
click at [267, 116] on span "Seleccionar area" at bounding box center [344, 116] width 257 height 6
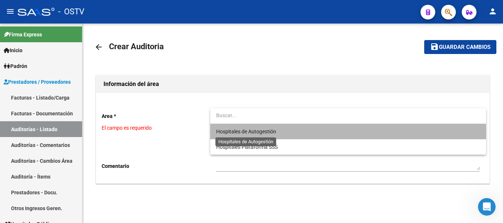
click at [257, 131] on span "Hospitales de Autogestión" at bounding box center [246, 132] width 60 height 6
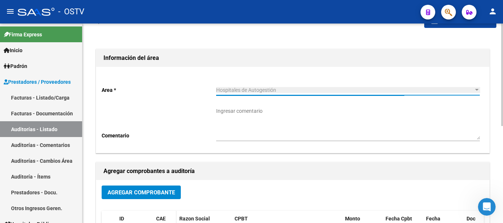
scroll to position [74, 0]
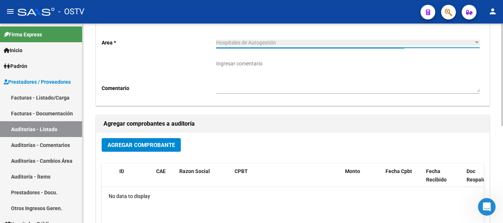
click at [156, 145] on span "Agregar Comprobante" at bounding box center [140, 145] width 67 height 7
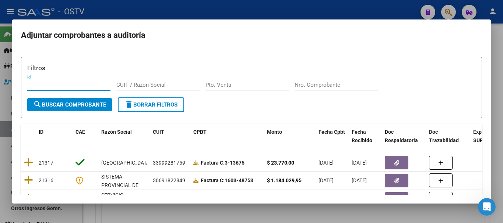
click at [310, 92] on div "Nro. Comprobante" at bounding box center [335, 89] width 83 height 18
click at [319, 89] on div "Nro. Comprobante" at bounding box center [335, 85] width 83 height 11
paste input "20719"
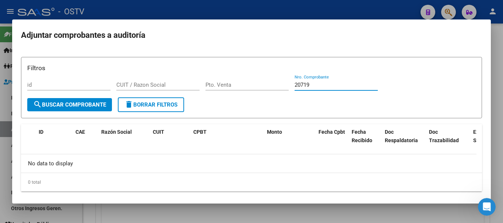
click at [268, 11] on div at bounding box center [251, 111] width 503 height 223
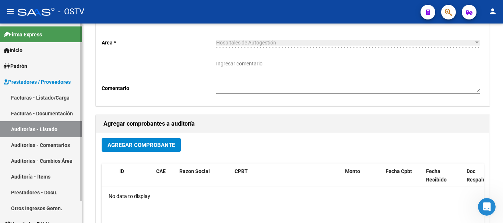
click at [31, 127] on link "Auditorías - Listado" at bounding box center [41, 129] width 82 height 16
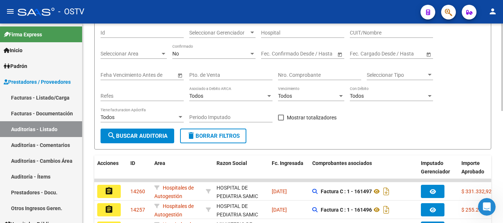
scroll to position [74, 0]
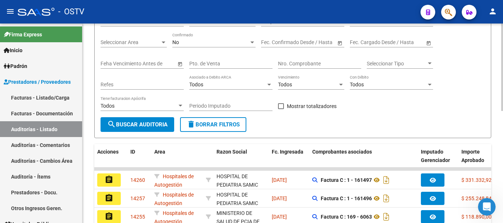
click at [307, 60] on div "Nro. Comprobante" at bounding box center [319, 61] width 83 height 15
paste input "20719"
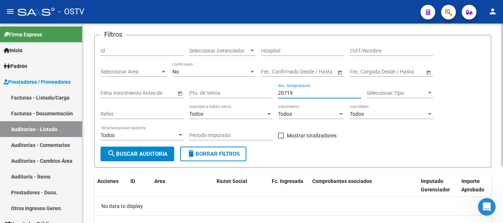
scroll to position [0, 0]
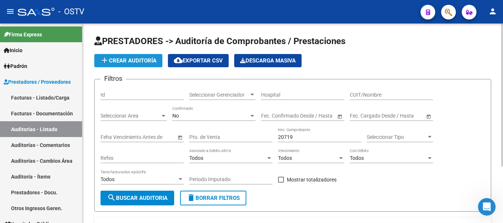
click at [143, 56] on button "add Crear Auditoría" at bounding box center [128, 60] width 68 height 13
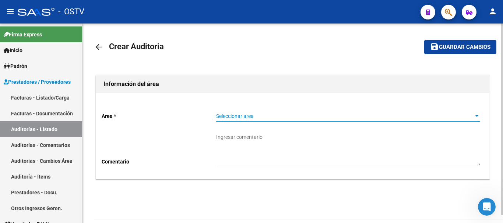
click at [260, 116] on span "Seleccionar area" at bounding box center [344, 116] width 257 height 6
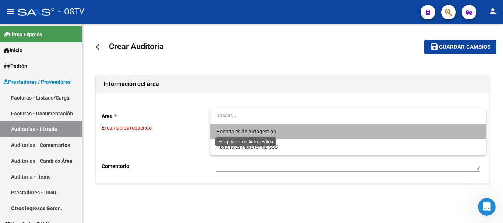
click at [248, 129] on span "Hospitales de Autogestión" at bounding box center [246, 132] width 60 height 6
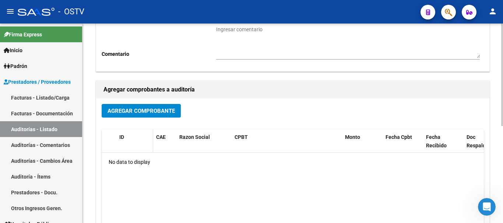
scroll to position [110, 0]
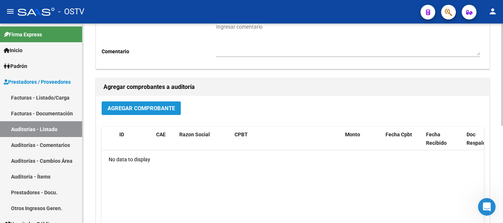
click at [143, 103] on button "Agregar Comprobante" at bounding box center [141, 109] width 79 height 14
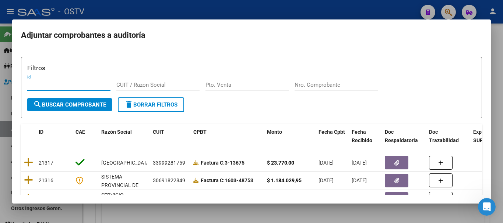
click at [329, 83] on input "Nro. Comprobante" at bounding box center [335, 85] width 83 height 7
paste input "20719"
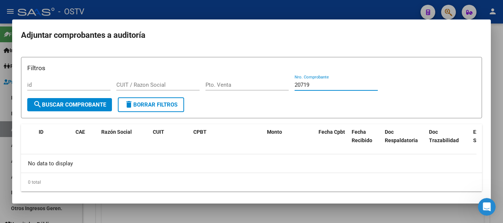
click at [108, 14] on div at bounding box center [251, 111] width 503 height 223
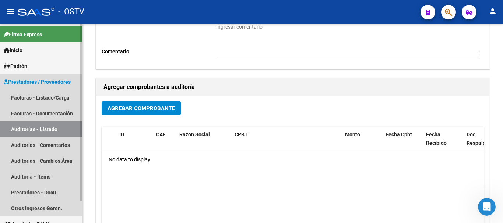
click at [45, 133] on link "Auditorías - Listado" at bounding box center [41, 129] width 82 height 16
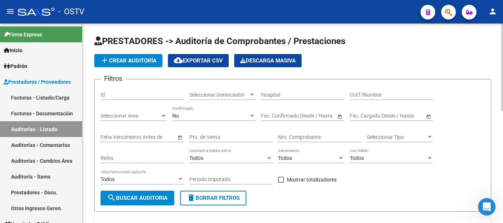
click at [308, 134] on input "Nro. Comprobante" at bounding box center [319, 137] width 83 height 6
paste input "20719"
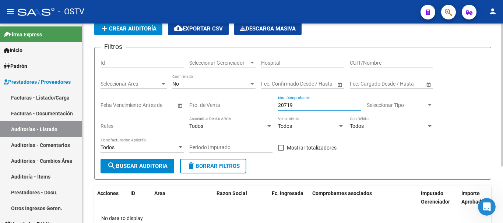
scroll to position [79, 0]
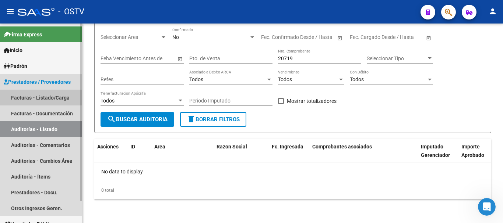
click at [42, 97] on link "Facturas - Listado/Carga" at bounding box center [41, 98] width 82 height 16
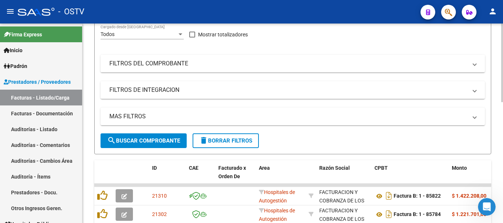
scroll to position [74, 0]
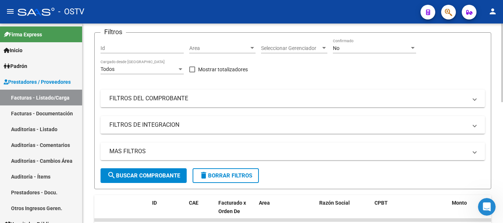
drag, startPoint x: 165, startPoint y: 94, endPoint x: 250, endPoint y: 75, distance: 86.7
click at [165, 94] on mat-expansion-panel-header "FILTROS DEL COMPROBANTE" at bounding box center [292, 99] width 384 height 18
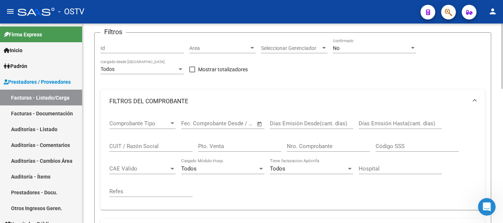
click at [316, 146] on input "Nro. Comprobante" at bounding box center [328, 146] width 83 height 7
paste input "20719"
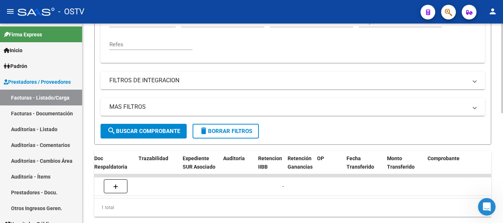
scroll to position [0, 405]
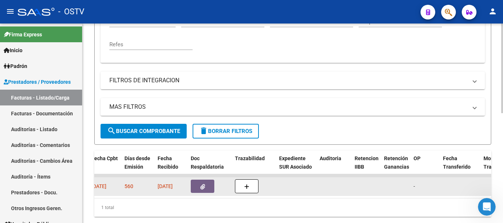
click at [201, 185] on icon "button" at bounding box center [202, 187] width 5 height 6
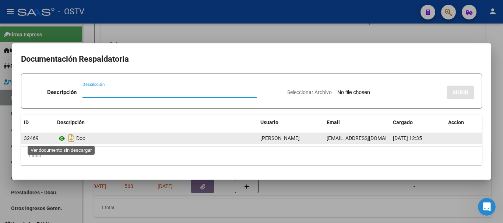
click at [59, 140] on icon at bounding box center [62, 138] width 10 height 9
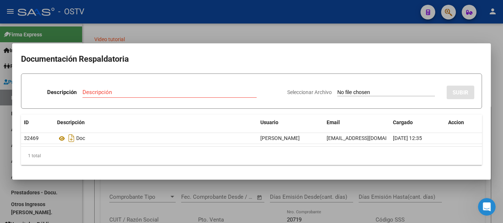
scroll to position [0, 405]
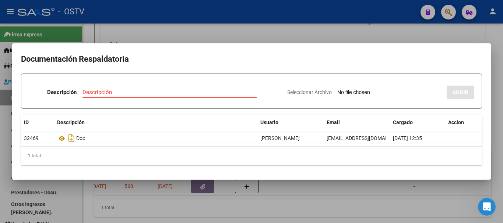
click at [170, 32] on div at bounding box center [251, 111] width 503 height 223
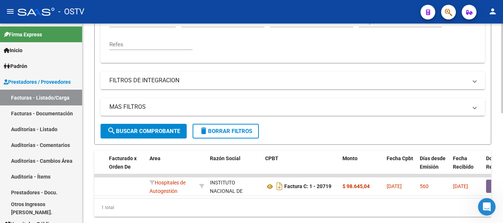
scroll to position [0, 106]
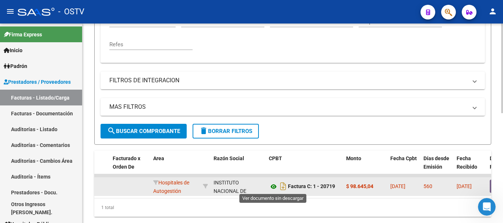
click at [272, 189] on icon at bounding box center [274, 187] width 10 height 9
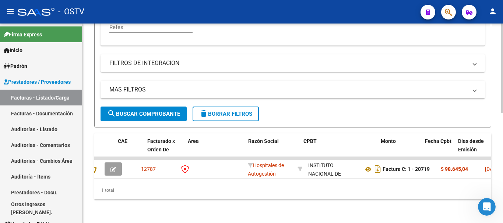
scroll to position [0, 0]
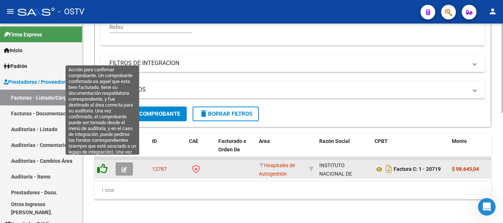
click at [103, 164] on icon at bounding box center [102, 169] width 10 height 10
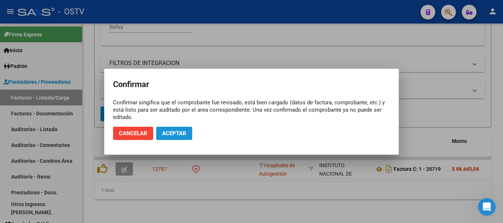
click at [179, 132] on span "Aceptar" at bounding box center [174, 133] width 24 height 7
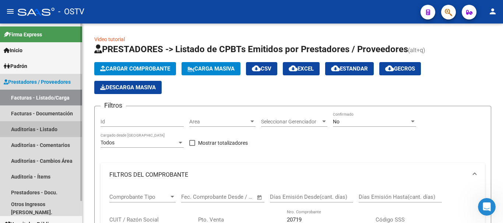
drag, startPoint x: 40, startPoint y: 132, endPoint x: 43, endPoint y: 130, distance: 4.2
click at [40, 132] on link "Auditorías - Listado" at bounding box center [41, 129] width 82 height 16
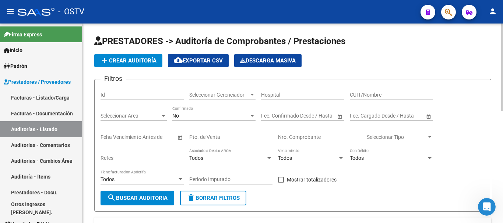
click at [129, 57] on button "add Crear Auditoría" at bounding box center [128, 60] width 68 height 13
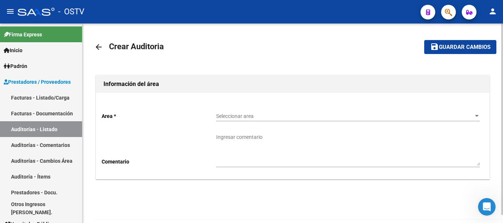
click at [270, 114] on span "Seleccionar area" at bounding box center [344, 116] width 257 height 6
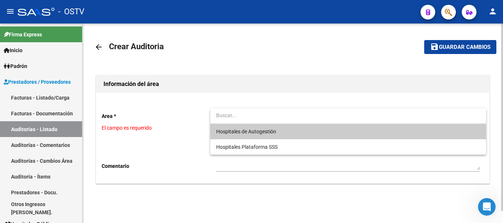
click at [248, 128] on span "Hospitales de Autogestión" at bounding box center [348, 131] width 264 height 15
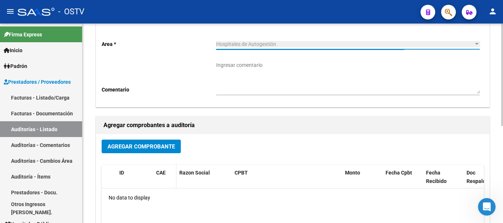
scroll to position [74, 0]
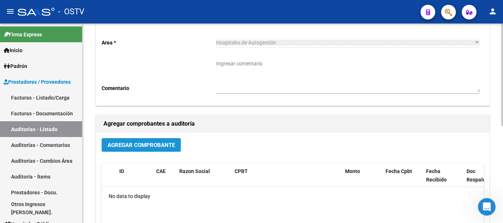
click at [170, 146] on span "Agregar Comprobante" at bounding box center [140, 145] width 67 height 7
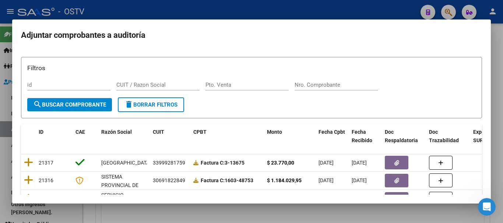
click at [337, 79] on div "Filtros id CUIT / Razon Social Pto. Venta Nro. Comprobante" at bounding box center [251, 80] width 448 height 34
click at [328, 88] on input "Nro. Comprobante" at bounding box center [335, 85] width 83 height 7
paste input "20719"
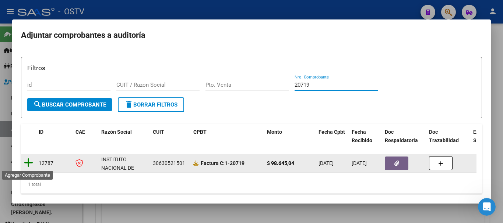
type input "20719"
click at [29, 165] on icon at bounding box center [28, 163] width 9 height 10
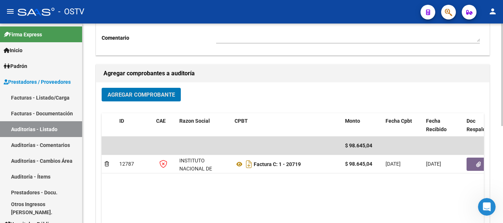
scroll to position [188, 0]
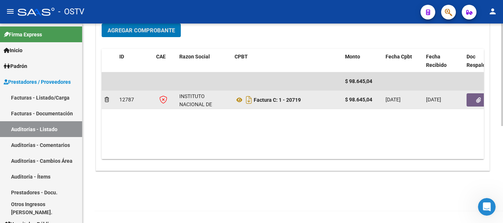
click at [477, 102] on icon "button" at bounding box center [478, 101] width 5 height 6
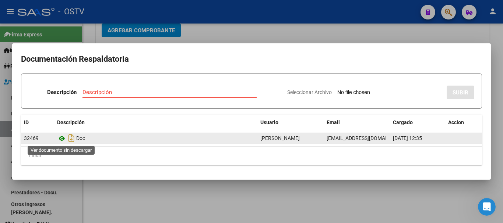
click at [61, 140] on icon at bounding box center [62, 138] width 10 height 9
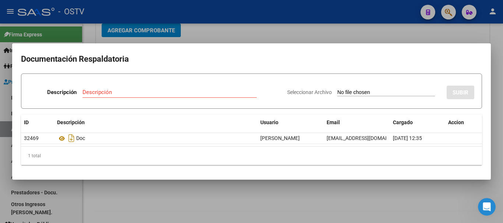
click at [225, 30] on div at bounding box center [251, 111] width 503 height 223
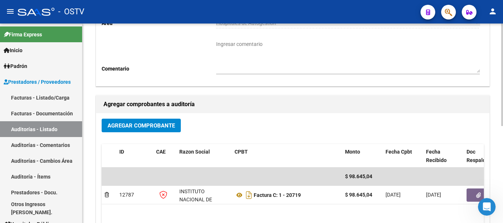
scroll to position [0, 0]
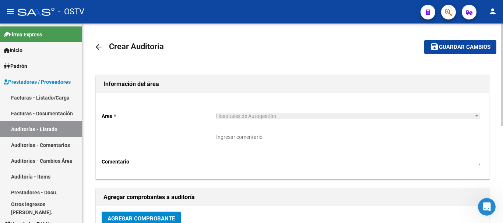
click at [446, 41] on button "save Guardar cambios" at bounding box center [460, 47] width 72 height 14
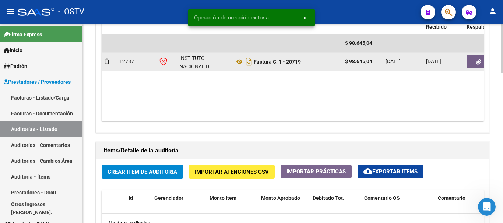
scroll to position [479, 0]
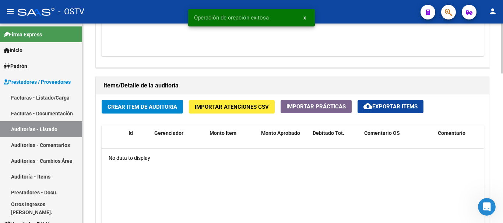
click at [140, 106] on span "Crear Item de Auditoria" at bounding box center [142, 107] width 70 height 7
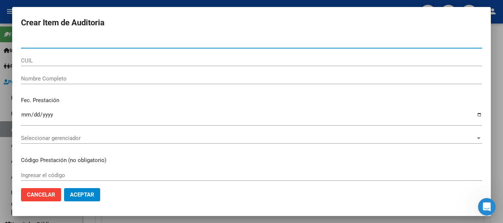
paste input "27201175"
type input "27201175"
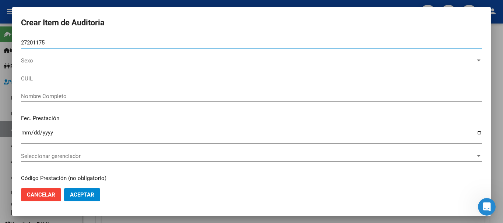
type input "27272011759"
type input "[PERSON_NAME] [PERSON_NAME]"
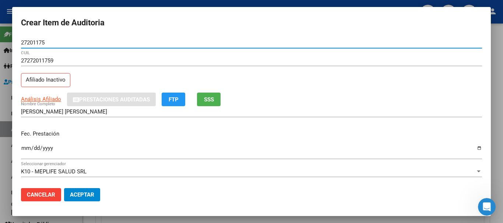
type input "27201175"
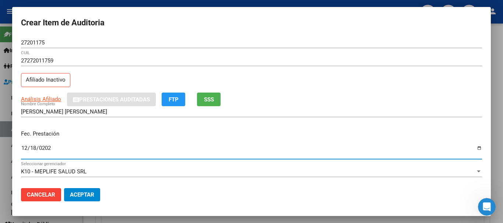
type input "[DATE]"
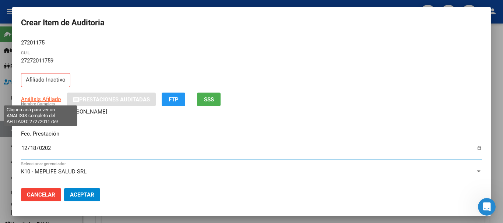
click at [43, 98] on span "Análisis Afiliado" at bounding box center [41, 99] width 40 height 7
type textarea "27272011759"
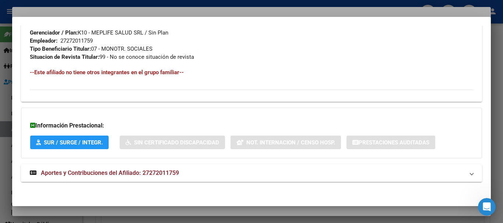
scroll to position [388, 0]
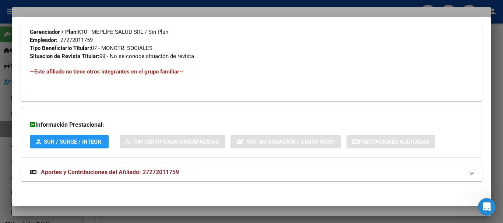
click at [155, 169] on span "Aportes y Contribuciones del Afiliado: 27272011759" at bounding box center [110, 172] width 138 height 7
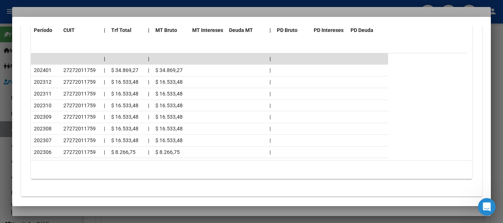
scroll to position [695, 0]
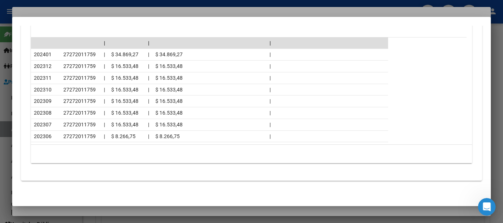
click at [76, 8] on div at bounding box center [251, 111] width 503 height 223
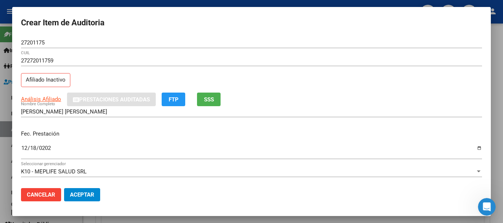
click at [319, 67] on div "27272011759 CUIL" at bounding box center [251, 64] width 461 height 18
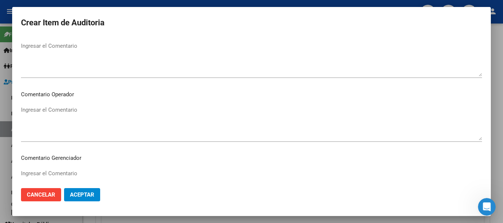
scroll to position [477, 0]
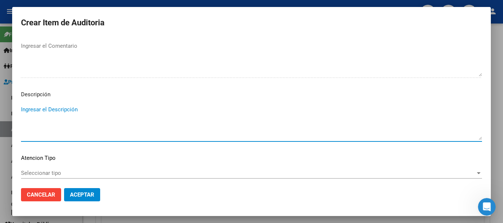
type textarea "A"
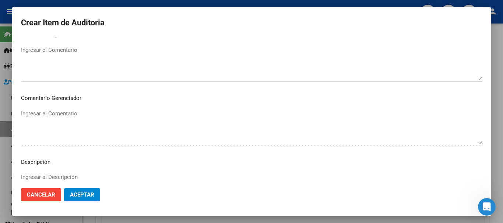
scroll to position [330, 0]
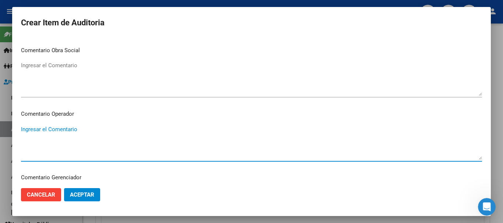
click at [90, 128] on textarea "Ingresar el Comentario" at bounding box center [251, 143] width 461 height 35
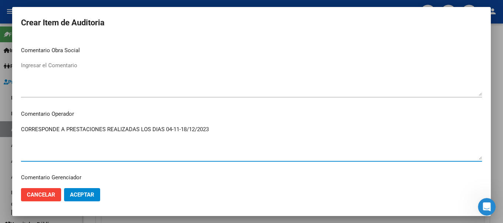
type textarea "CORRESPONDE A PRESTACIONES REALIZADAS LOS DIAS 04-11-18/12/2023"
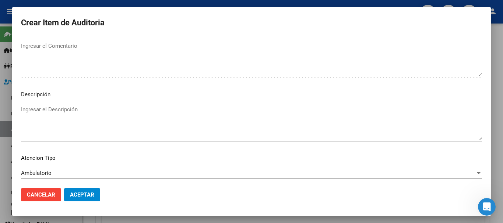
scroll to position [518, 0]
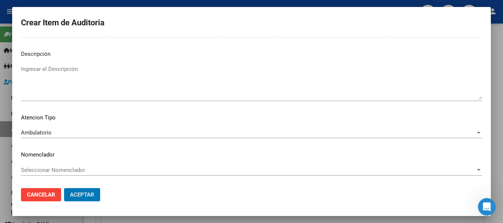
click at [64, 188] on button "Aceptar" at bounding box center [82, 194] width 36 height 13
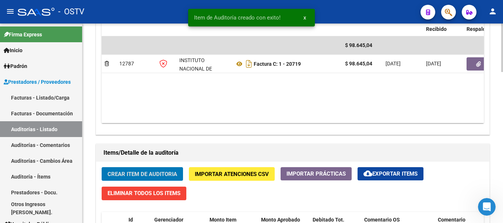
scroll to position [221, 0]
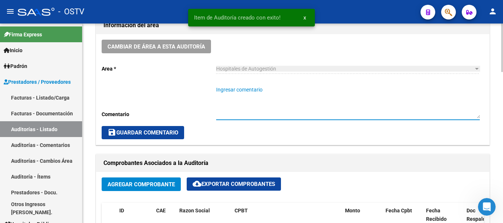
click at [280, 91] on textarea "Ingresar comentario" at bounding box center [348, 102] width 264 height 32
type textarea "CERRADA"
click at [151, 129] on button "save Guardar Comentario" at bounding box center [143, 132] width 82 height 13
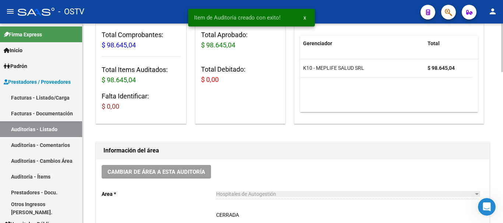
scroll to position [0, 0]
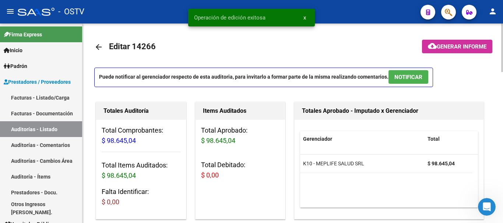
click at [99, 46] on mat-icon "arrow_back" at bounding box center [98, 47] width 9 height 9
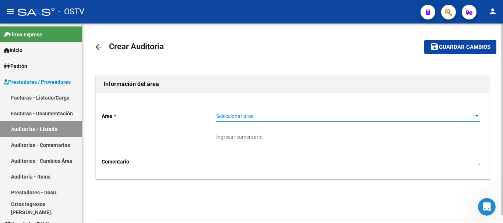
click at [237, 115] on span "Seleccionar area" at bounding box center [344, 116] width 257 height 6
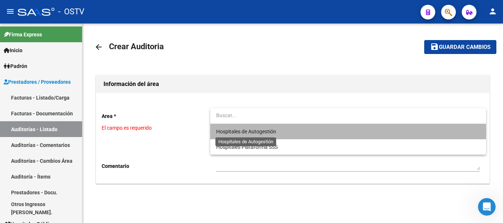
click at [230, 133] on span "Hospitales de Autogestión" at bounding box center [246, 132] width 60 height 6
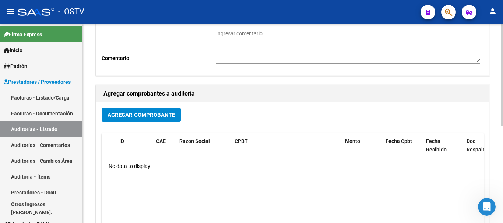
scroll to position [110, 0]
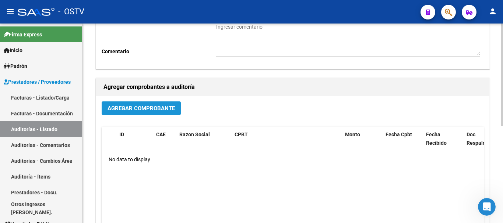
click at [162, 111] on span "Agregar Comprobante" at bounding box center [140, 108] width 67 height 7
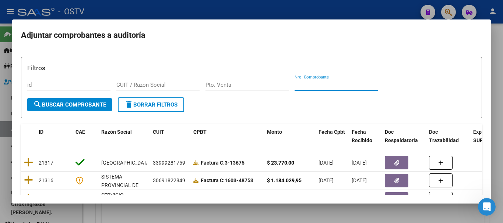
click at [322, 83] on input "Nro. Comprobante" at bounding box center [335, 85] width 83 height 7
paste input "4331"
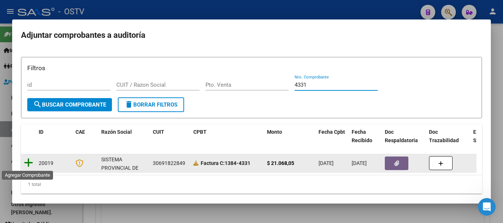
type input "4331"
click at [29, 165] on icon at bounding box center [28, 163] width 9 height 10
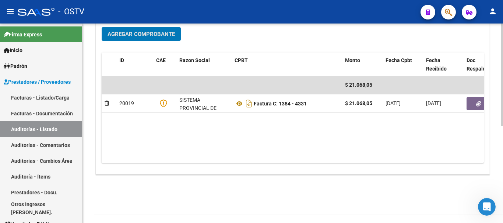
scroll to position [188, 0]
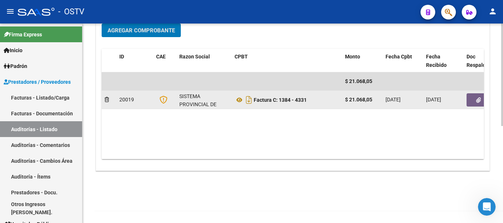
click at [474, 98] on button "button" at bounding box center [478, 100] width 24 height 13
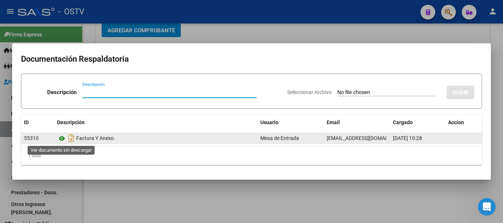
click at [61, 138] on icon at bounding box center [62, 138] width 10 height 9
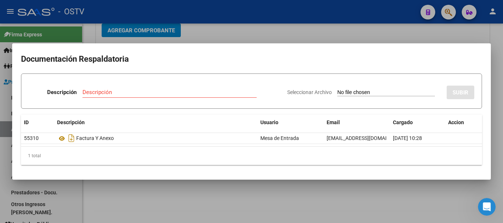
click at [224, 34] on div at bounding box center [251, 111] width 503 height 223
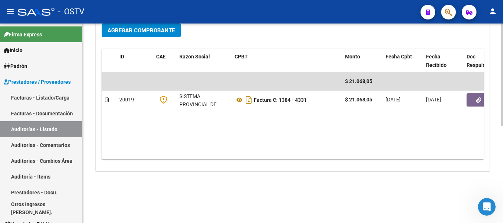
scroll to position [0, 0]
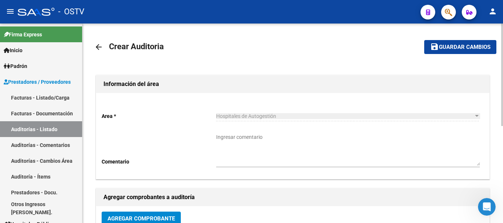
click at [480, 48] on span "Guardar cambios" at bounding box center [465, 47] width 52 height 7
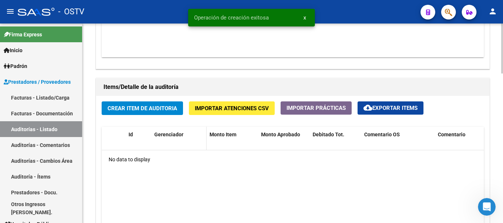
scroll to position [479, 0]
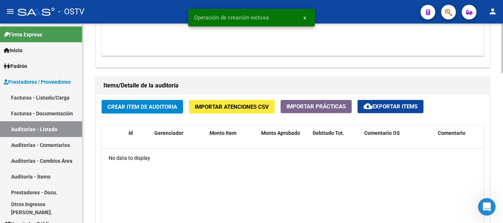
click at [157, 103] on span "Crear Item de Auditoria" at bounding box center [142, 106] width 70 height 7
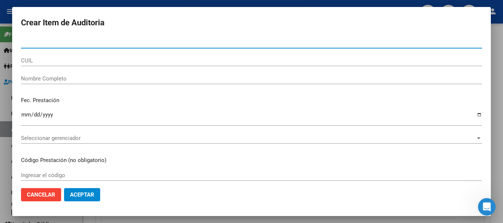
click at [110, 42] on input "Nro Documento" at bounding box center [251, 42] width 461 height 7
click at [90, 40] on input "Nro Documento" at bounding box center [251, 42] width 461 height 7
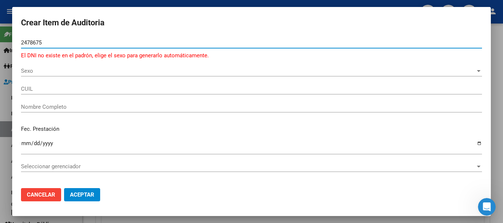
type input "24786757"
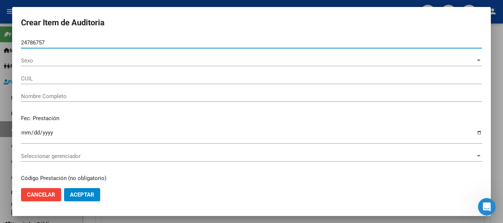
type input "20247867571"
type input "[PERSON_NAME]"
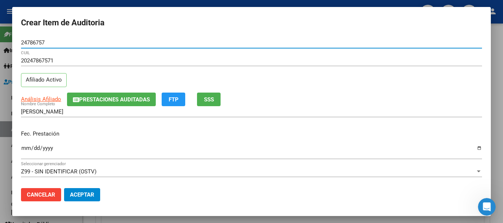
type input "24786757"
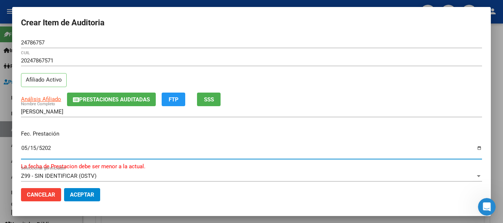
type input "[DATE]"
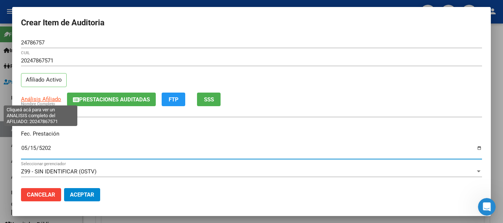
click at [50, 100] on span "Análisis Afiliado" at bounding box center [41, 99] width 40 height 7
type textarea "20247867571"
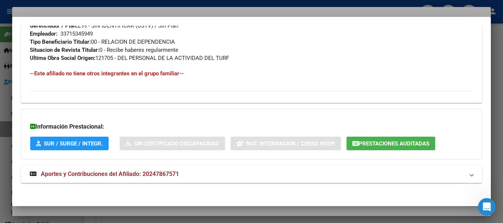
scroll to position [380, 0]
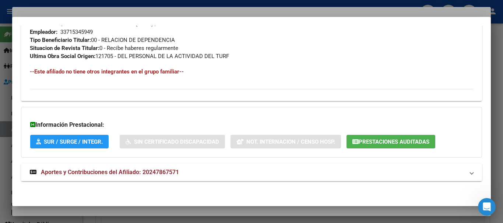
click at [170, 176] on strong "Aportes y Contribuciones del Afiliado: 20247867571" at bounding box center [104, 172] width 149 height 9
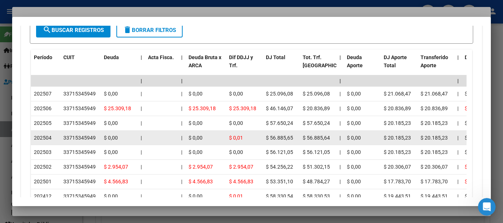
scroll to position [650, 0]
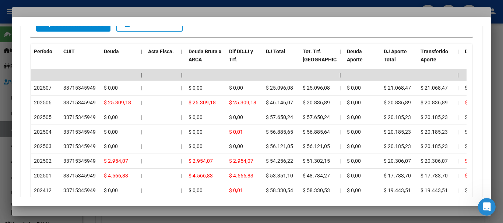
click at [98, 10] on div at bounding box center [251, 111] width 503 height 223
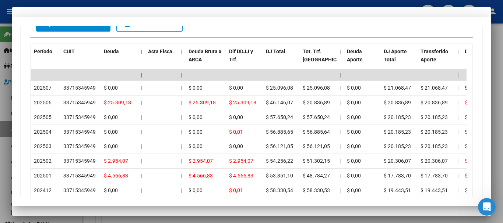
click at [280, 75] on div "20247867571 CUIL Afiliado Activo" at bounding box center [251, 74] width 461 height 38
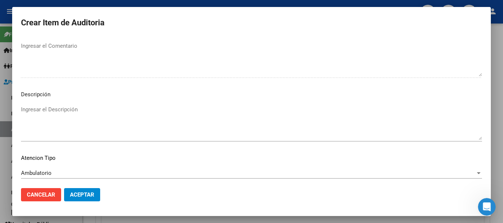
scroll to position [518, 0]
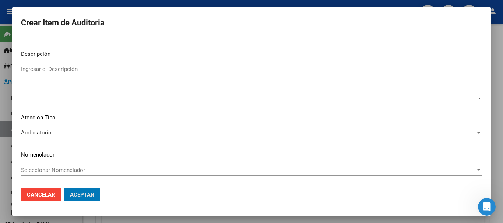
click at [64, 188] on button "Aceptar" at bounding box center [82, 194] width 36 height 13
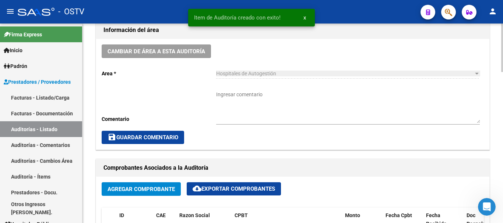
scroll to position [111, 0]
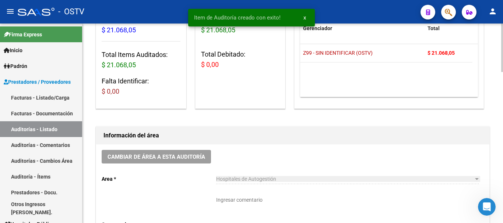
click at [260, 208] on textarea "Ingresar comentario" at bounding box center [348, 213] width 264 height 32
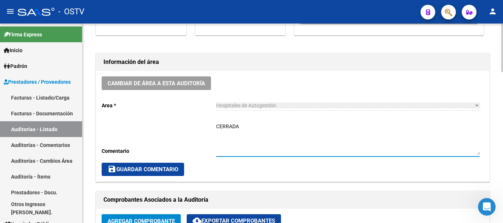
type textarea "CERRADA"
drag, startPoint x: 160, startPoint y: 166, endPoint x: 160, endPoint y: 154, distance: 12.2
click at [160, 166] on button "save Guardar Comentario" at bounding box center [143, 169] width 82 height 13
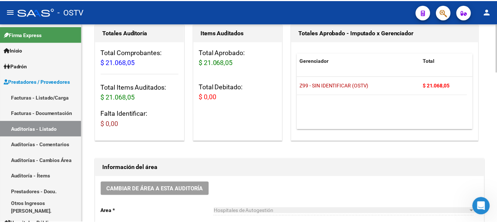
scroll to position [0, 0]
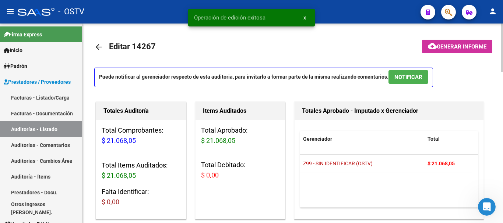
click at [101, 46] on mat-icon "arrow_back" at bounding box center [98, 47] width 9 height 9
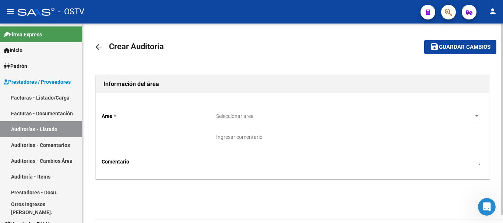
click at [491, 15] on mat-icon "person" at bounding box center [492, 11] width 9 height 9
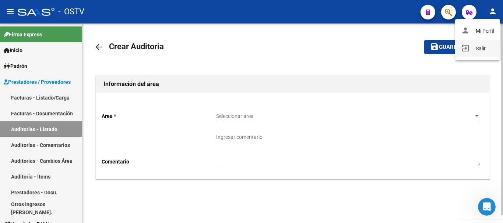
click at [480, 49] on button "exit_to_app Salir" at bounding box center [477, 49] width 45 height 18
